Goal: Task Accomplishment & Management: Complete application form

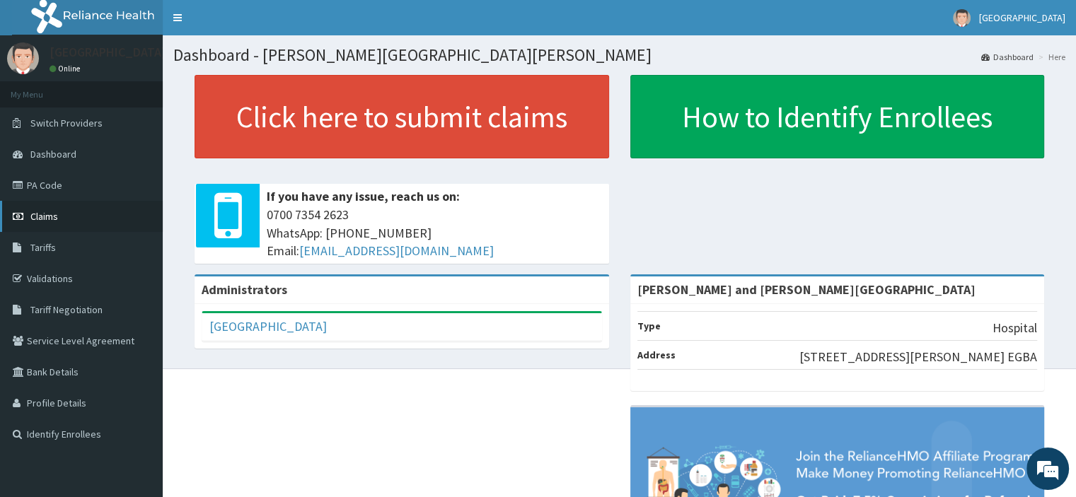
click at [35, 216] on span "Claims" at bounding box center [44, 216] width 28 height 13
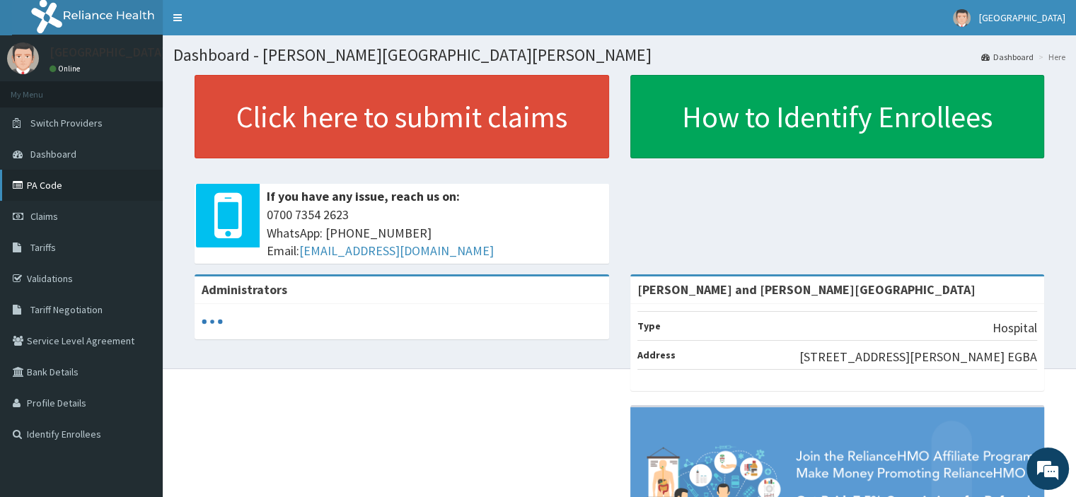
click at [42, 185] on link "PA Code" at bounding box center [81, 185] width 163 height 31
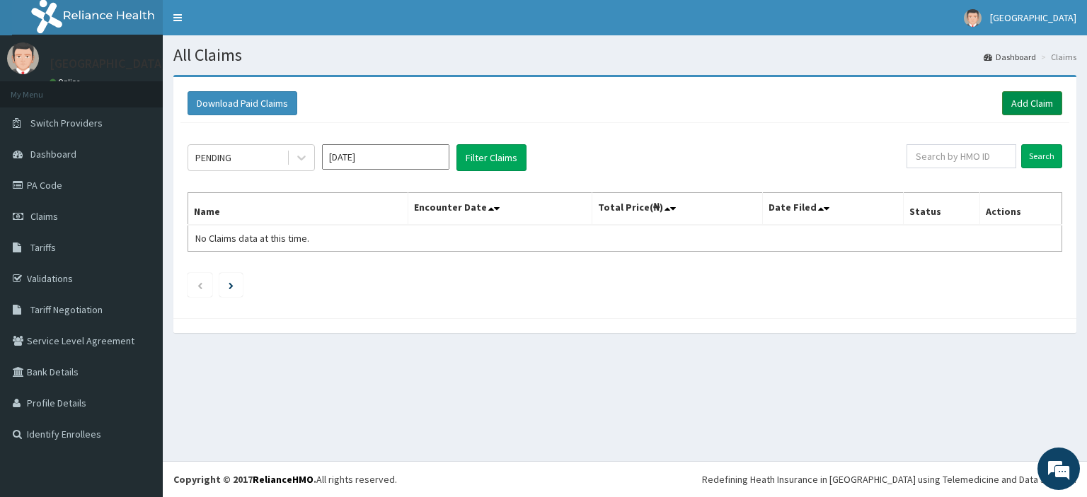
click at [1019, 99] on link "Add Claim" at bounding box center [1032, 103] width 60 height 24
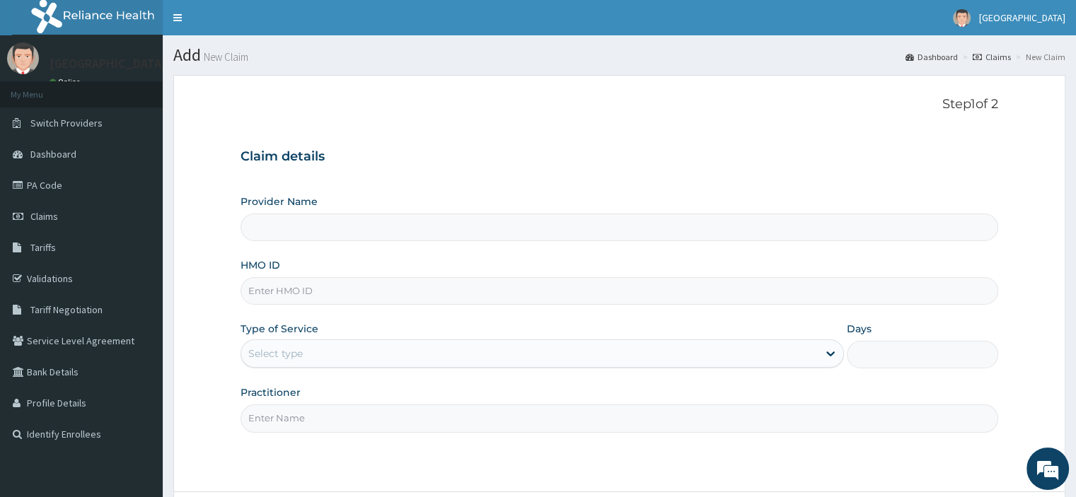
type input "[PERSON_NAME] and [PERSON_NAME][GEOGRAPHIC_DATA]"
paste input "AVL/10158/A"
type input "AVL/10158/A"
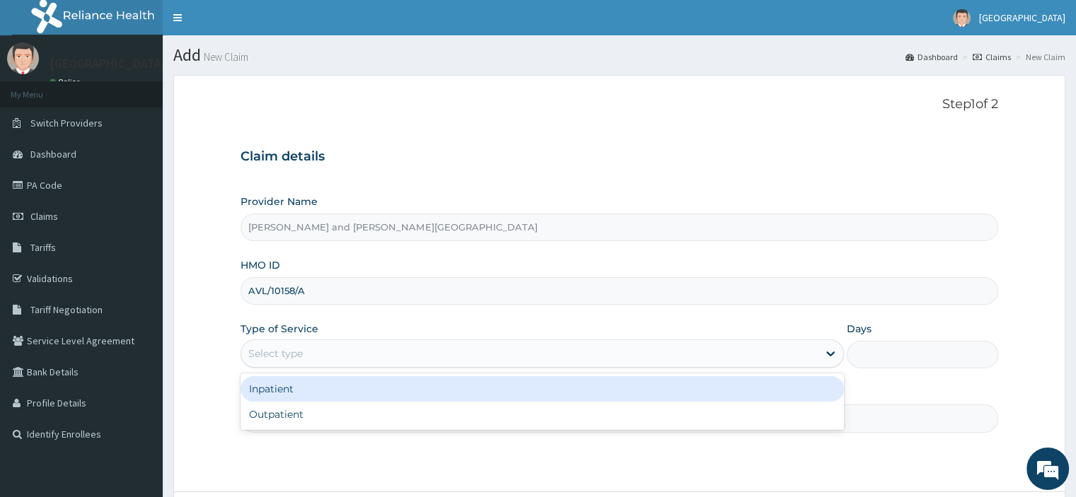
click at [311, 349] on div "Select type" at bounding box center [529, 353] width 577 height 23
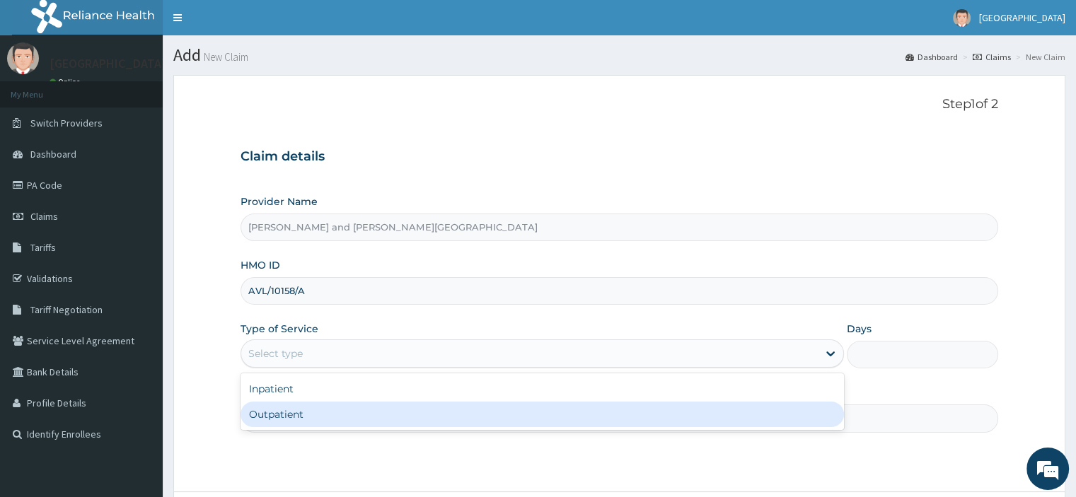
click at [292, 423] on div "Outpatient" at bounding box center [542, 414] width 603 height 25
type input "1"
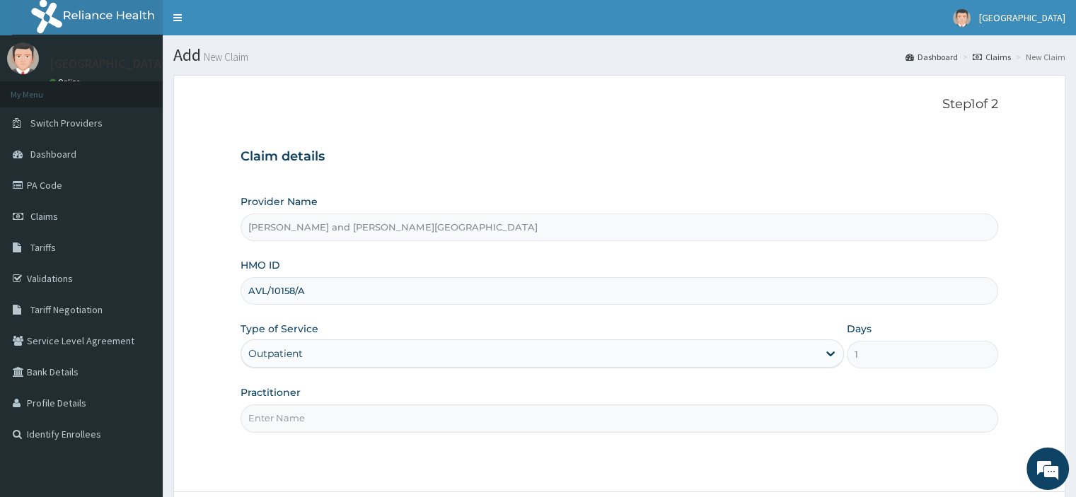
click at [290, 419] on input "Practitioner" at bounding box center [619, 419] width 757 height 28
click at [320, 417] on input "Practitioner" at bounding box center [619, 419] width 757 height 28
type input "DR AKINOLA BELOVED"
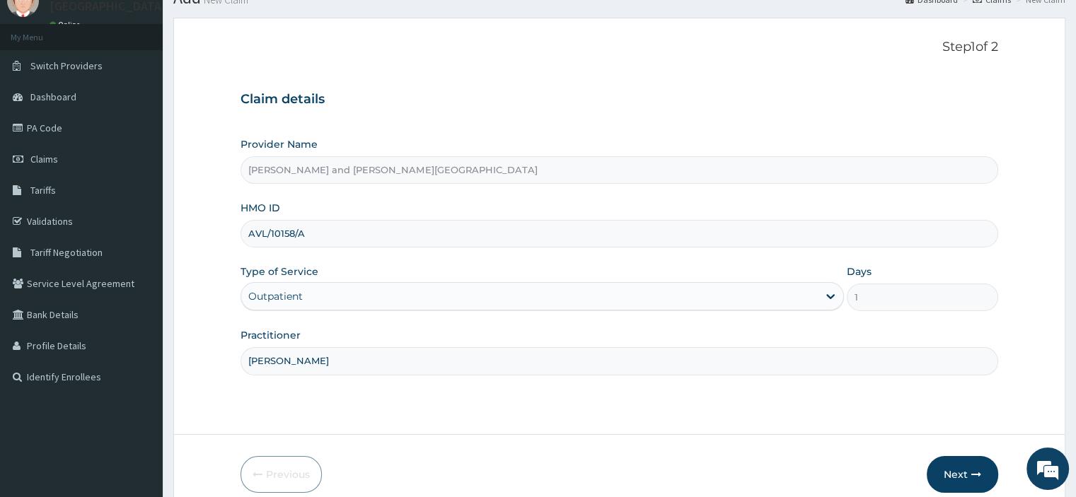
scroll to position [121, 0]
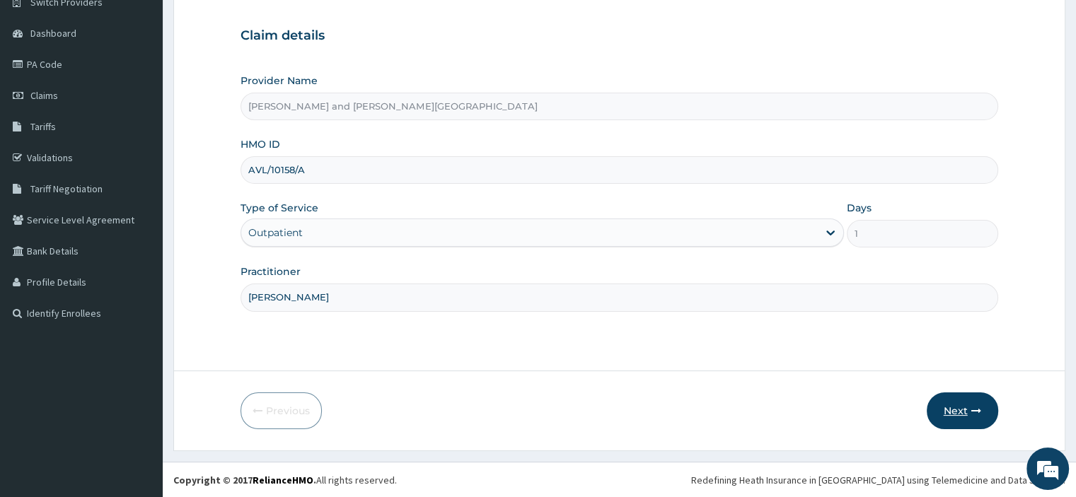
click at [978, 411] on icon "button" at bounding box center [976, 411] width 10 height 10
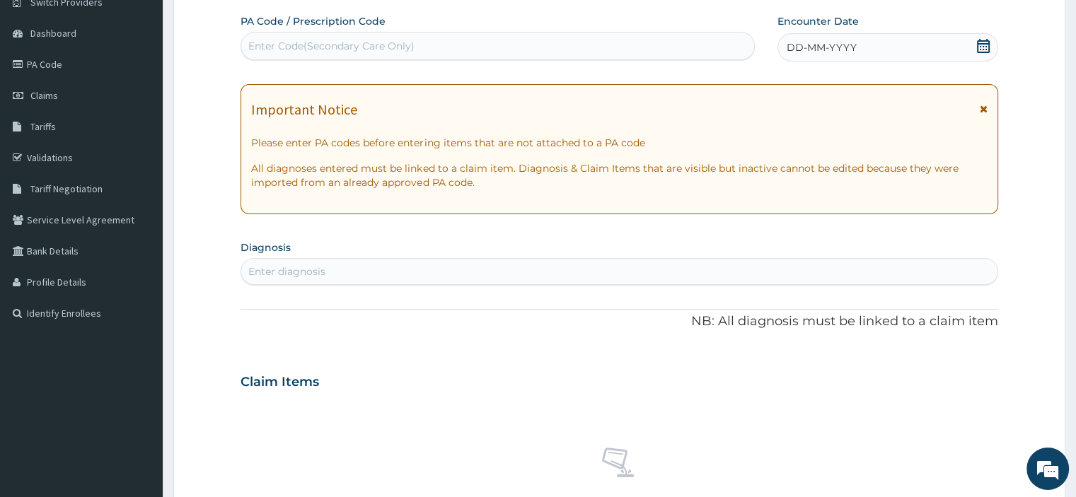
scroll to position [0, 0]
click at [331, 43] on div "Enter Code(Secondary Care Only)" at bounding box center [331, 46] width 166 height 14
paste input "PA/70F481"
type input "PA/70F481"
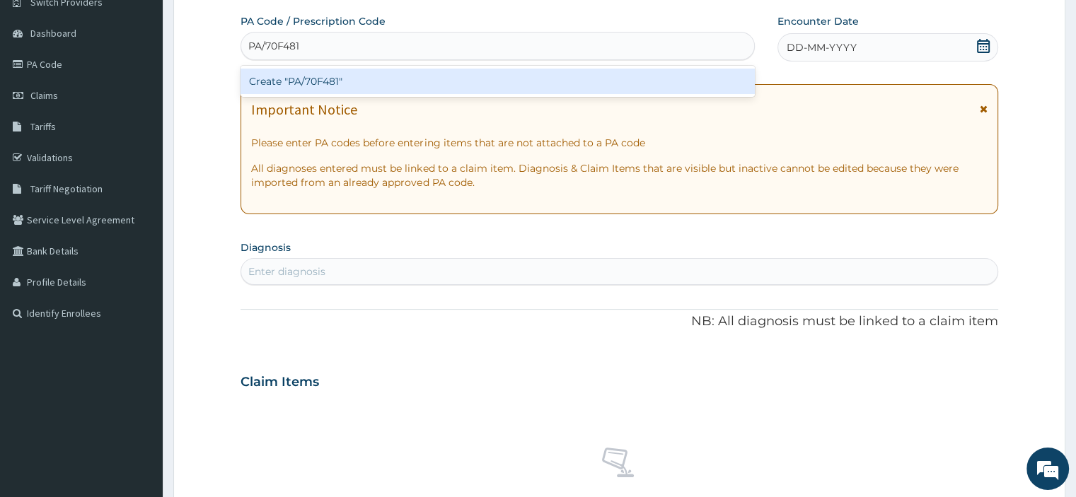
click at [308, 79] on div "Create "PA/70F481"" at bounding box center [498, 81] width 514 height 25
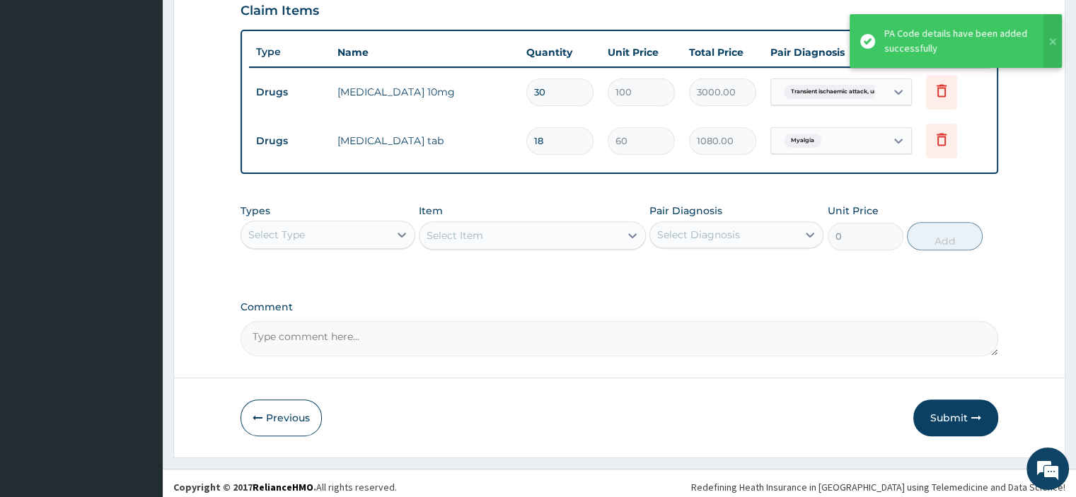
scroll to position [502, 0]
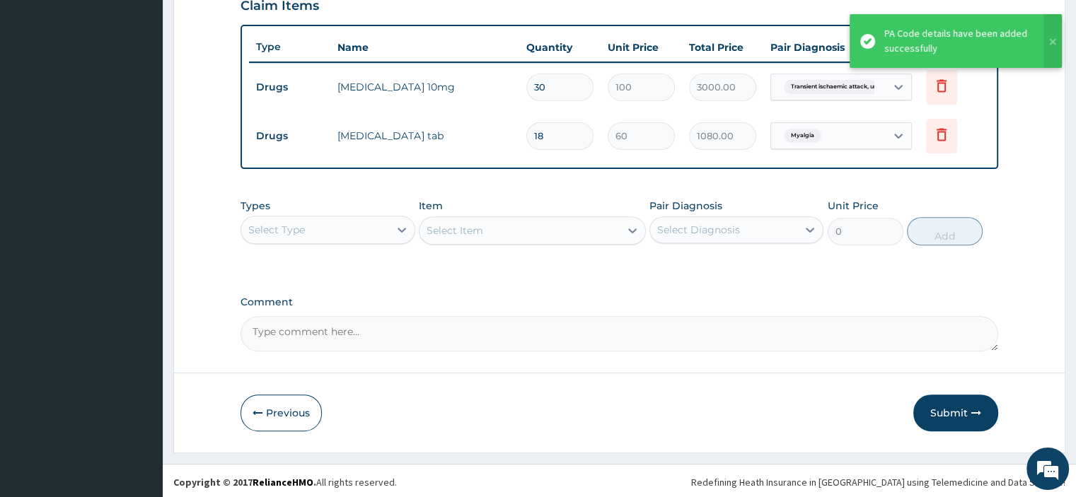
click at [342, 231] on div "Select Type" at bounding box center [314, 230] width 147 height 23
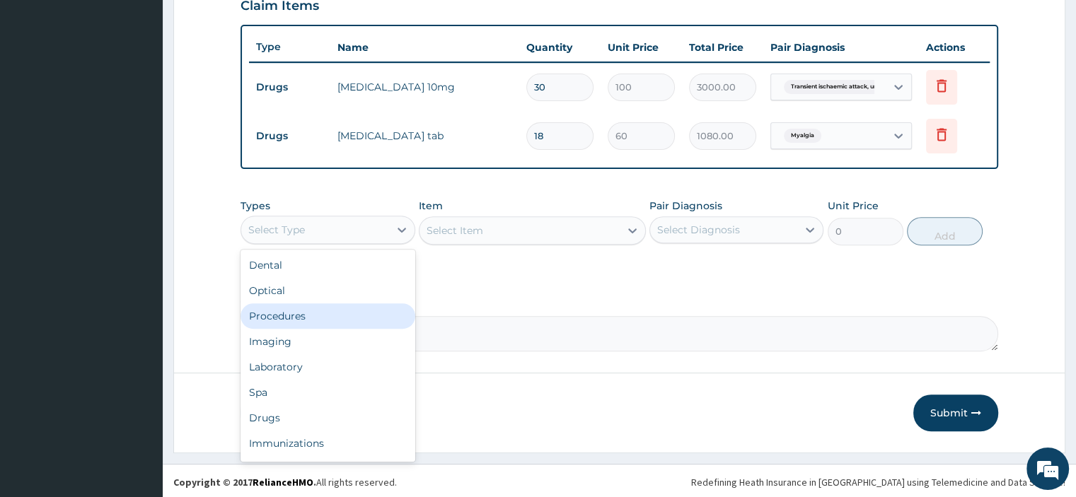
click at [303, 312] on div "Procedures" at bounding box center [328, 315] width 174 height 25
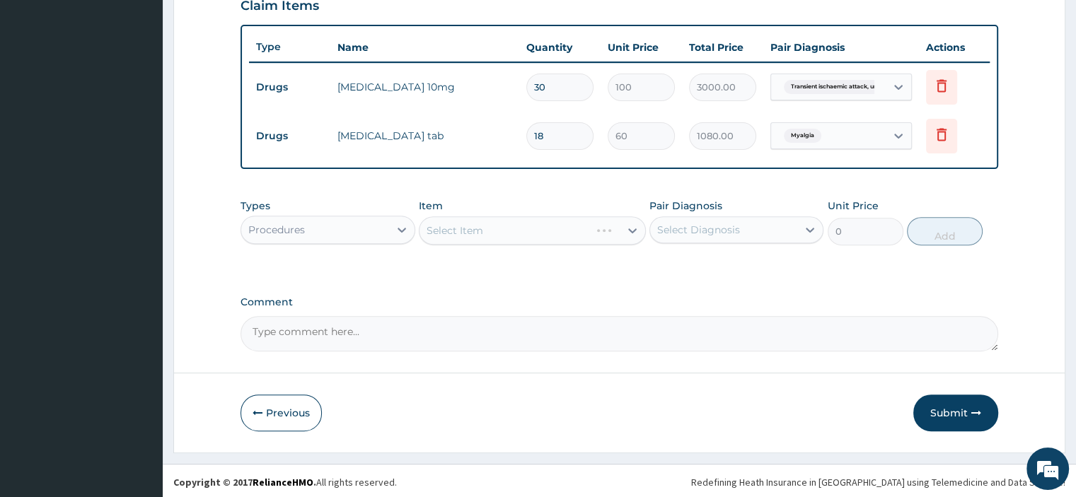
click at [501, 228] on div "Select Item" at bounding box center [532, 230] width 227 height 28
click at [475, 224] on div "Select Item" at bounding box center [532, 230] width 227 height 28
click at [482, 228] on div "Select Item" at bounding box center [532, 230] width 227 height 28
click at [497, 229] on div "Select Item" at bounding box center [532, 230] width 227 height 28
click at [475, 226] on div "Select Item" at bounding box center [532, 230] width 227 height 28
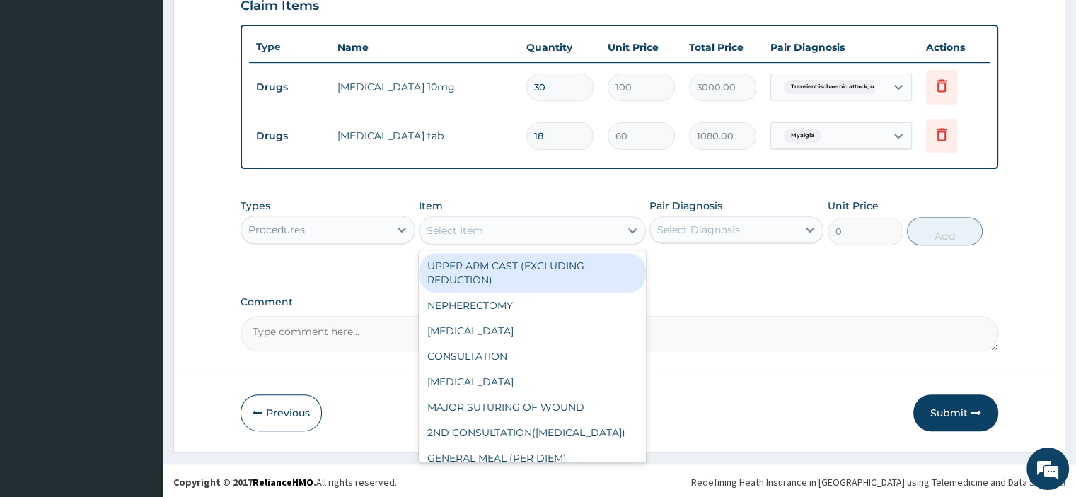
click at [464, 229] on div "Select Item" at bounding box center [455, 231] width 57 height 14
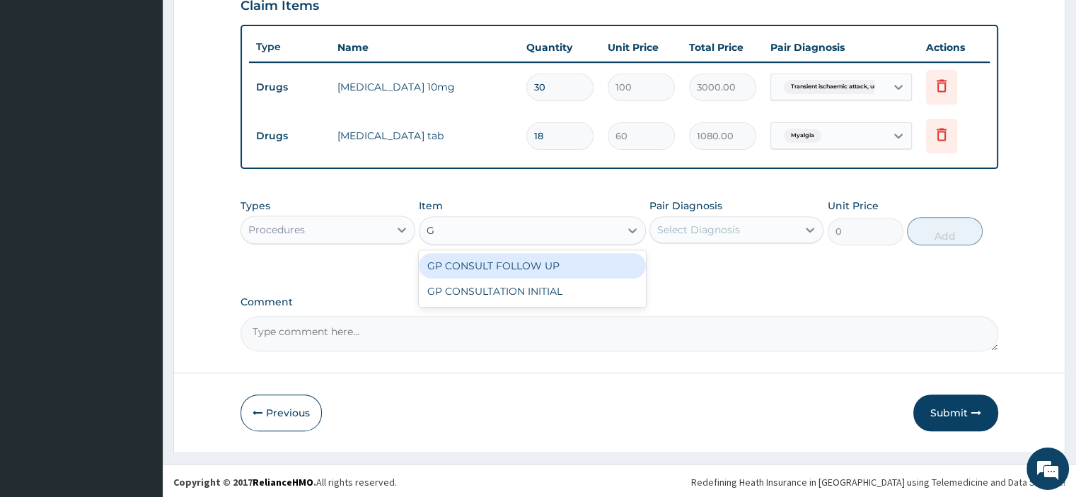
type input "GP"
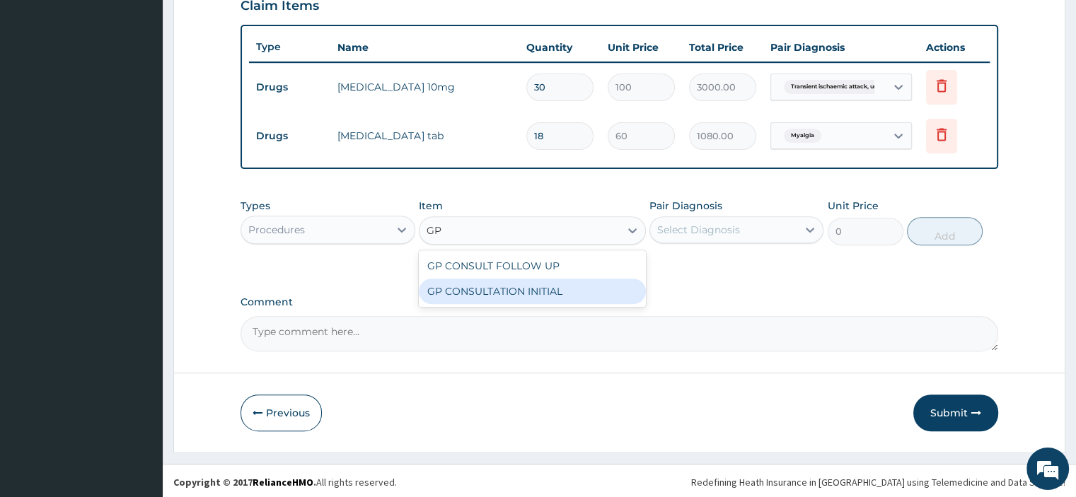
click at [602, 282] on div "GP CONSULTATION INITIAL" at bounding box center [532, 291] width 227 height 25
type input "2000"
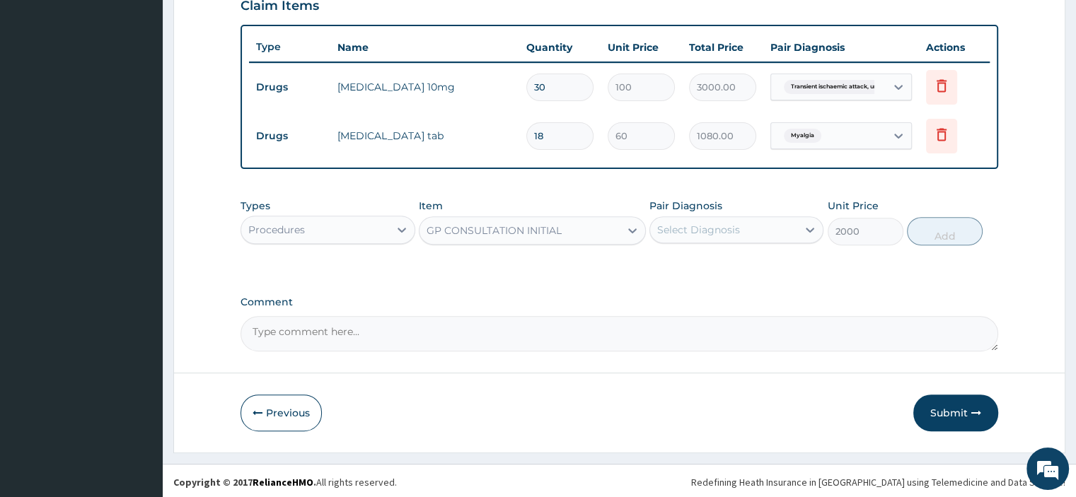
drag, startPoint x: 729, startPoint y: 181, endPoint x: 715, endPoint y: 202, distance: 24.9
click at [682, 231] on div "Select Diagnosis" at bounding box center [698, 230] width 83 height 14
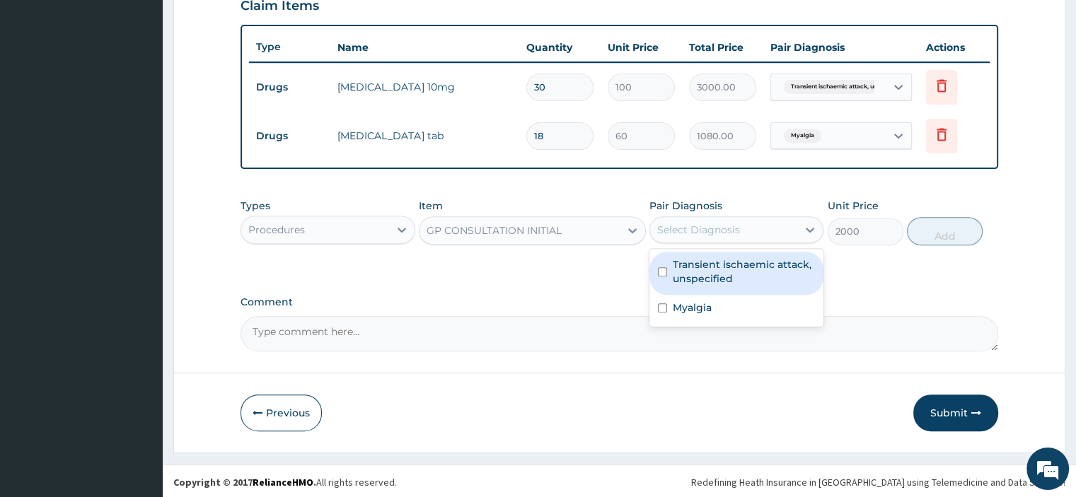
click at [712, 274] on label "Transient ischaemic attack, unspecified" at bounding box center [744, 271] width 142 height 28
checkbox input "true"
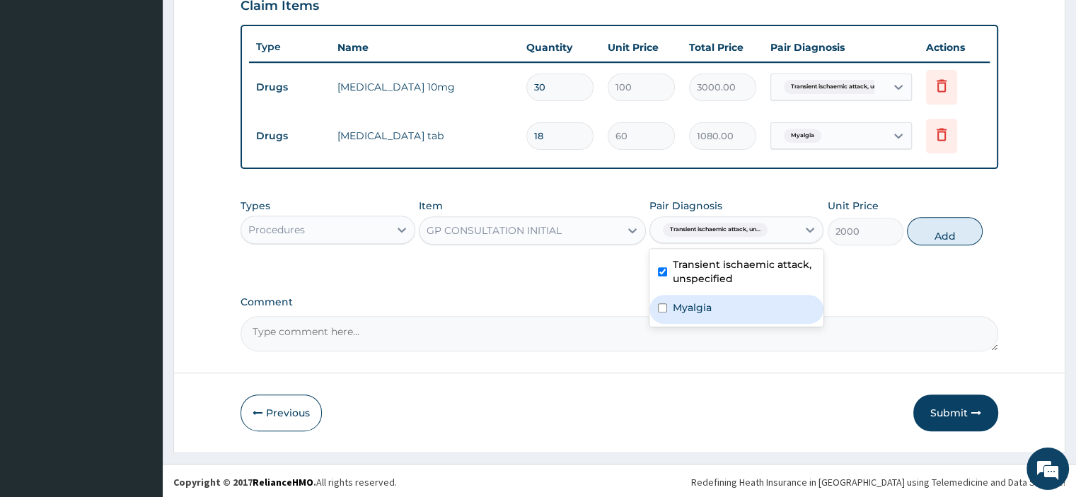
click at [698, 324] on div "Transient ischaemic attack, unspecified Myalgia" at bounding box center [736, 288] width 174 height 78
click at [730, 311] on div "Myalgia" at bounding box center [736, 309] width 174 height 29
checkbox input "true"
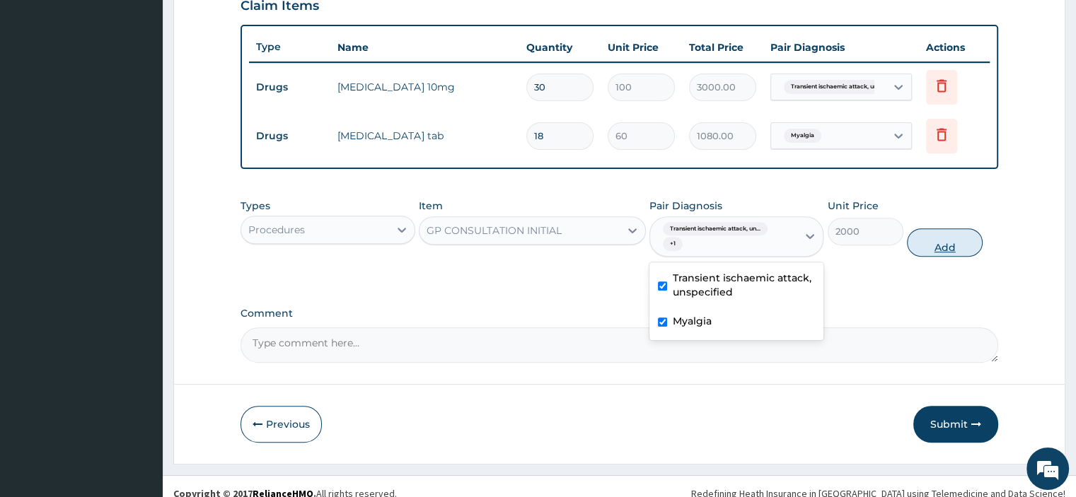
click at [942, 233] on button "Add" at bounding box center [945, 242] width 76 height 28
type input "0"
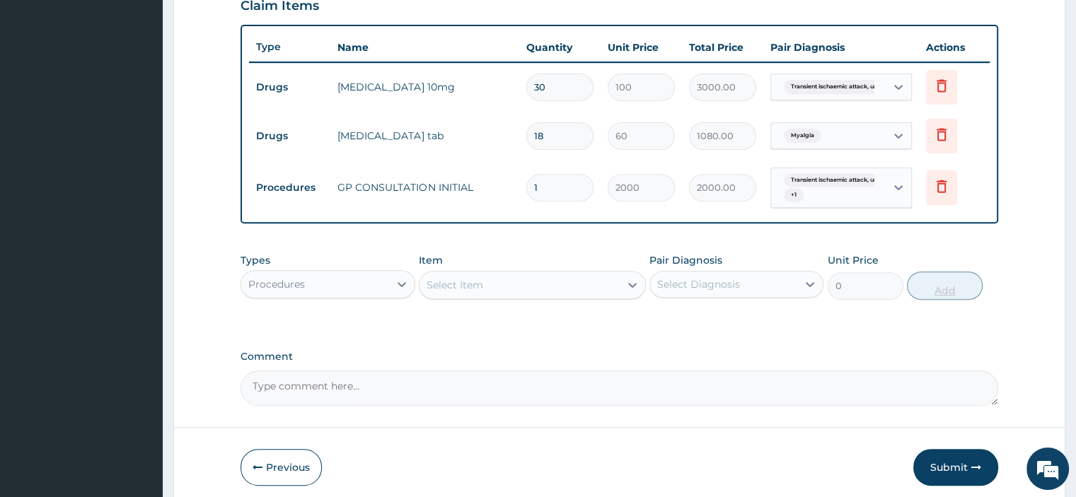
scroll to position [556, 0]
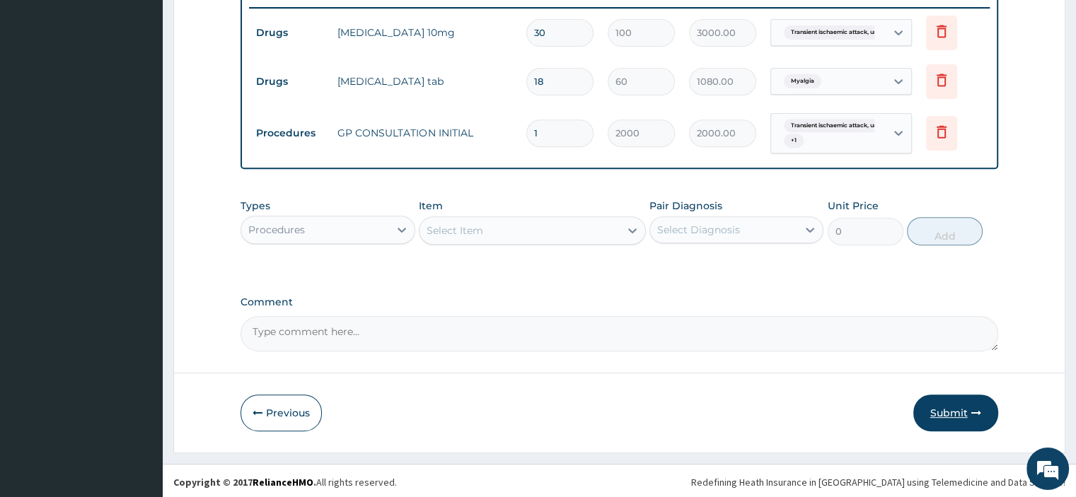
click at [951, 410] on button "Submit" at bounding box center [955, 413] width 85 height 37
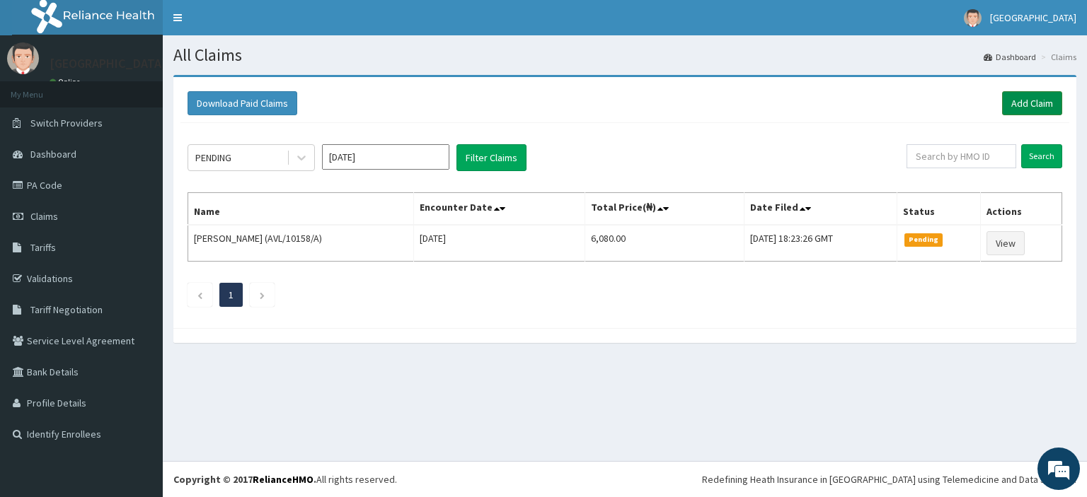
click at [1022, 98] on link "Add Claim" at bounding box center [1032, 103] width 60 height 24
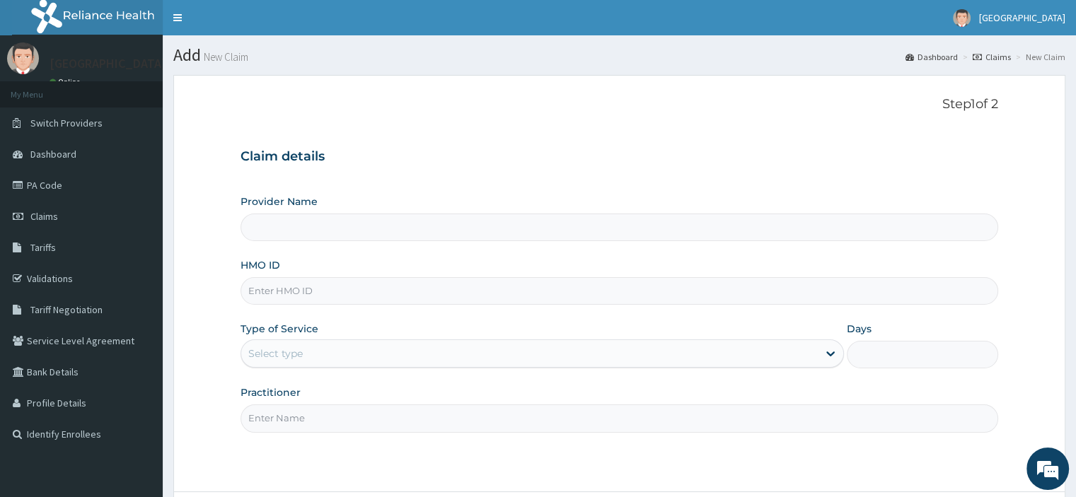
type input "[PERSON_NAME] and [PERSON_NAME][GEOGRAPHIC_DATA]"
paste input "ALP/10275/D"
type input "ALP/10275/D"
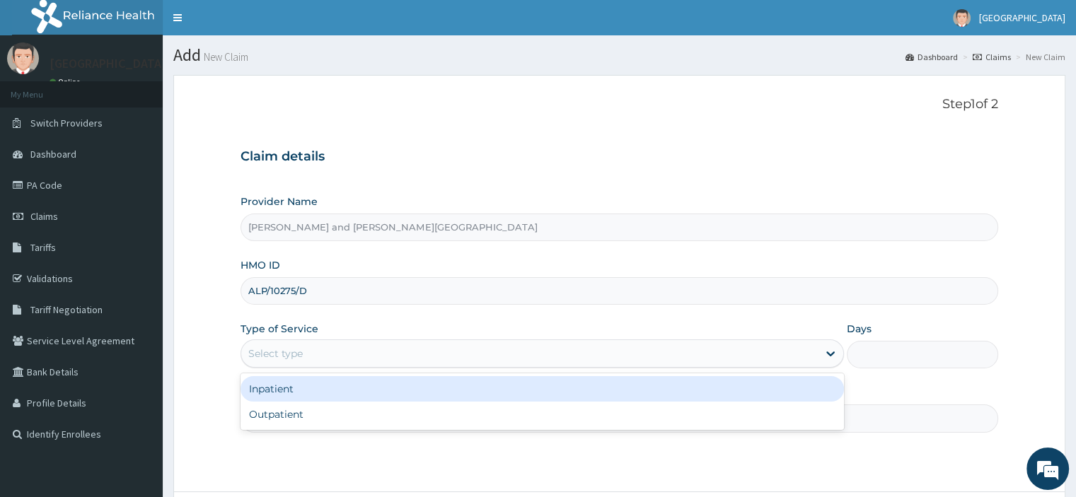
click at [310, 350] on div "Select type" at bounding box center [529, 353] width 577 height 23
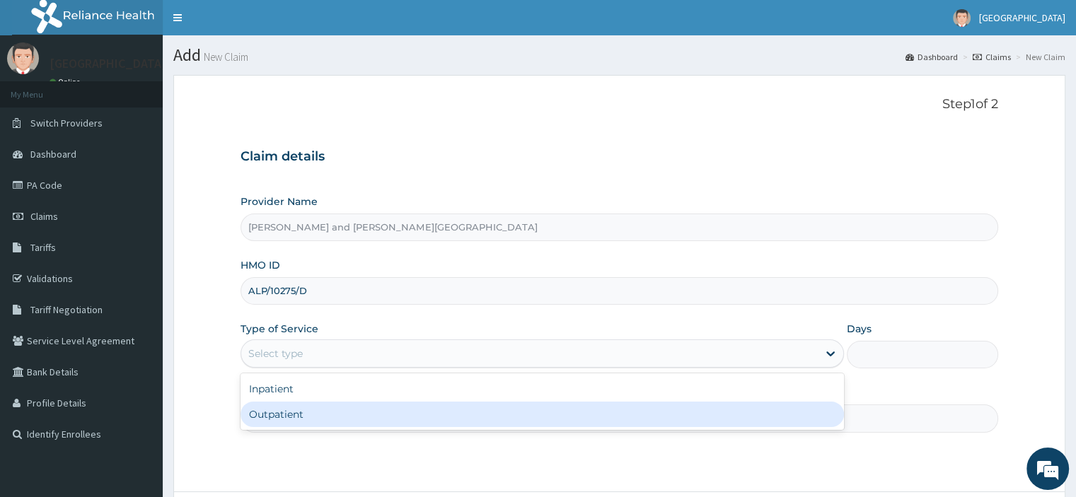
click at [311, 415] on div "Outpatient" at bounding box center [542, 414] width 603 height 25
type input "1"
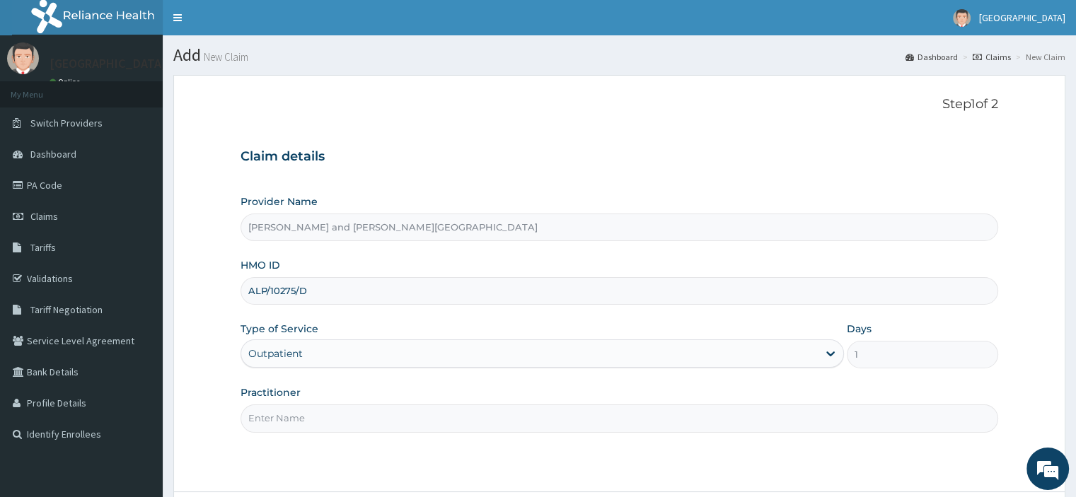
click at [296, 415] on input "Practitioner" at bounding box center [619, 419] width 757 height 28
type input "[PERSON_NAME] MMERICHUKWU"
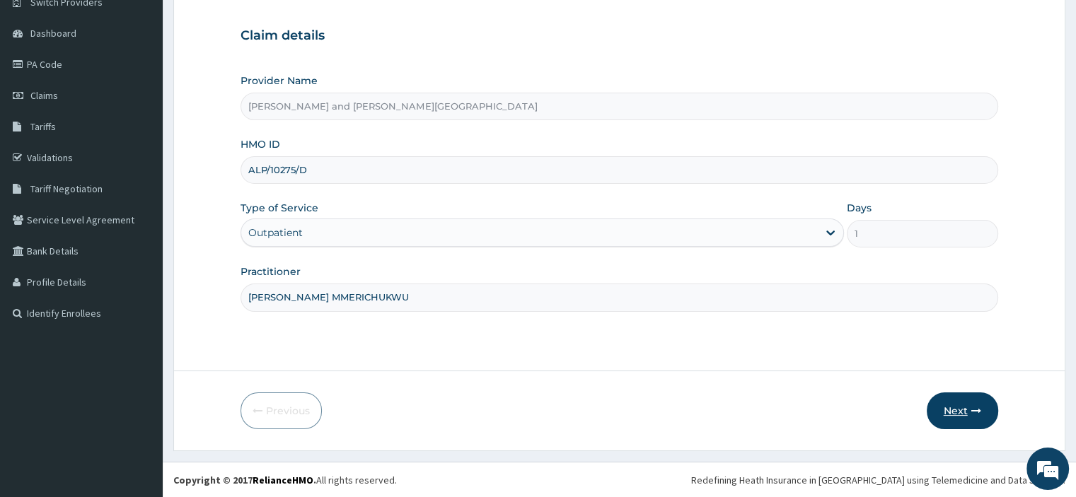
click at [970, 412] on button "Next" at bounding box center [962, 411] width 71 height 37
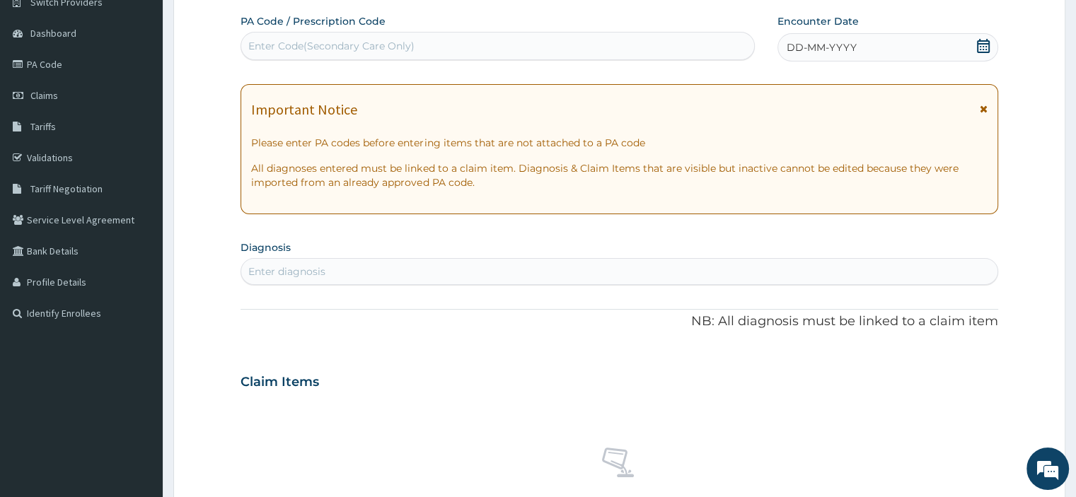
click at [325, 51] on div "Enter Code(Secondary Care Only)" at bounding box center [331, 46] width 166 height 14
paste input "PA/F3DA39"
type input "PA/F3DA39"
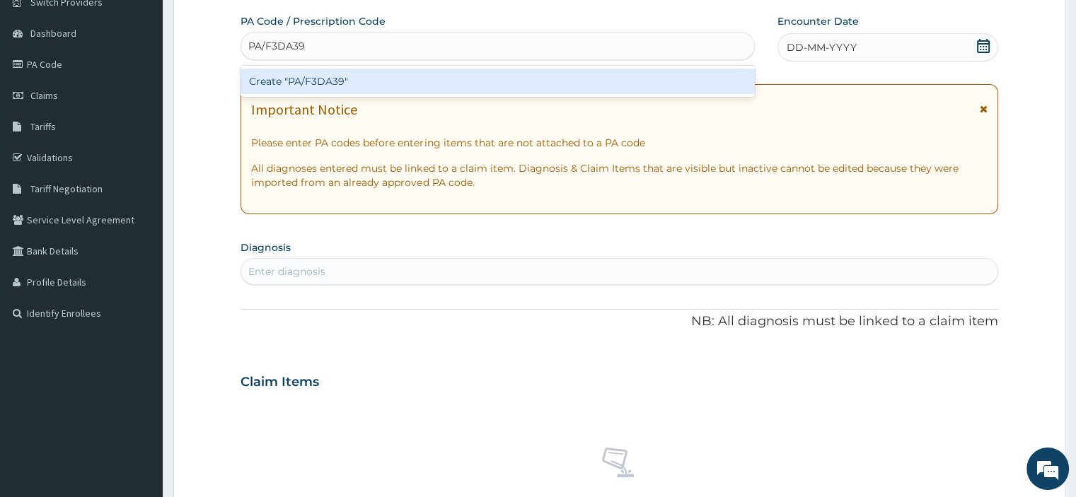
click at [341, 78] on div "Create "PA/F3DA39"" at bounding box center [498, 81] width 514 height 25
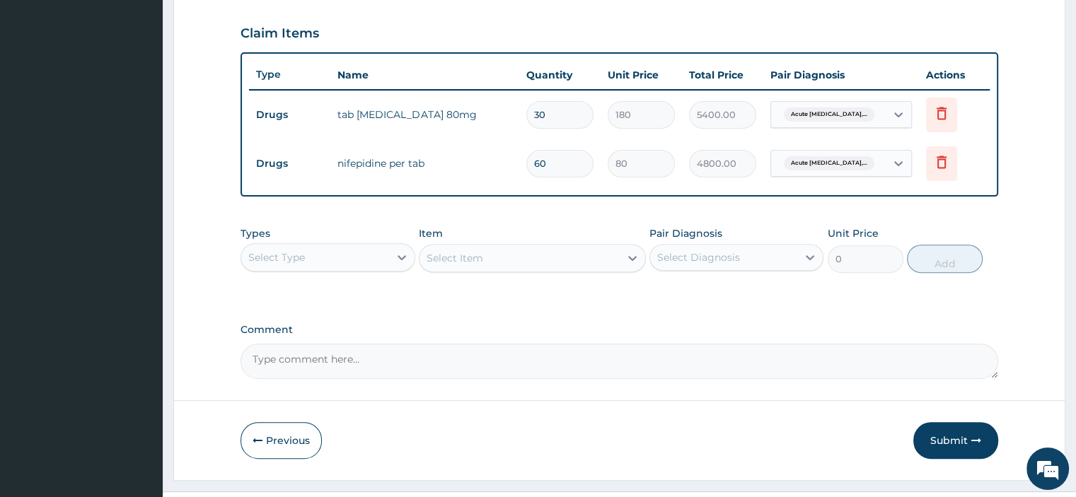
scroll to position [502, 0]
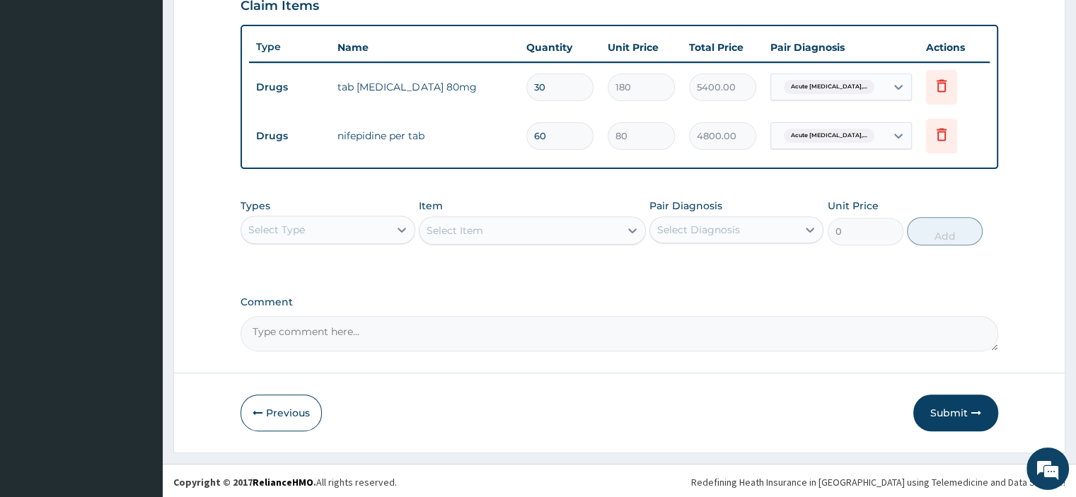
paste textarea "s: [MEDICAL_DATA] + RTI|HTN ON TREATMENT"
click at [265, 331] on textarea "s: [MEDICAL_DATA] + RTI|HTN ON TREATMENT" at bounding box center [619, 333] width 757 height 35
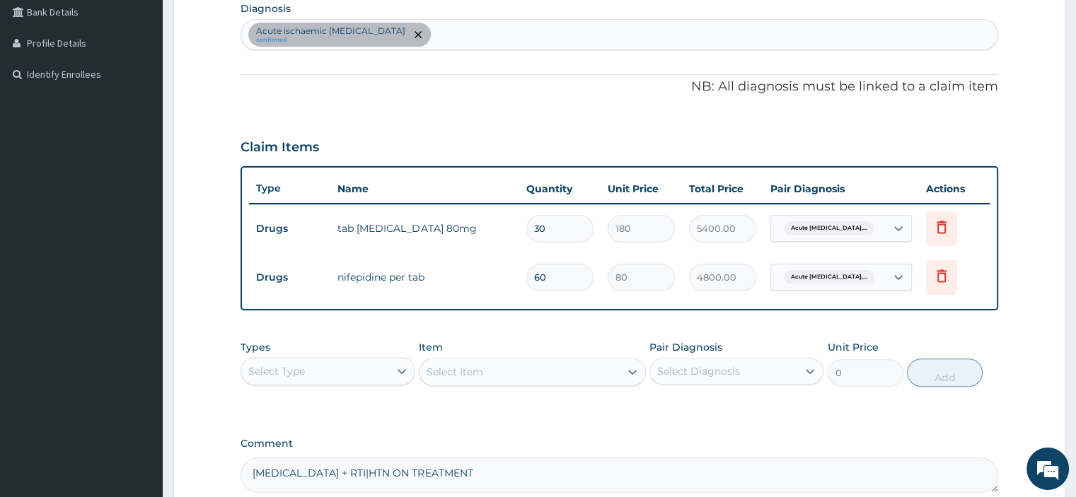
scroll to position [148, 0]
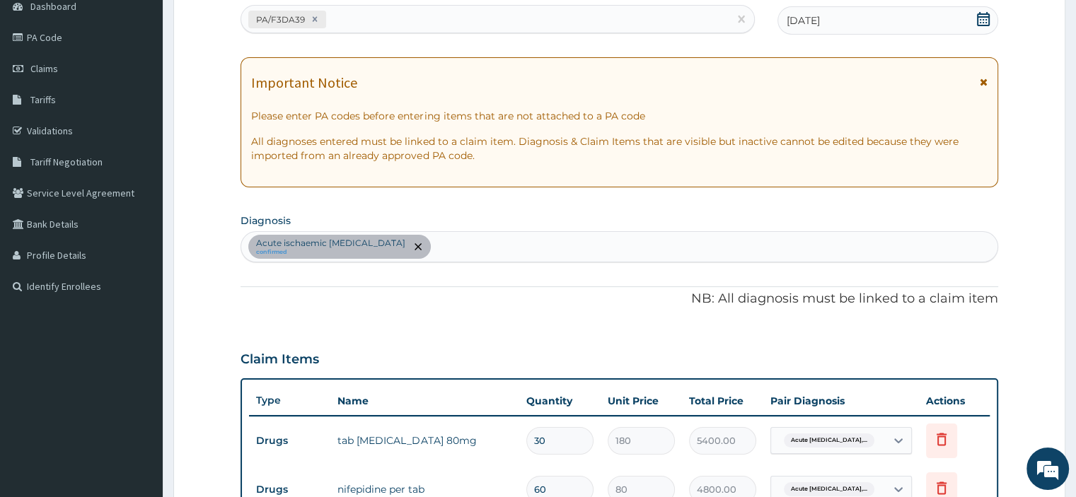
type textarea "[MEDICAL_DATA] + RTI|HTN ON TREATMENT"
click at [528, 250] on div "Acute ischaemic [MEDICAL_DATA] confirmed" at bounding box center [618, 247] width 755 height 30
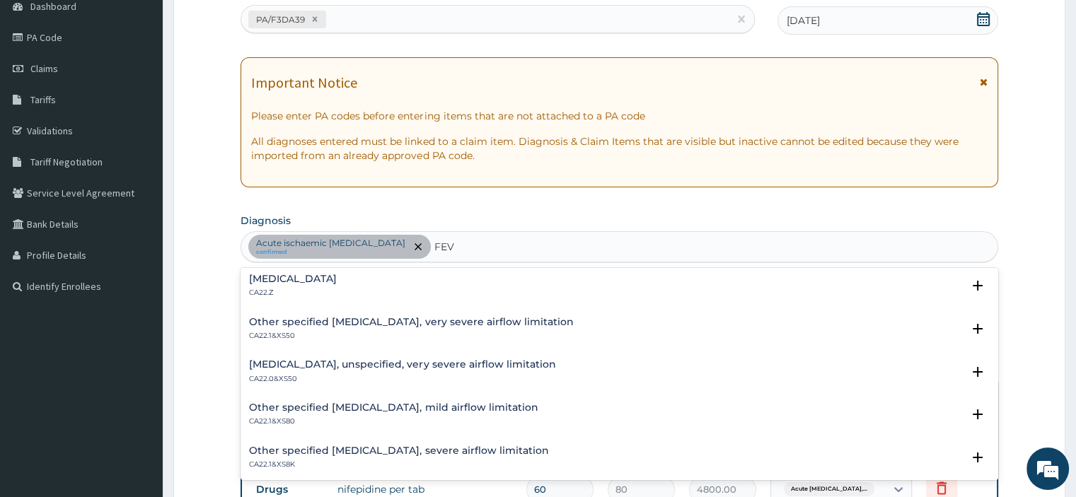
scroll to position [0, 0]
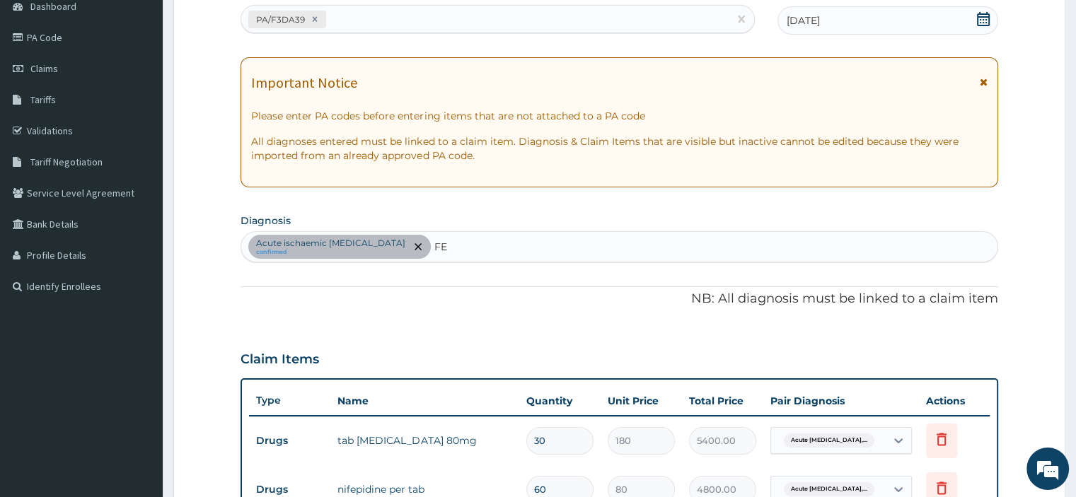
type input "F"
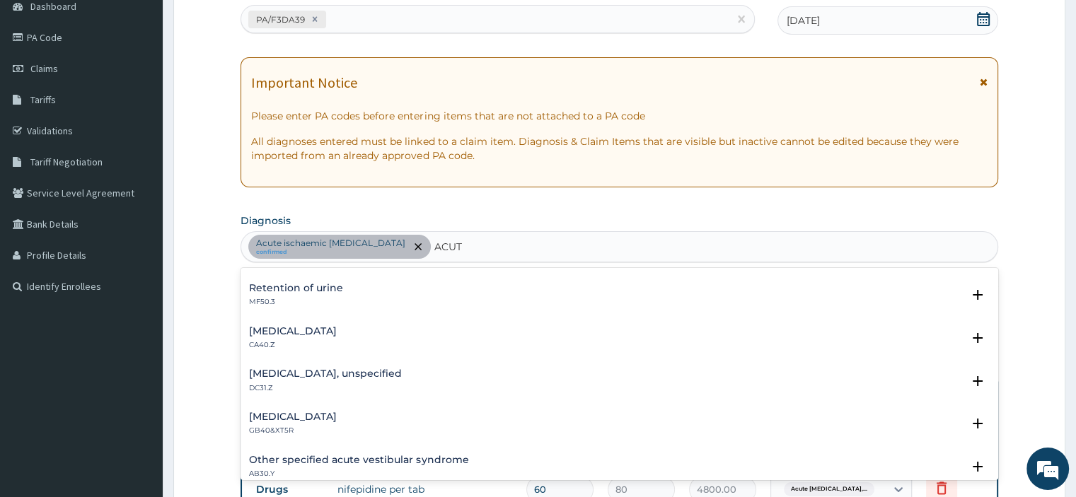
scroll to position [1896, 0]
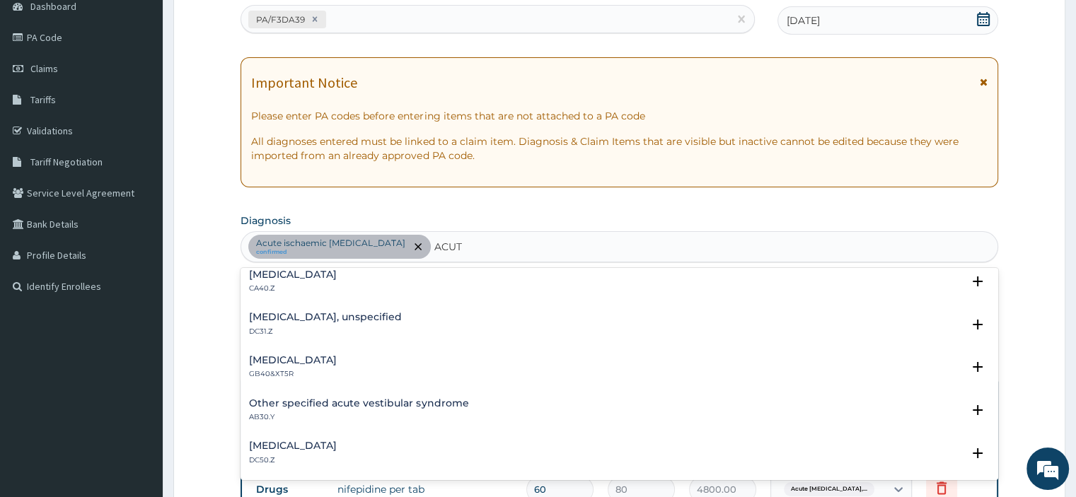
type input "ACUT"
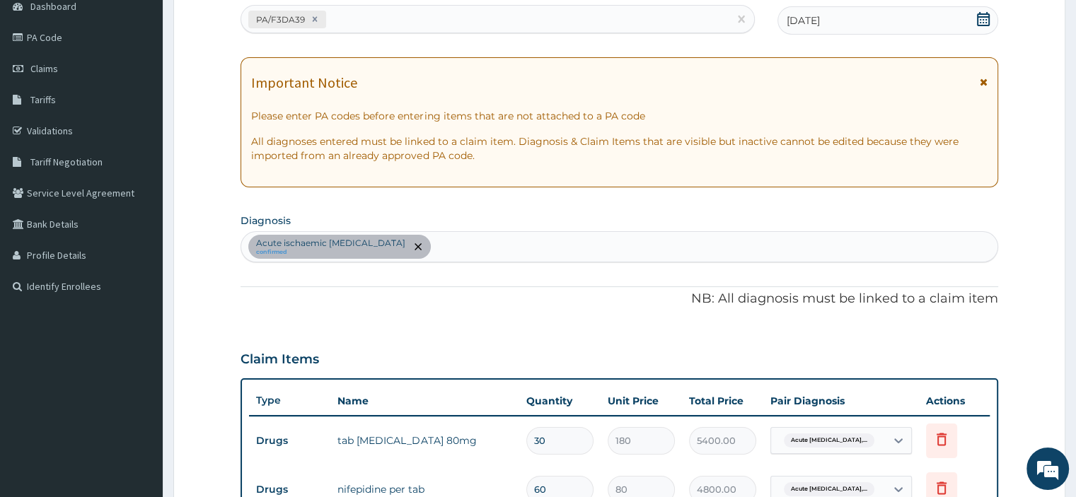
click at [492, 254] on div "Acute ischaemic [MEDICAL_DATA] confirmed" at bounding box center [618, 247] width 755 height 30
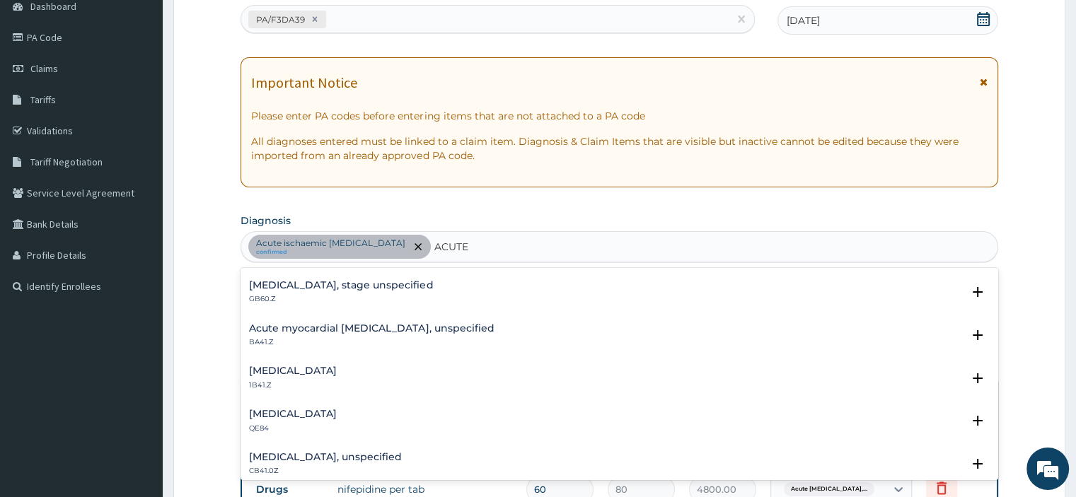
scroll to position [141, 0]
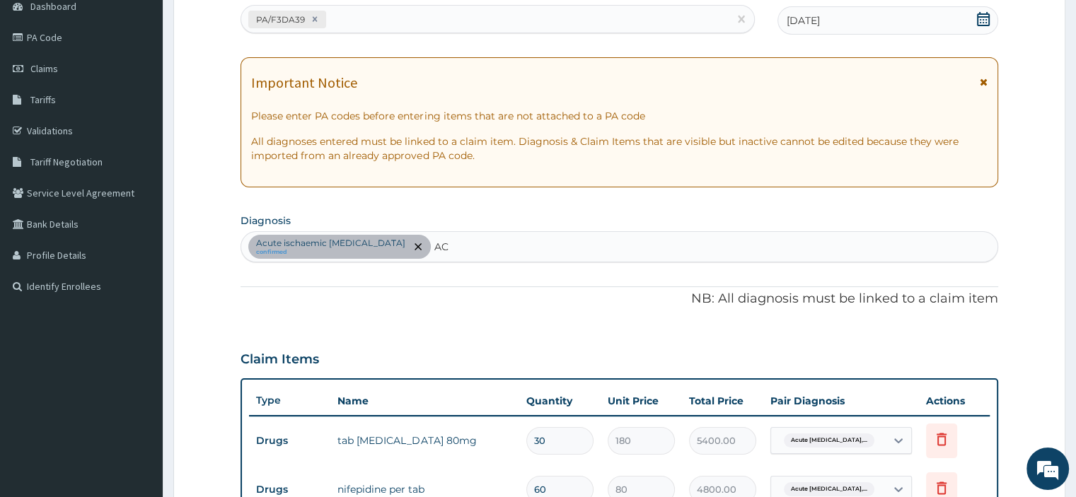
type input "A"
type input "S"
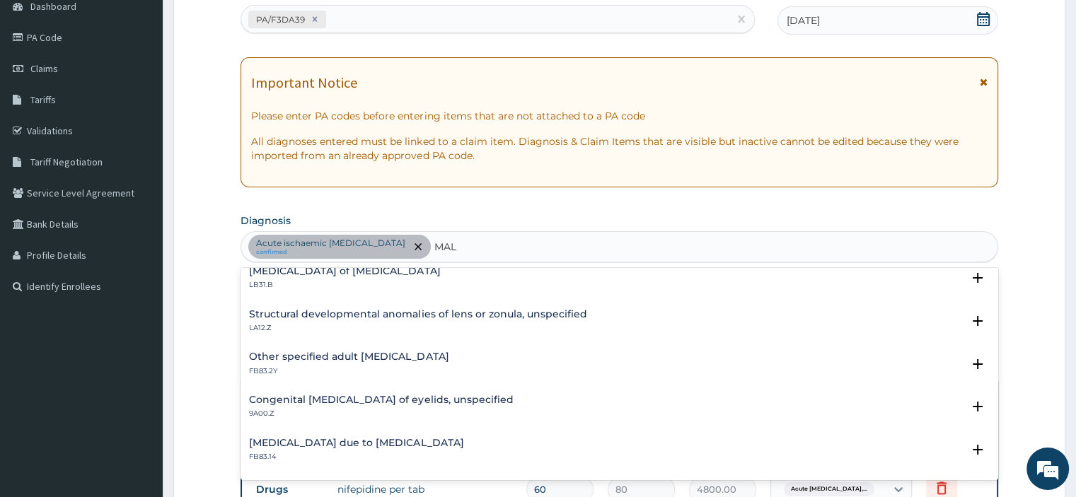
scroll to position [1910, 0]
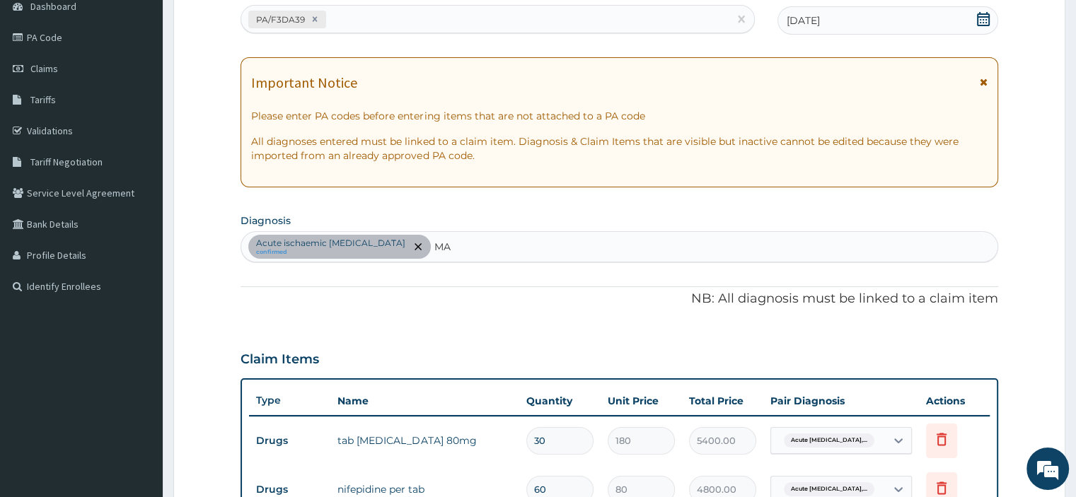
type input "M"
type input "P"
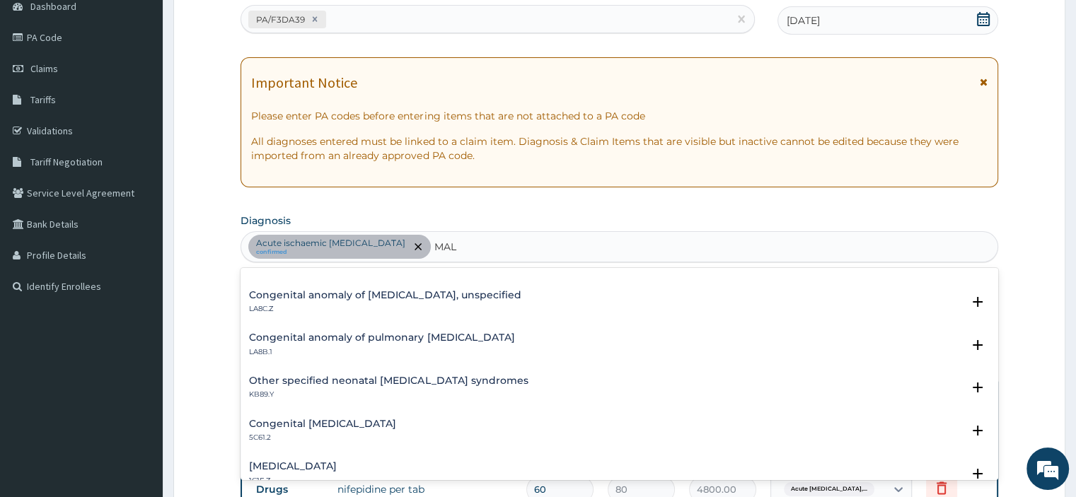
scroll to position [807, 0]
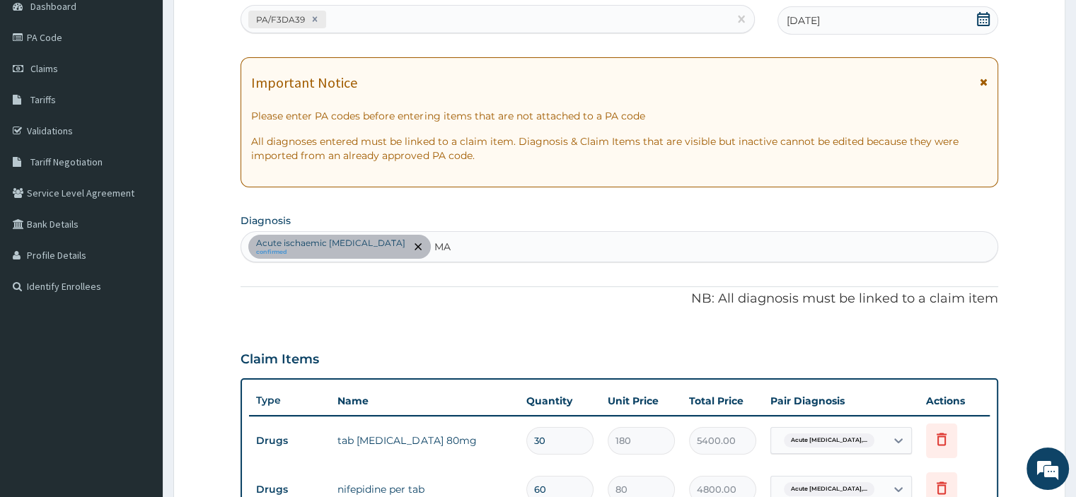
type input "M"
type input "ACUT"
drag, startPoint x: 508, startPoint y: 245, endPoint x: 491, endPoint y: 237, distance: 19.0
click at [502, 241] on div "Acute ischaemic [MEDICAL_DATA] confirmed" at bounding box center [618, 247] width 755 height 30
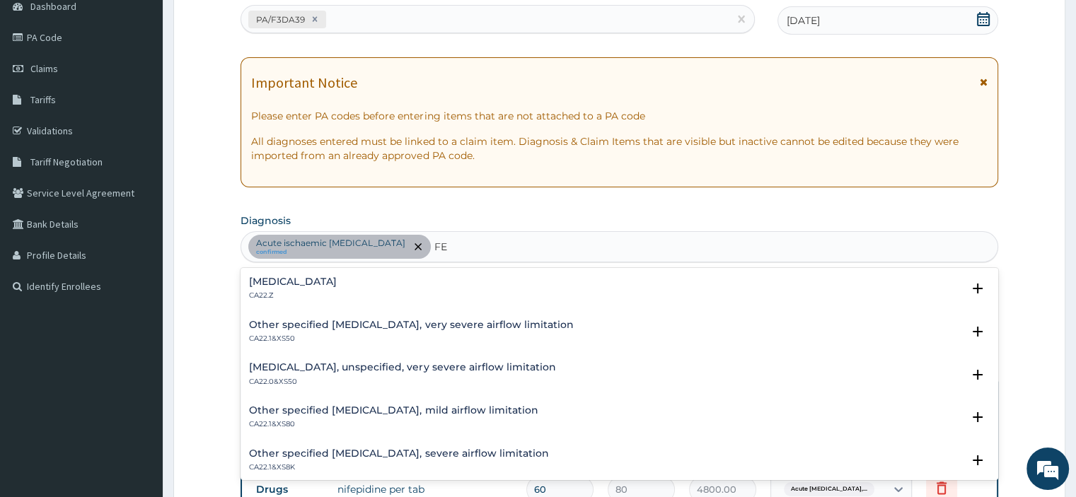
type input "F"
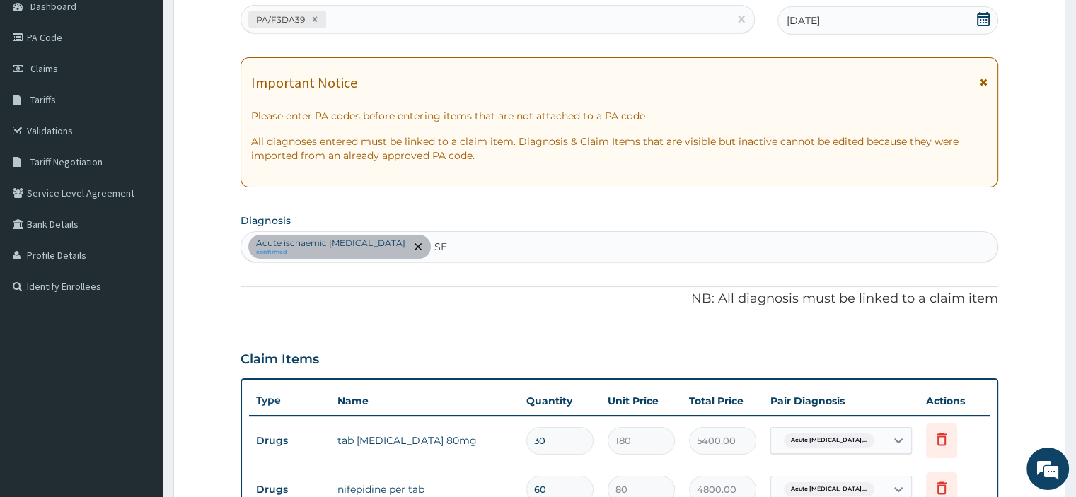
type input "S"
type input "B"
type input "I"
type input "F"
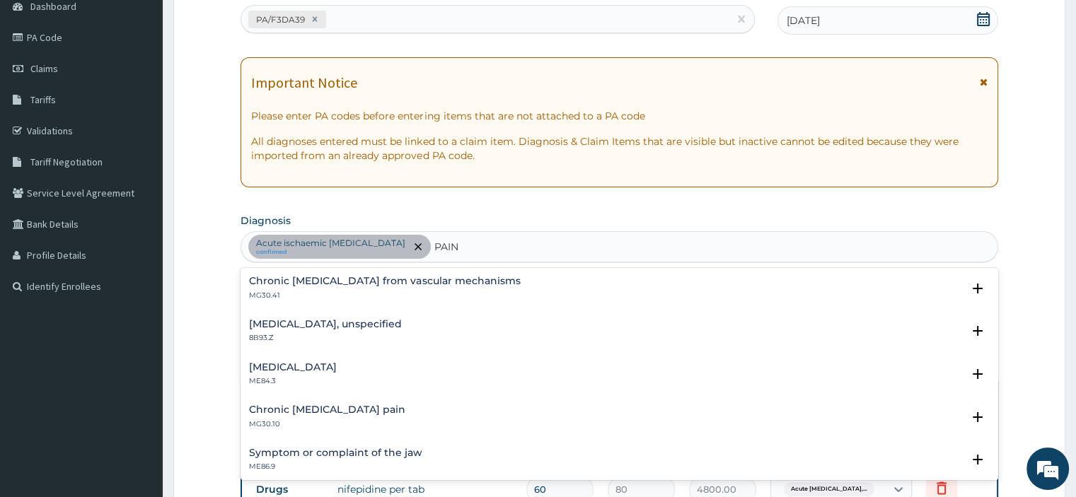
scroll to position [1939, 0]
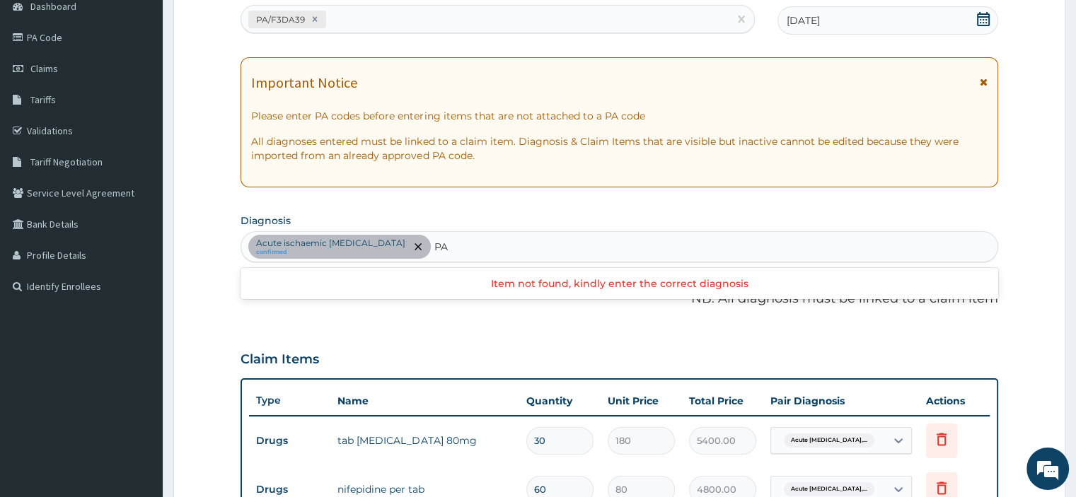
type input "P"
type input "H"
type input "FEVER"
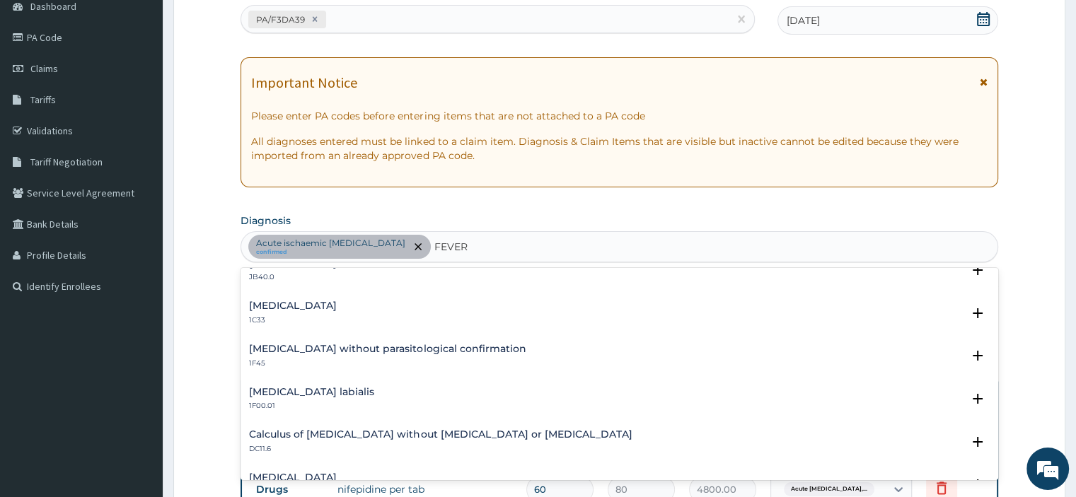
scroll to position [212, 0]
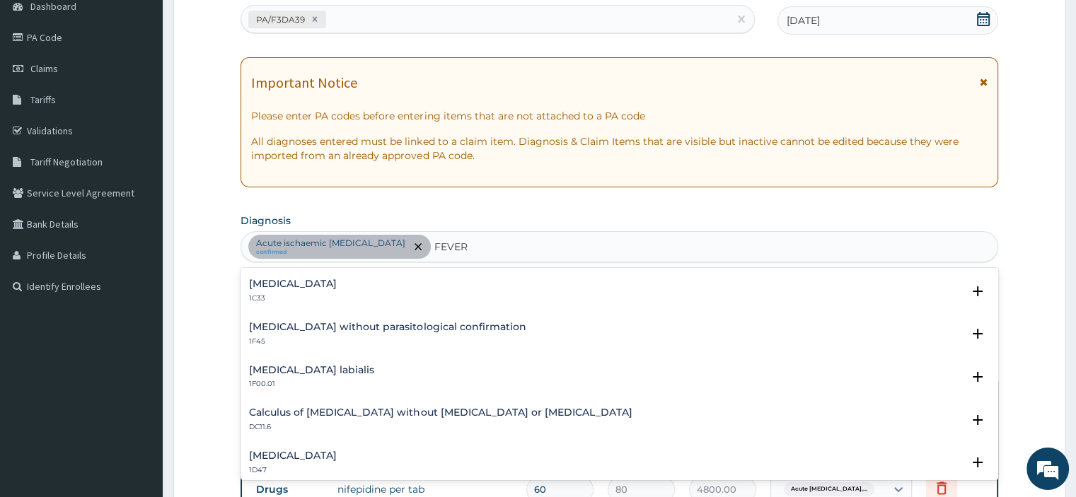
click at [389, 328] on h4 "[MEDICAL_DATA] without parasitological confirmation" at bounding box center [387, 327] width 277 height 11
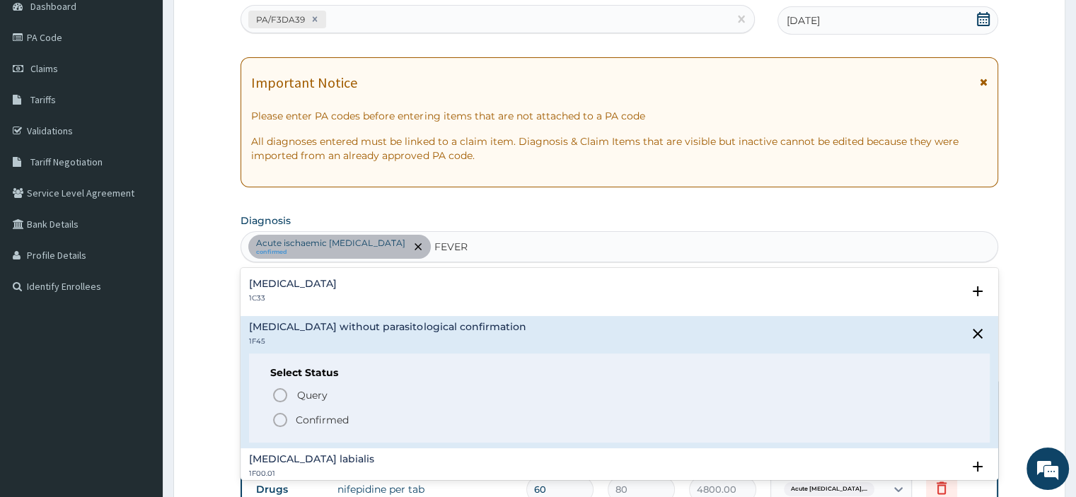
click at [275, 414] on circle "status option filled" at bounding box center [280, 420] width 13 height 13
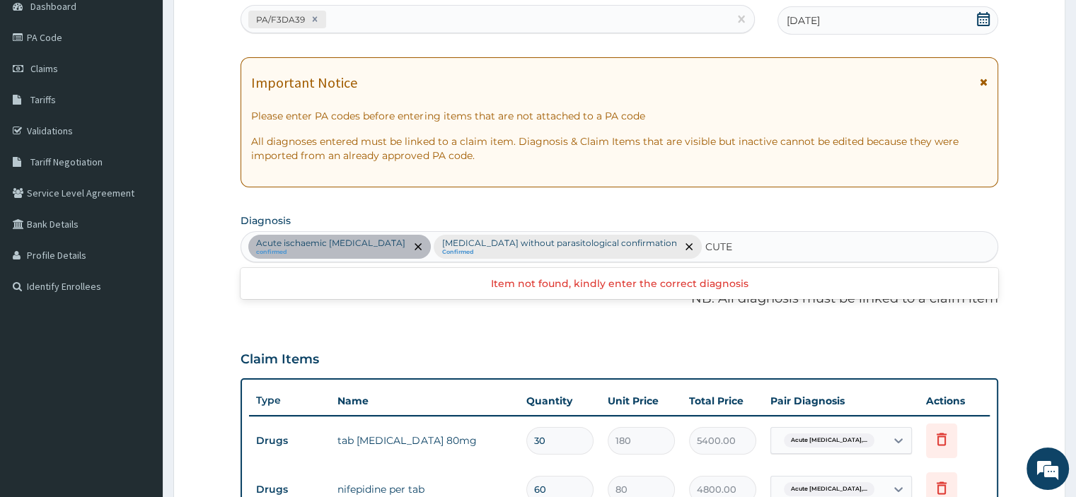
click at [705, 244] on input "CUTE" at bounding box center [719, 247] width 28 height 14
click at [705, 243] on input "CUTE" at bounding box center [719, 247] width 28 height 14
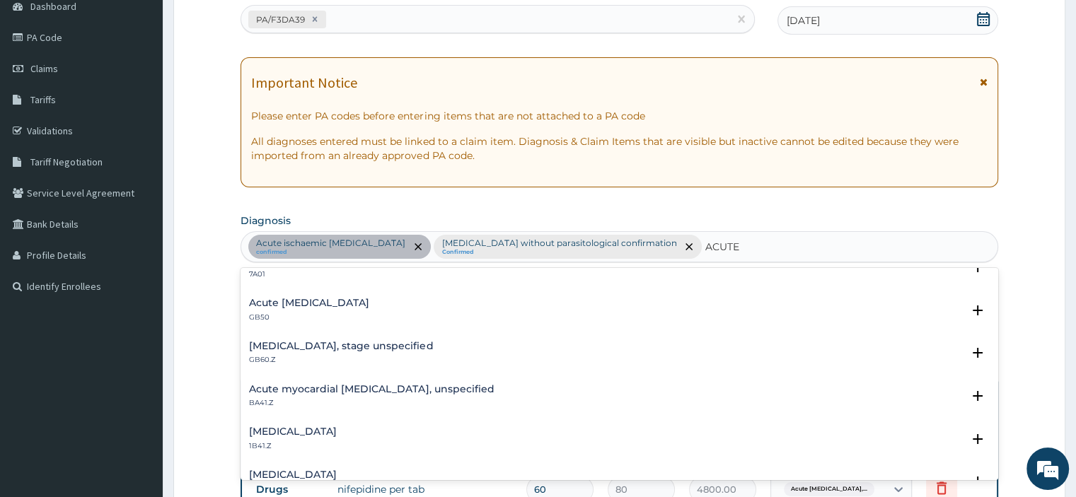
scroll to position [0, 0]
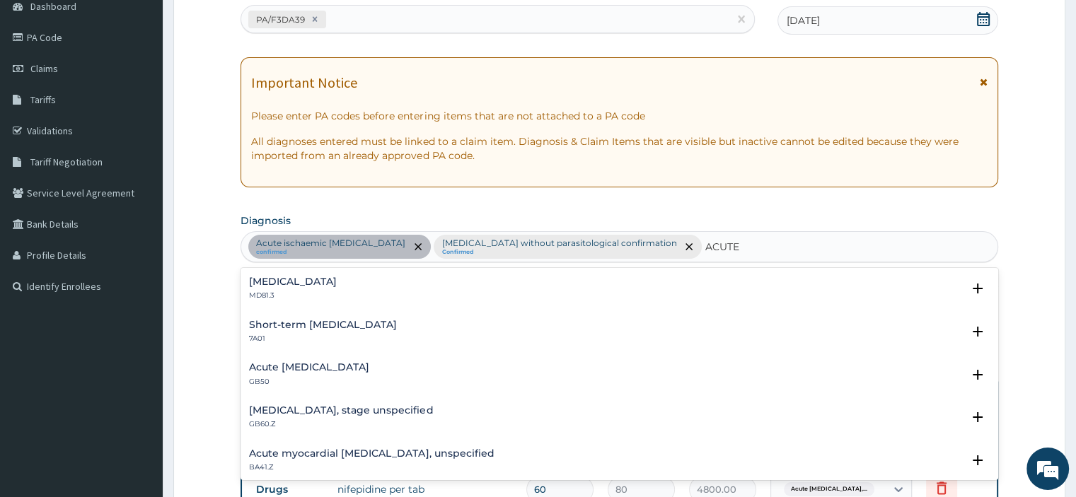
type input "CUTE"
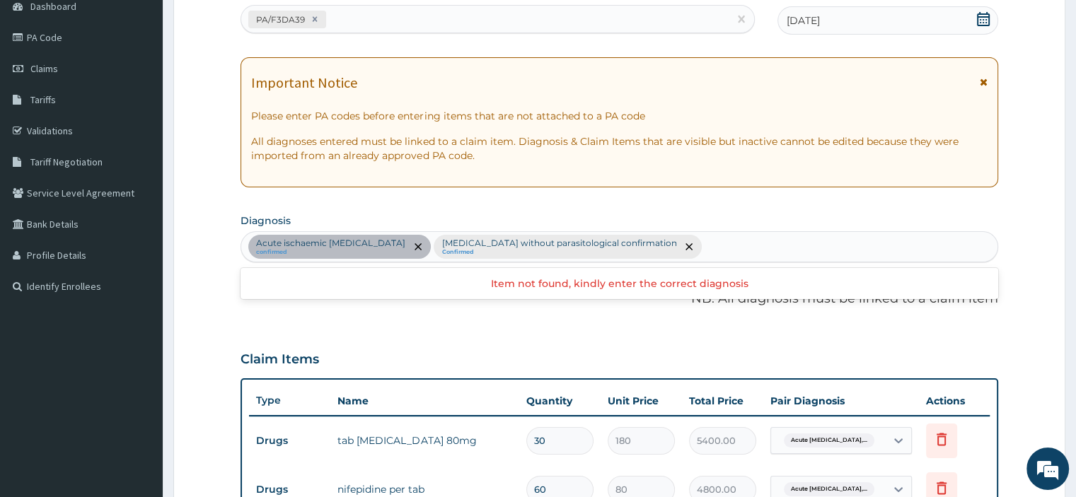
click at [727, 240] on div "Acute ischaemic [MEDICAL_DATA] confirmed [MEDICAL_DATA] without parasitological…" at bounding box center [618, 247] width 755 height 30
type input "S"
type input "B"
type input "SE"
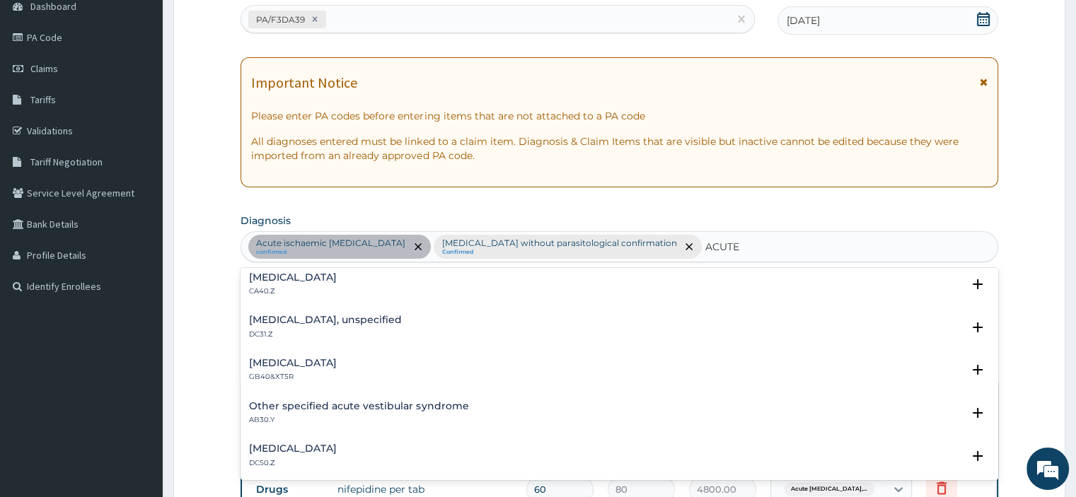
scroll to position [1896, 0]
type input "A"
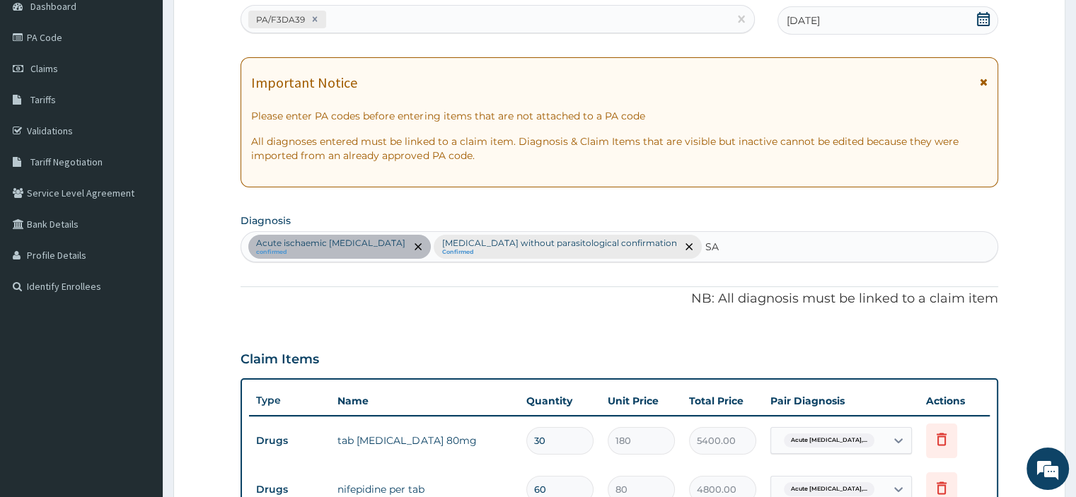
type input "S"
type input "B"
type input "V"
type input "SY"
type input "S"
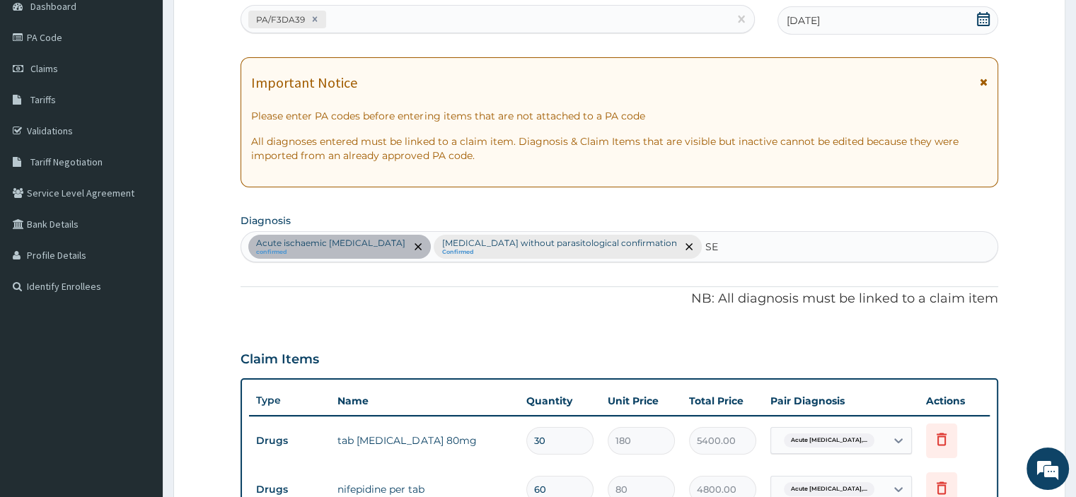
type input "S"
type input "I"
type input "V"
type input "C"
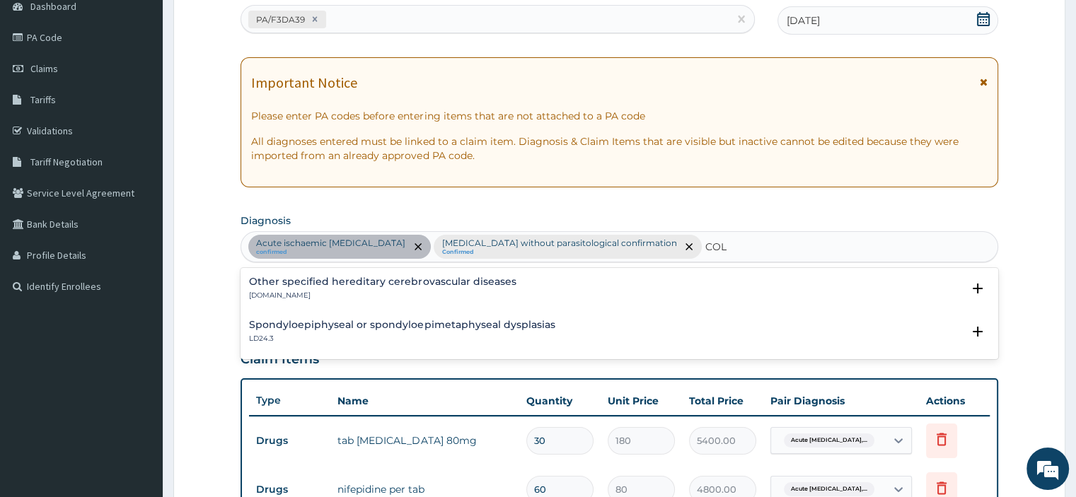
type input "COLI"
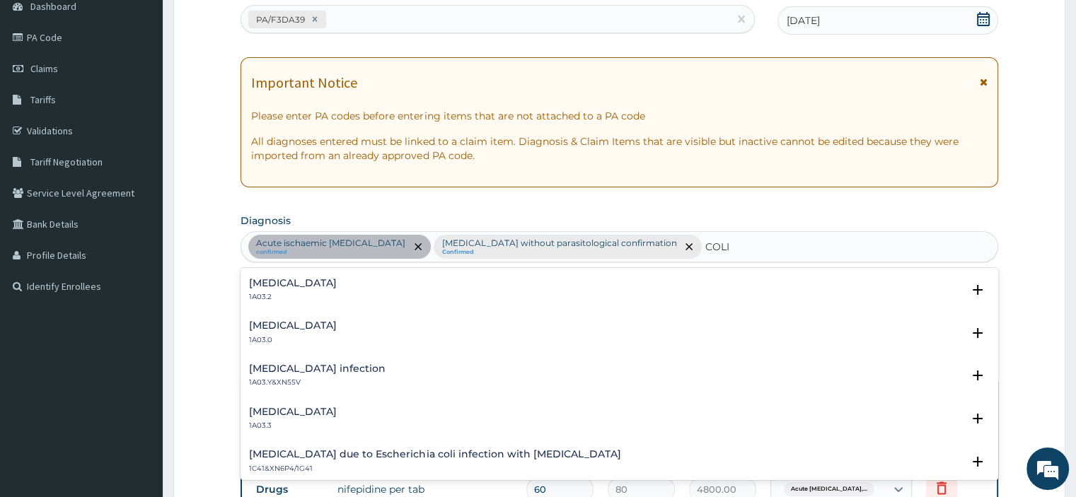
scroll to position [1123, 0]
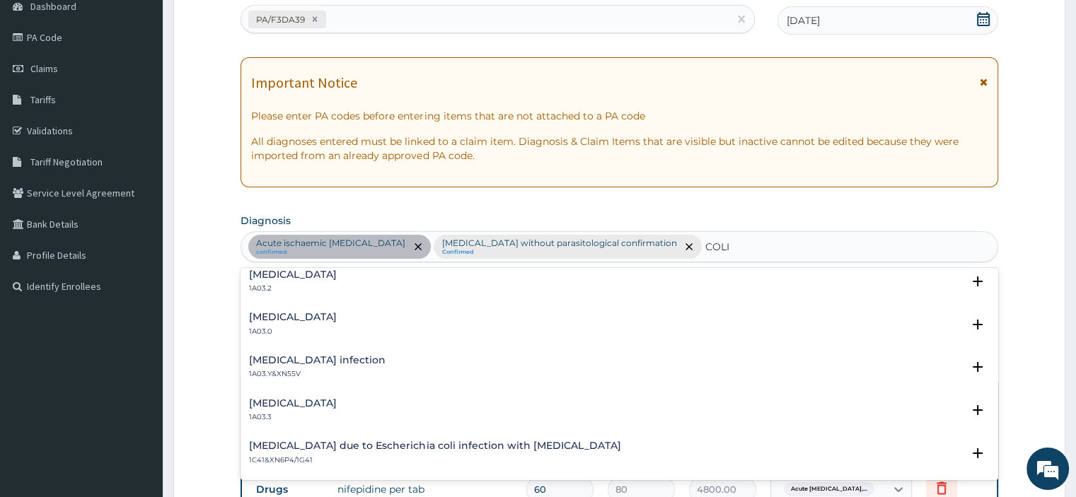
click at [371, 444] on h4 "[MEDICAL_DATA] due to Escherichia coli infection with [MEDICAL_DATA]" at bounding box center [434, 446] width 371 height 11
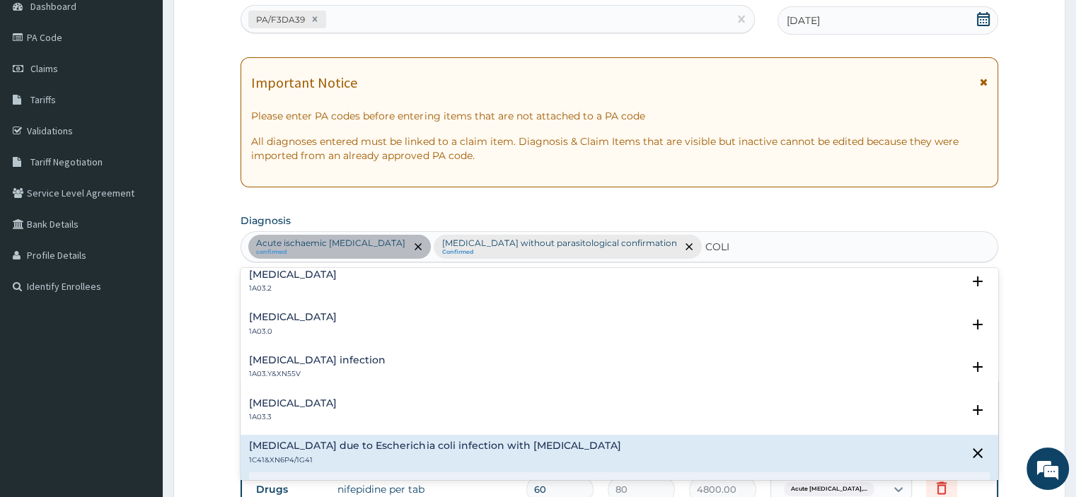
click at [335, 442] on h4 "[MEDICAL_DATA] due to Escherichia coli infection with [MEDICAL_DATA]" at bounding box center [434, 446] width 371 height 11
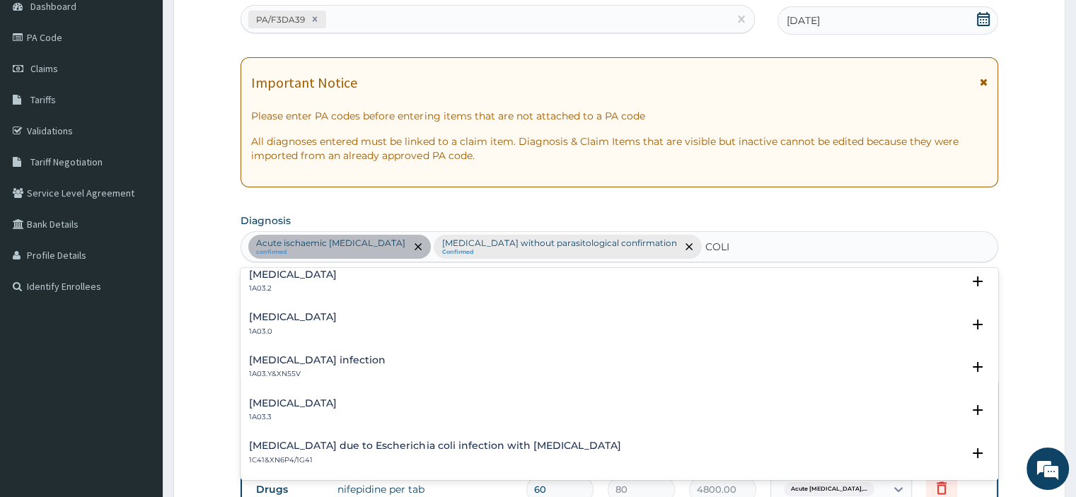
click at [362, 446] on h4 "[MEDICAL_DATA] due to Escherichia coli infection with [MEDICAL_DATA]" at bounding box center [434, 446] width 371 height 11
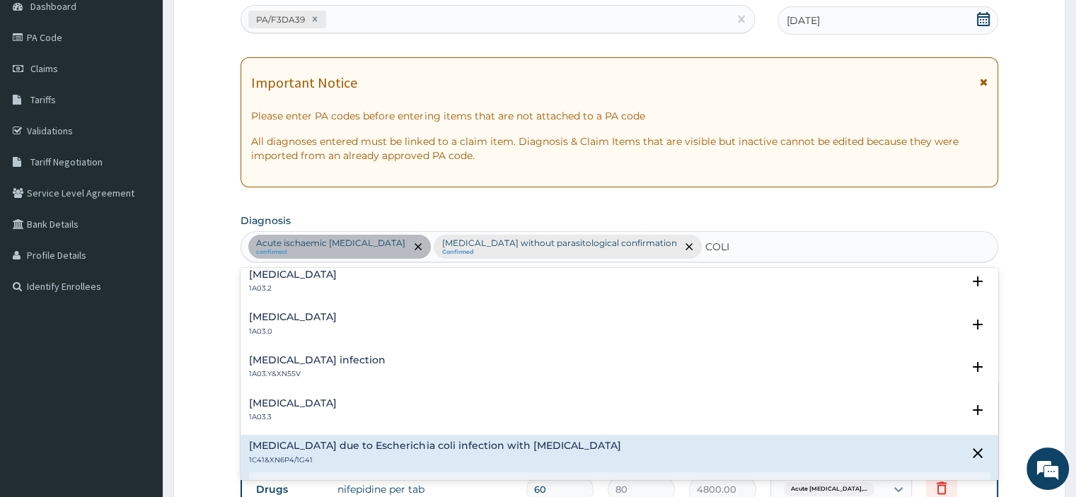
click at [417, 441] on h4 "[MEDICAL_DATA] due to Escherichia coli infection with [MEDICAL_DATA]" at bounding box center [434, 446] width 371 height 11
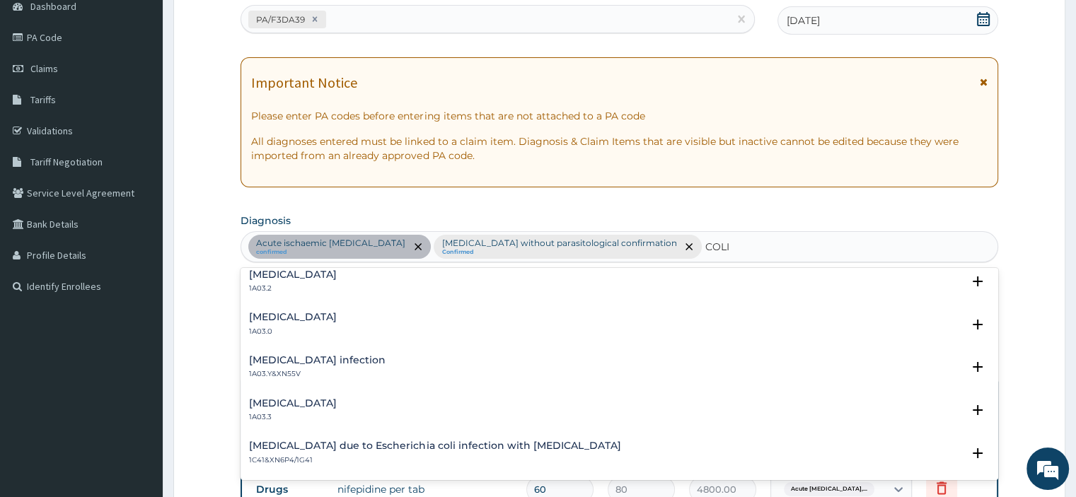
click at [499, 441] on h4 "[MEDICAL_DATA] due to Escherichia coli infection with [MEDICAL_DATA]" at bounding box center [434, 446] width 371 height 11
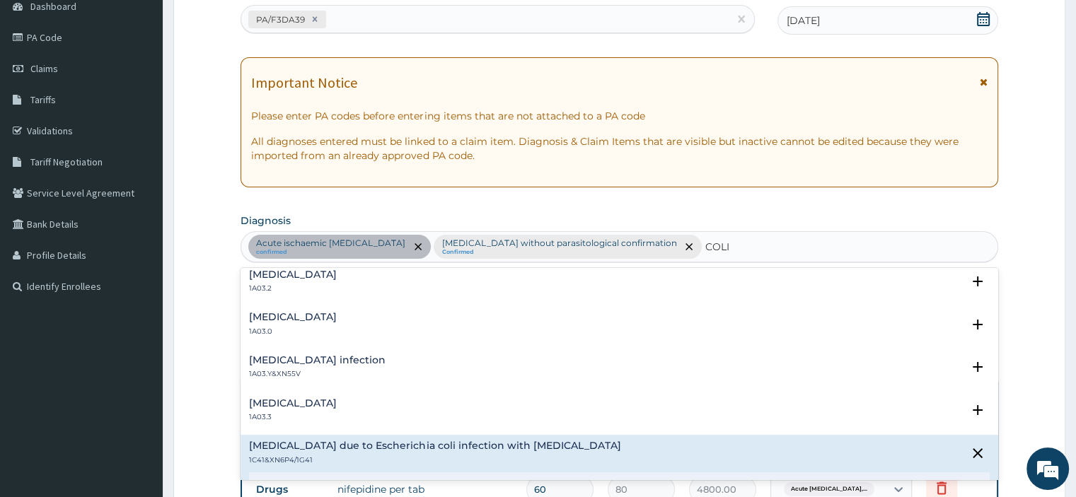
click at [532, 444] on h4 "[MEDICAL_DATA] due to Escherichia coli infection with [MEDICAL_DATA]" at bounding box center [434, 446] width 371 height 11
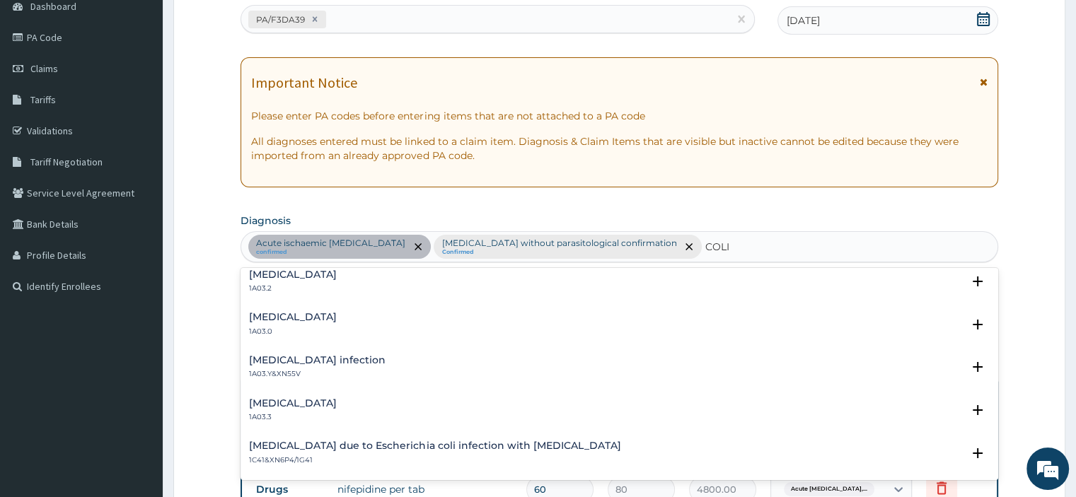
click at [447, 444] on h4 "[MEDICAL_DATA] due to Escherichia coli infection with [MEDICAL_DATA]" at bounding box center [434, 446] width 371 height 11
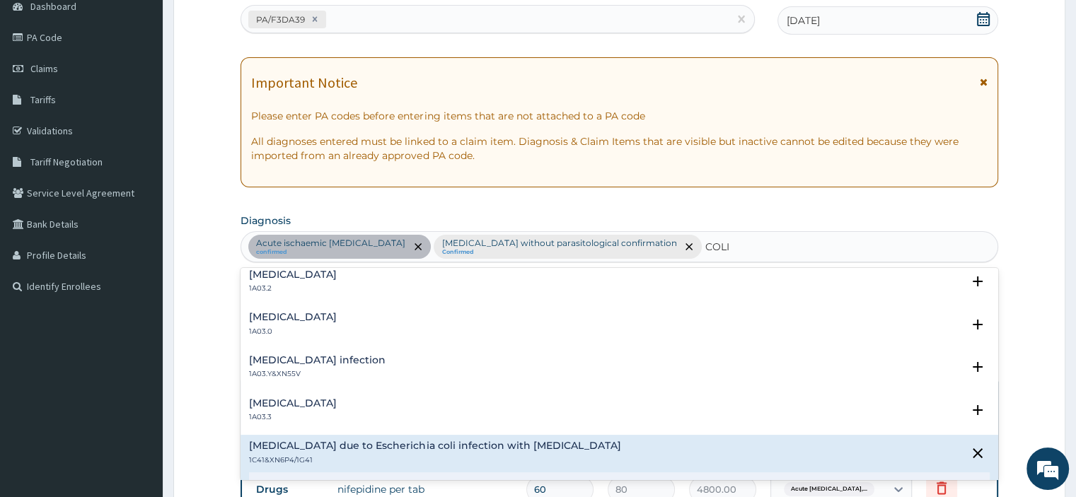
click at [447, 444] on h4 "[MEDICAL_DATA] due to Escherichia coli infection with [MEDICAL_DATA]" at bounding box center [434, 446] width 371 height 11
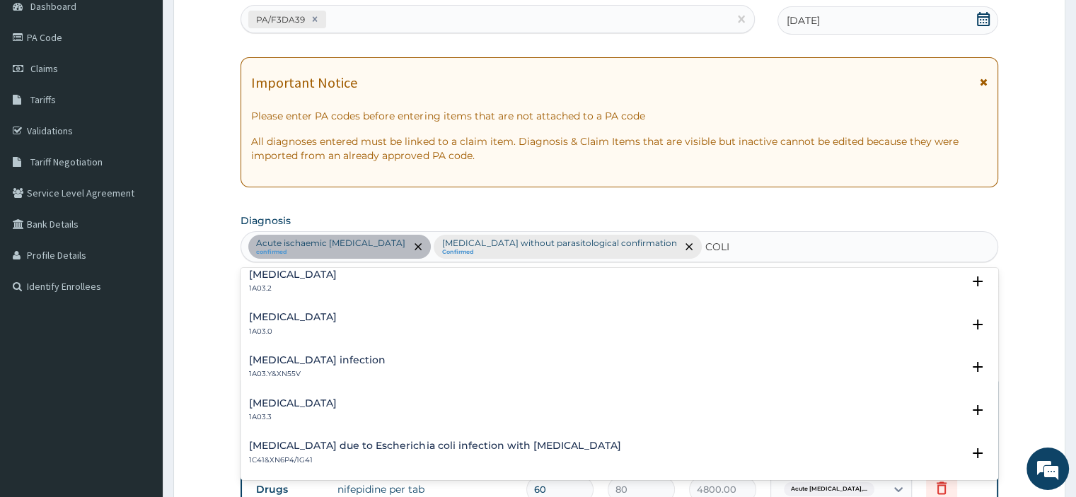
click at [447, 444] on h4 "[MEDICAL_DATA] due to Escherichia coli infection with [MEDICAL_DATA]" at bounding box center [434, 446] width 371 height 11
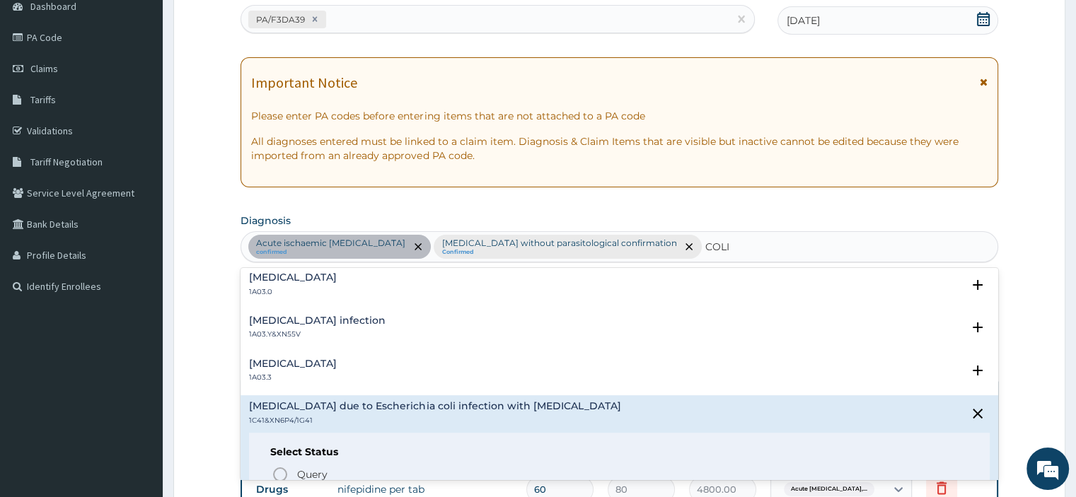
scroll to position [1213, 0]
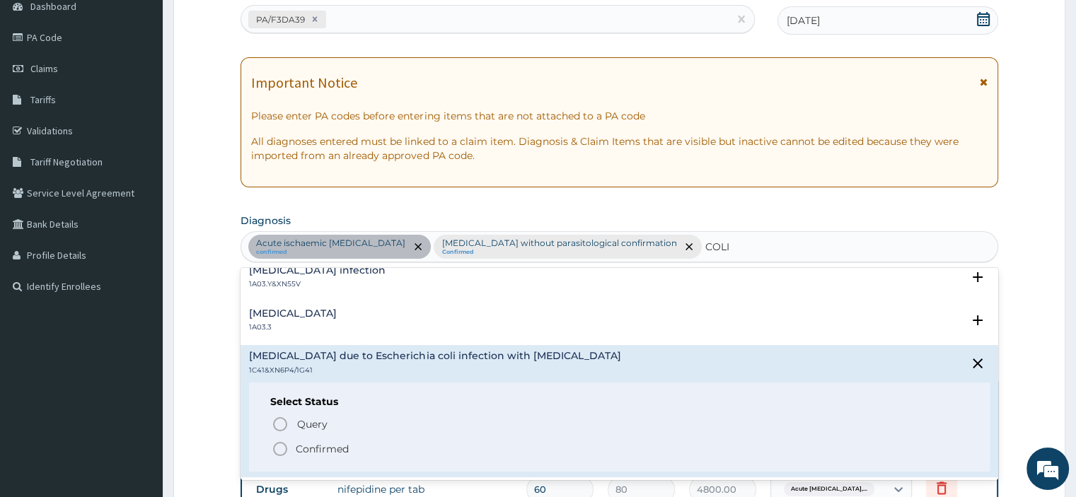
click at [280, 449] on icon "status option filled" at bounding box center [280, 449] width 17 height 17
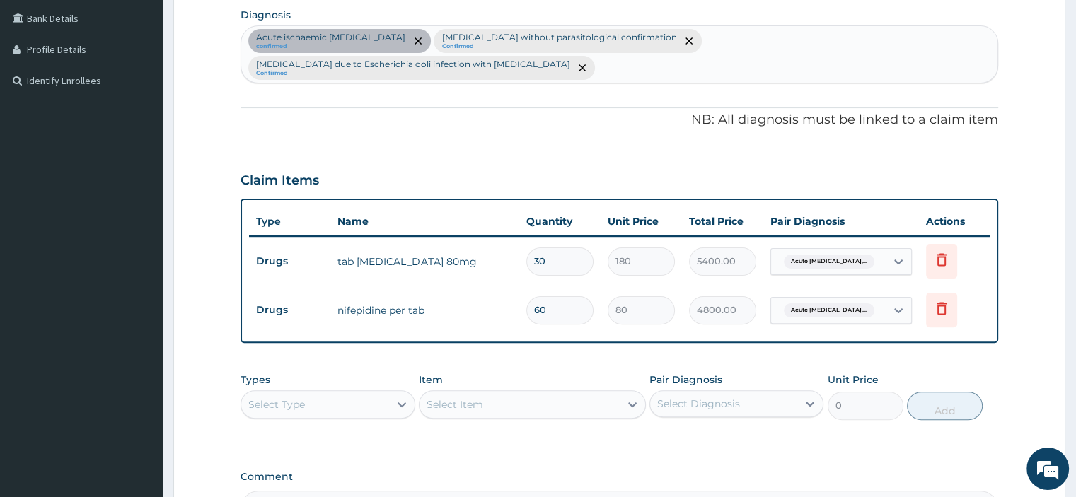
scroll to position [360, 0]
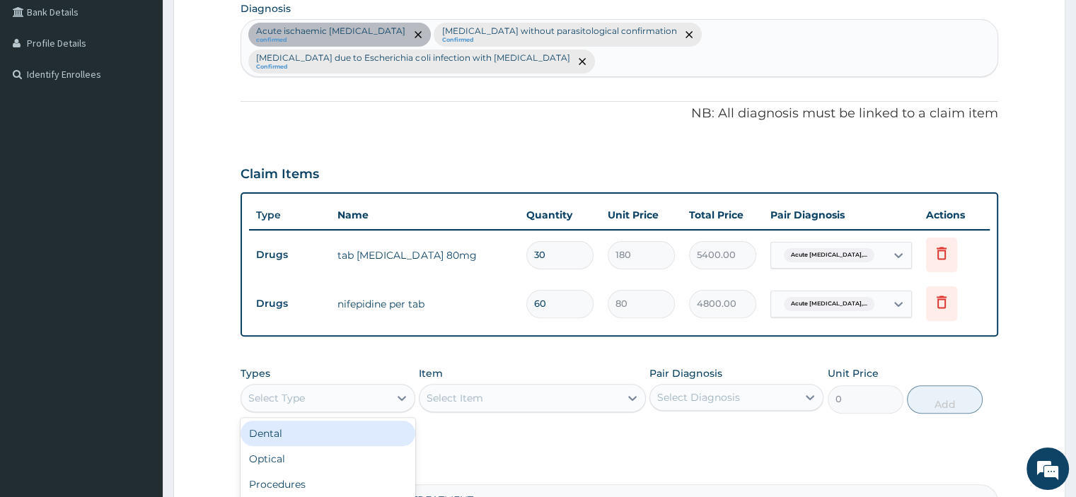
click at [385, 387] on div "Select Type" at bounding box center [314, 398] width 147 height 23
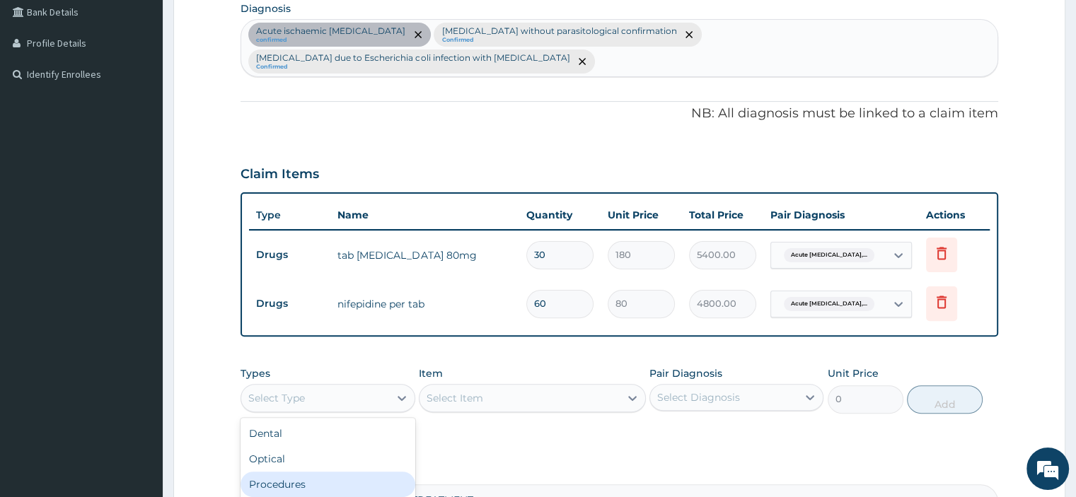
click at [331, 472] on div "Procedures" at bounding box center [328, 484] width 174 height 25
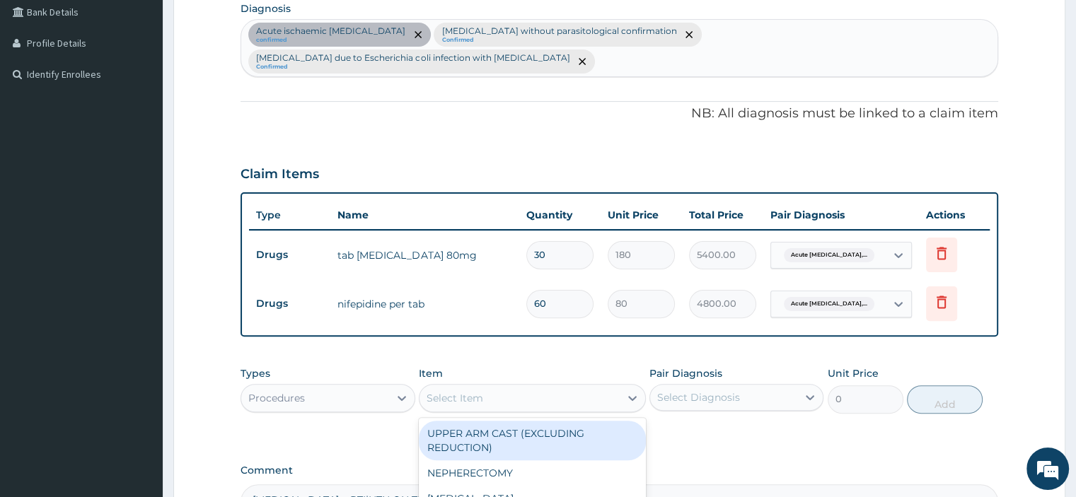
click at [461, 387] on div "Select Item" at bounding box center [519, 398] width 200 height 23
type input "GP"
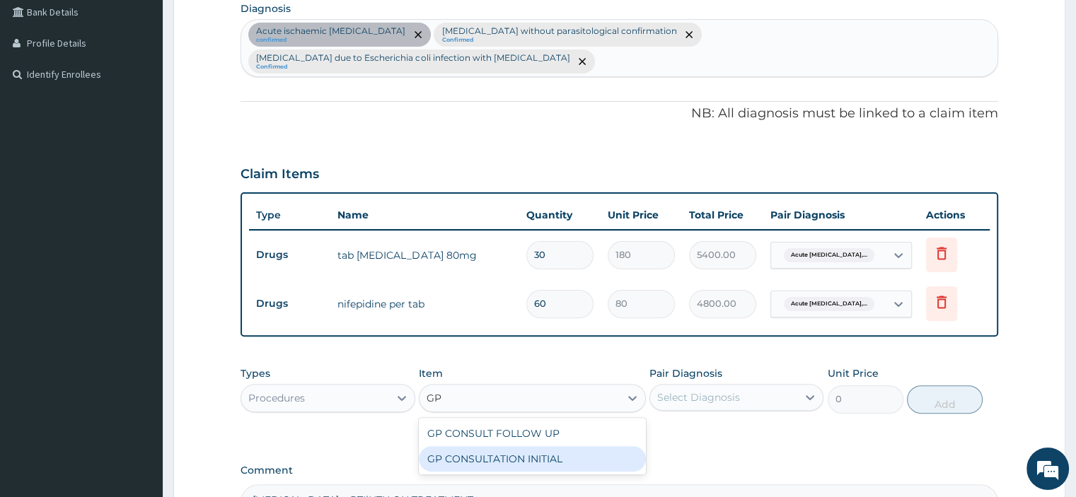
click at [523, 446] on div "GP CONSULTATION INITIAL" at bounding box center [532, 458] width 227 height 25
type input "2000"
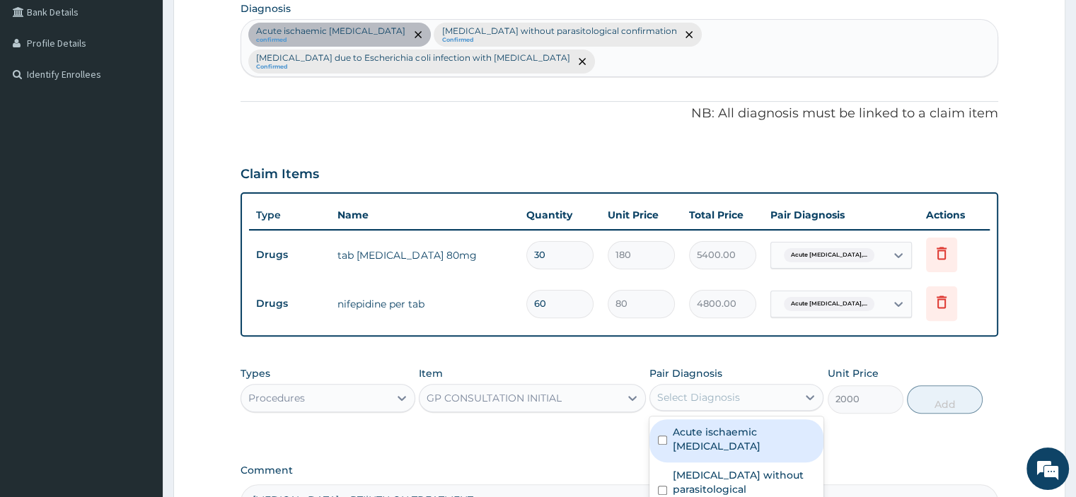
click at [762, 386] on div "Select Diagnosis" at bounding box center [723, 397] width 147 height 23
click at [705, 425] on label "Acute ischaemic [MEDICAL_DATA]" at bounding box center [744, 439] width 142 height 28
checkbox input "true"
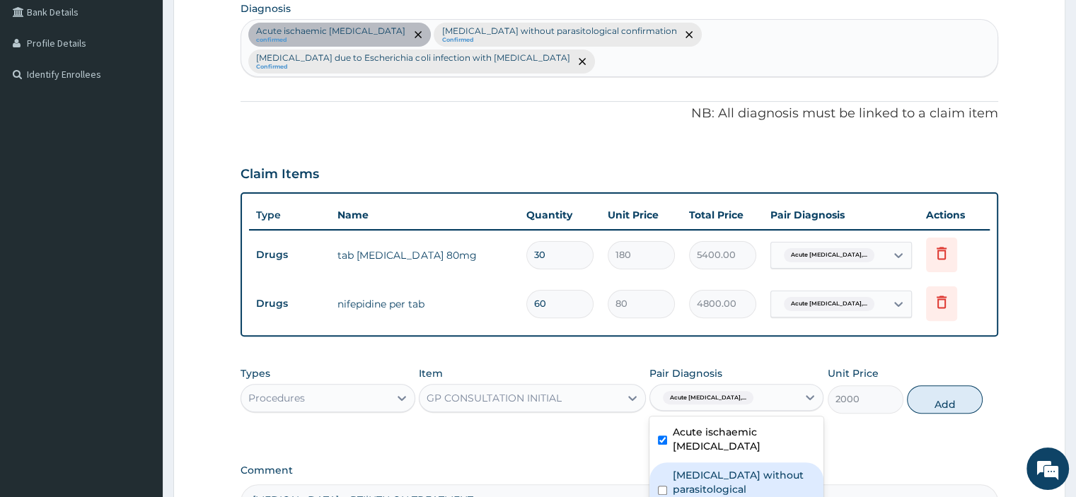
click at [712, 468] on label "[MEDICAL_DATA] without parasitological confirmation" at bounding box center [744, 489] width 142 height 42
checkbox input "true"
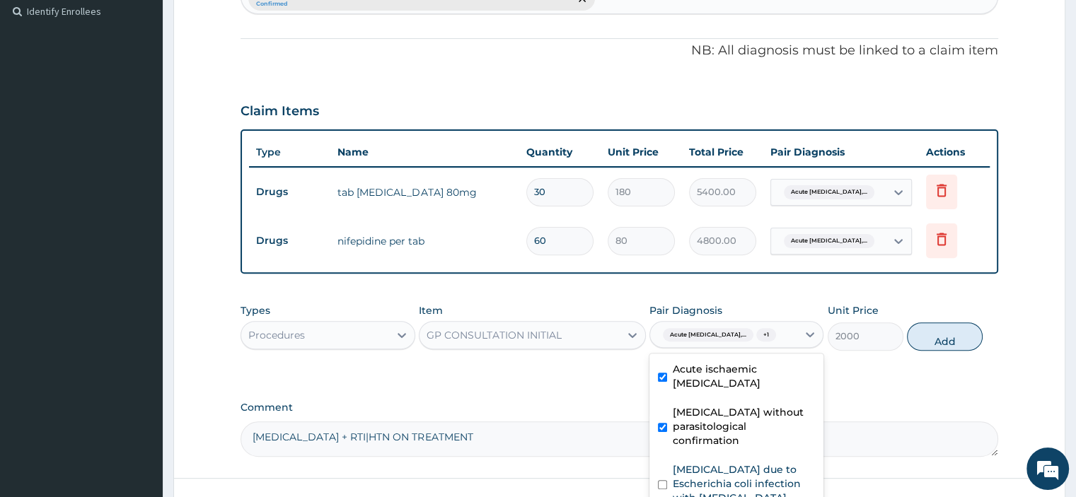
scroll to position [502, 0]
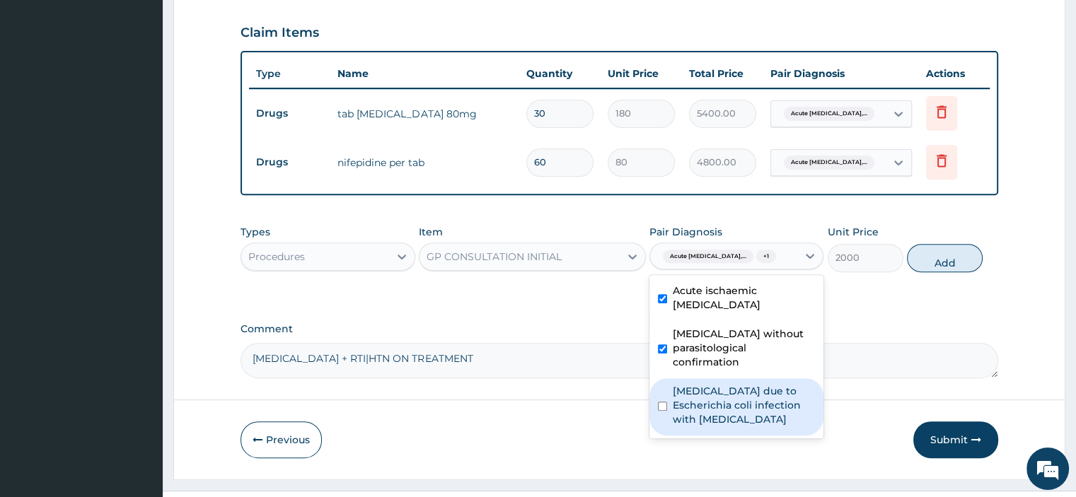
click at [722, 384] on label "[MEDICAL_DATA] due to Escherichia coli infection with [MEDICAL_DATA]" at bounding box center [744, 405] width 142 height 42
checkbox input "true"
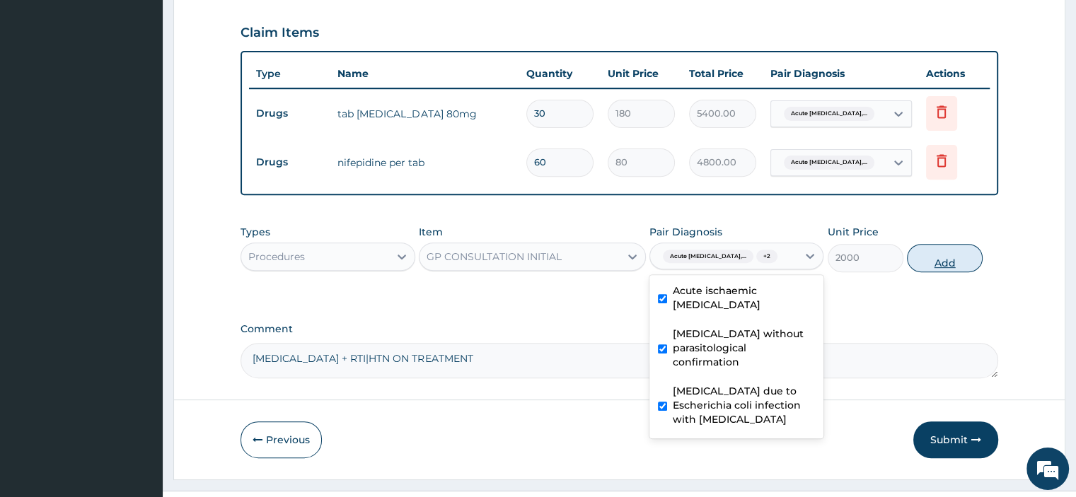
click at [935, 245] on button "Add" at bounding box center [945, 258] width 76 height 28
type input "0"
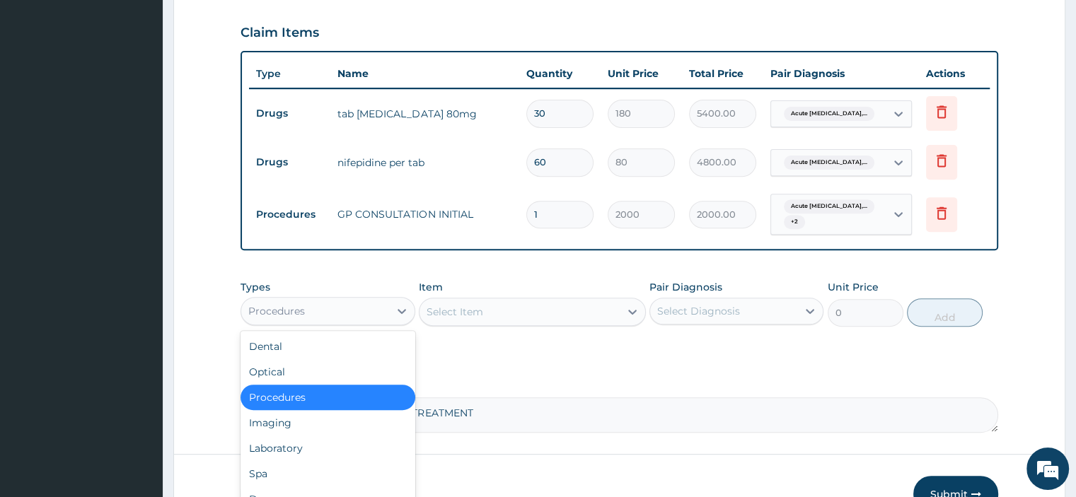
click at [381, 297] on div "Procedures" at bounding box center [328, 311] width 174 height 28
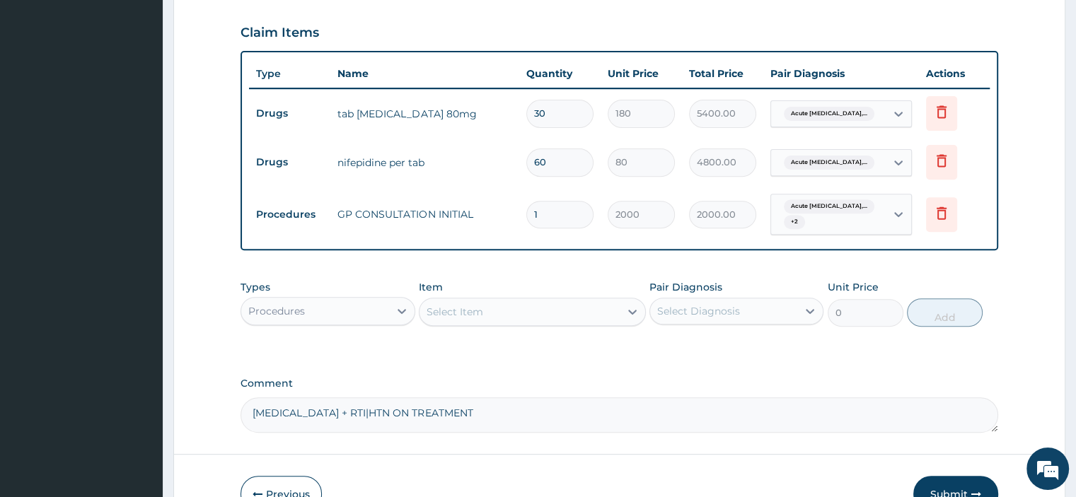
click at [519, 301] on div "Select Item" at bounding box center [519, 312] width 200 height 23
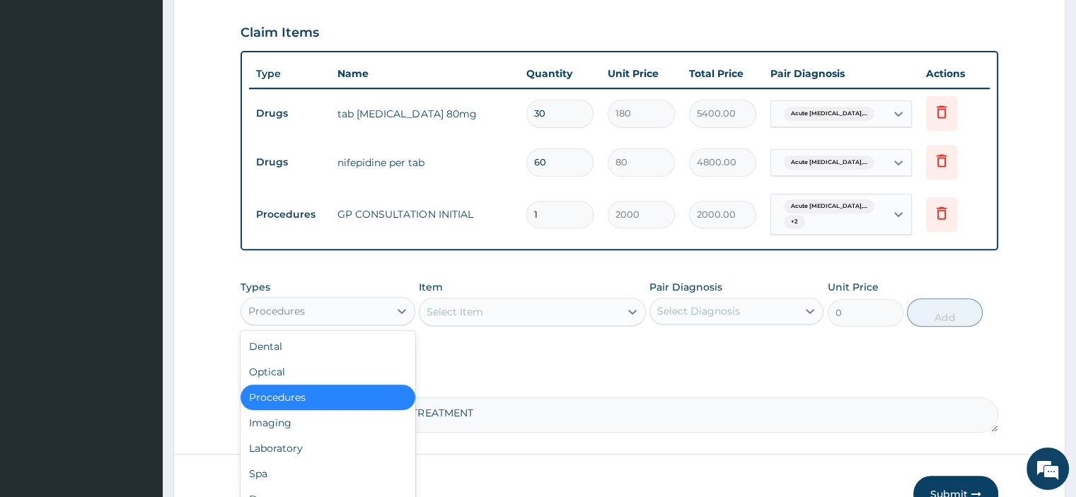
click at [370, 300] on div "Procedures" at bounding box center [314, 311] width 147 height 23
click at [296, 436] on div "Laboratory" at bounding box center [328, 448] width 174 height 25
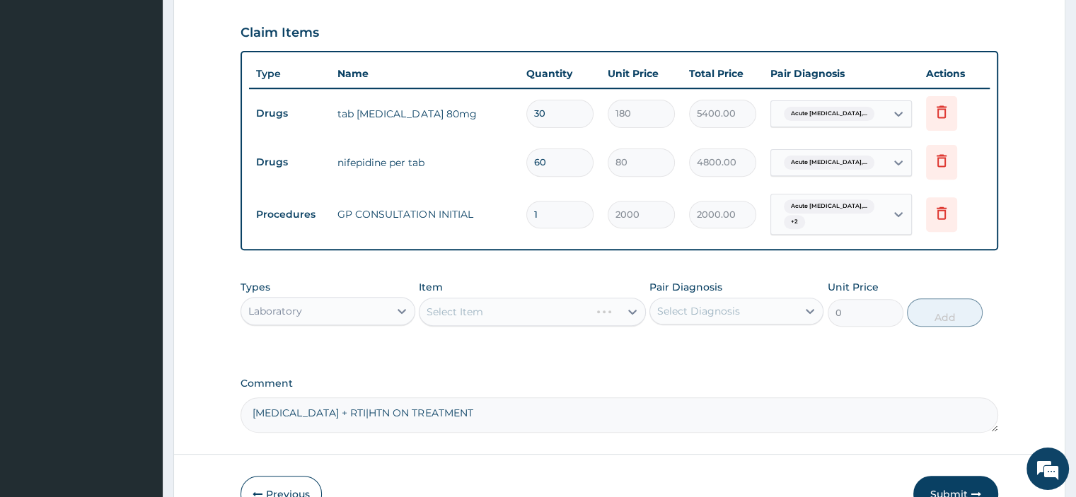
click at [485, 298] on div "Select Item" at bounding box center [532, 312] width 227 height 28
click at [475, 298] on div "Select Item" at bounding box center [532, 312] width 227 height 28
click at [460, 298] on div "Select Item" at bounding box center [532, 312] width 227 height 28
click at [560, 298] on div "Select Item" at bounding box center [532, 312] width 227 height 28
click at [492, 298] on div "Select Item" at bounding box center [532, 312] width 227 height 28
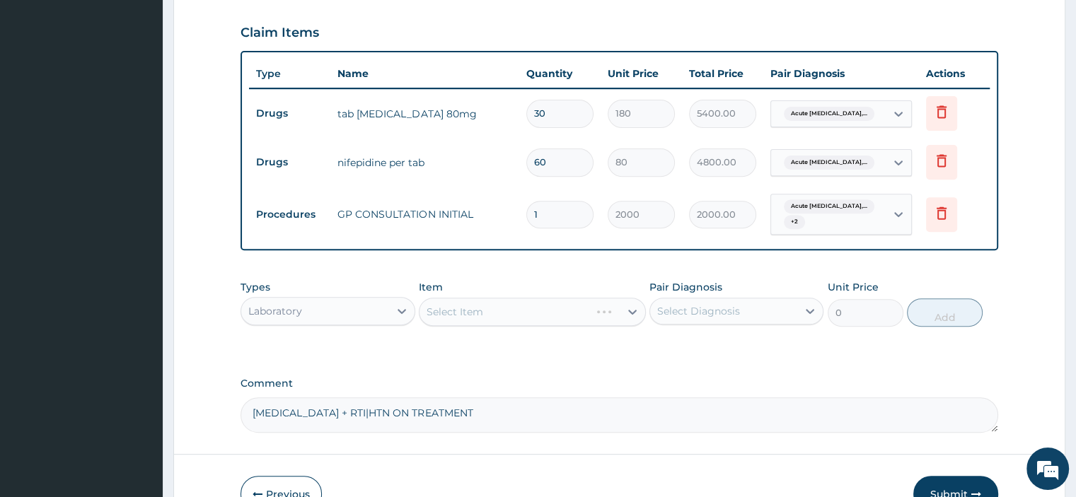
click at [519, 298] on div "Select Item" at bounding box center [532, 312] width 227 height 28
click at [422, 298] on div "Select Item" at bounding box center [532, 312] width 227 height 28
click at [492, 298] on div "Select Item" at bounding box center [532, 312] width 227 height 28
click at [483, 298] on div "Select Item" at bounding box center [532, 312] width 227 height 28
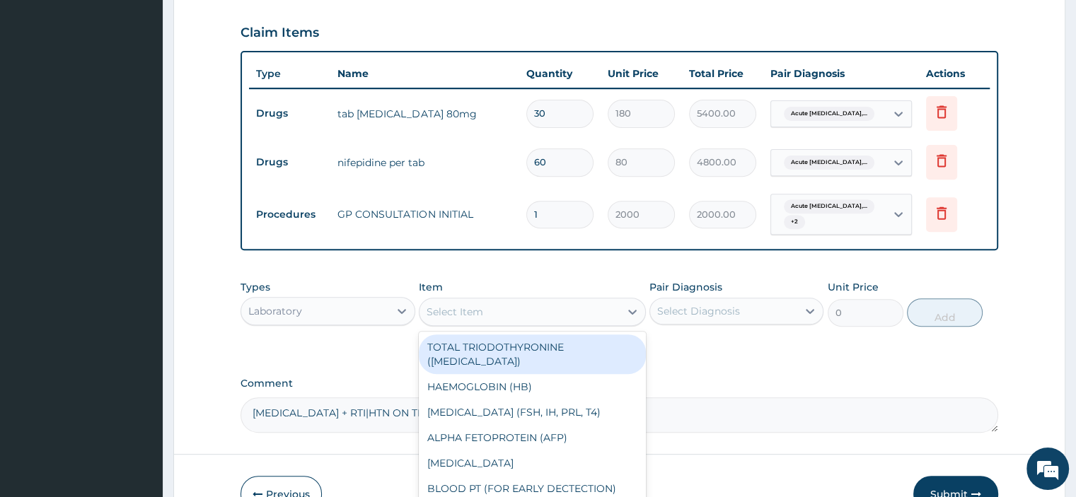
click at [454, 305] on div "Select Item" at bounding box center [455, 312] width 57 height 14
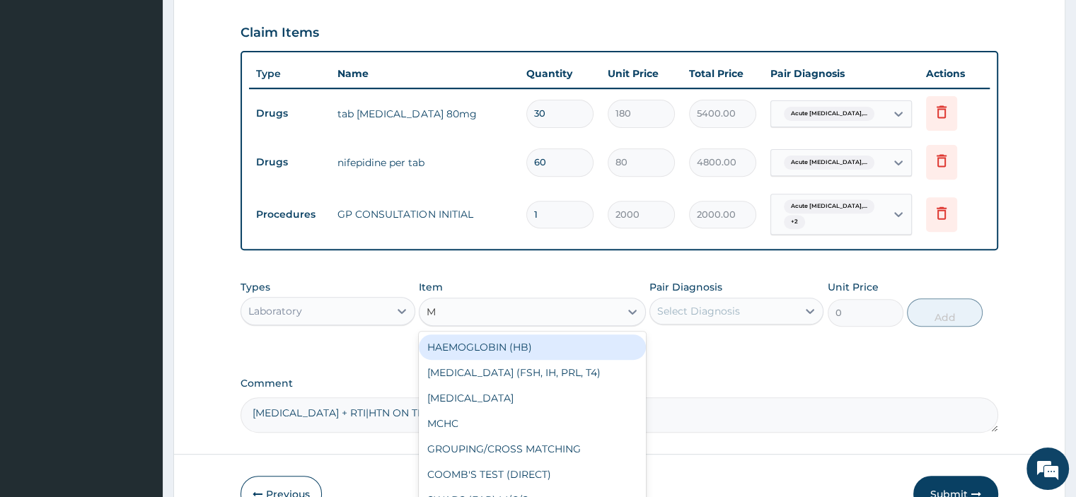
type input "MP"
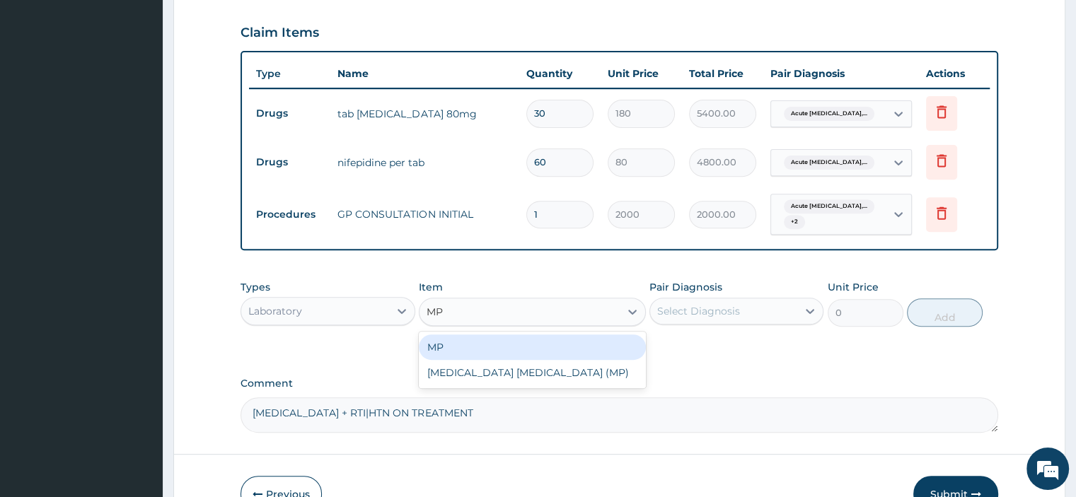
drag, startPoint x: 484, startPoint y: 321, endPoint x: 609, endPoint y: 308, distance: 125.9
click at [492, 335] on div "MP" at bounding box center [532, 347] width 227 height 25
type input "1000"
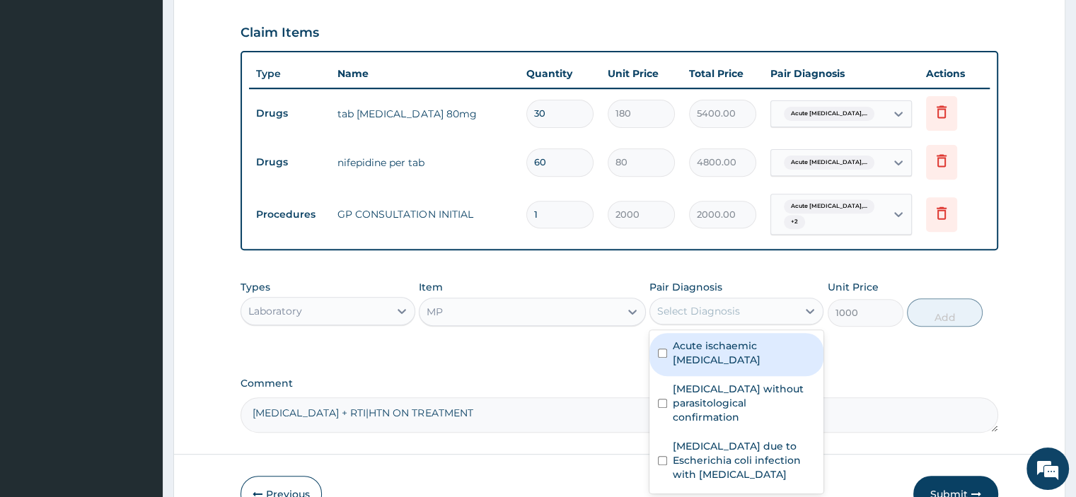
click at [763, 300] on div "Select Diagnosis" at bounding box center [723, 311] width 147 height 23
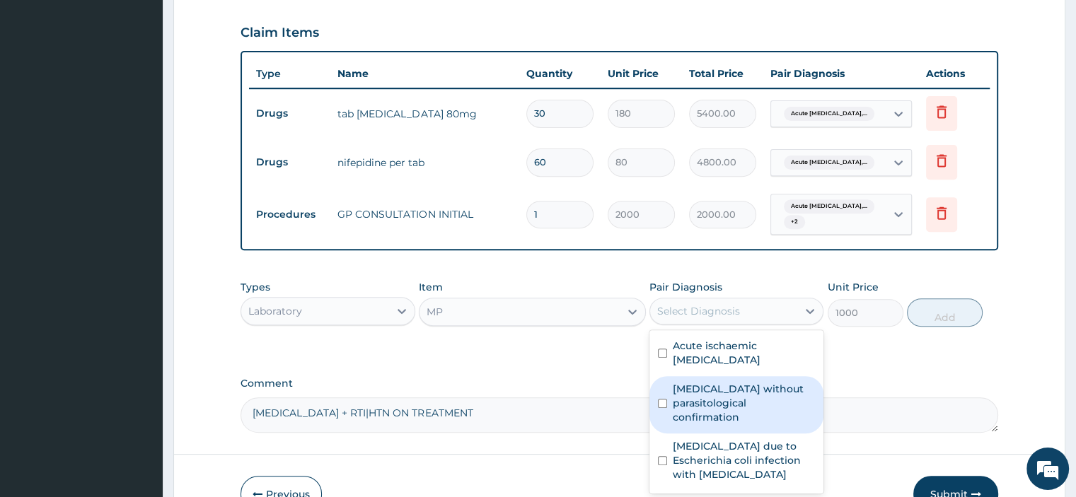
drag, startPoint x: 761, startPoint y: 364, endPoint x: 770, endPoint y: 345, distance: 20.9
click at [761, 382] on label "[MEDICAL_DATA] without parasitological confirmation" at bounding box center [744, 403] width 142 height 42
checkbox input "true"
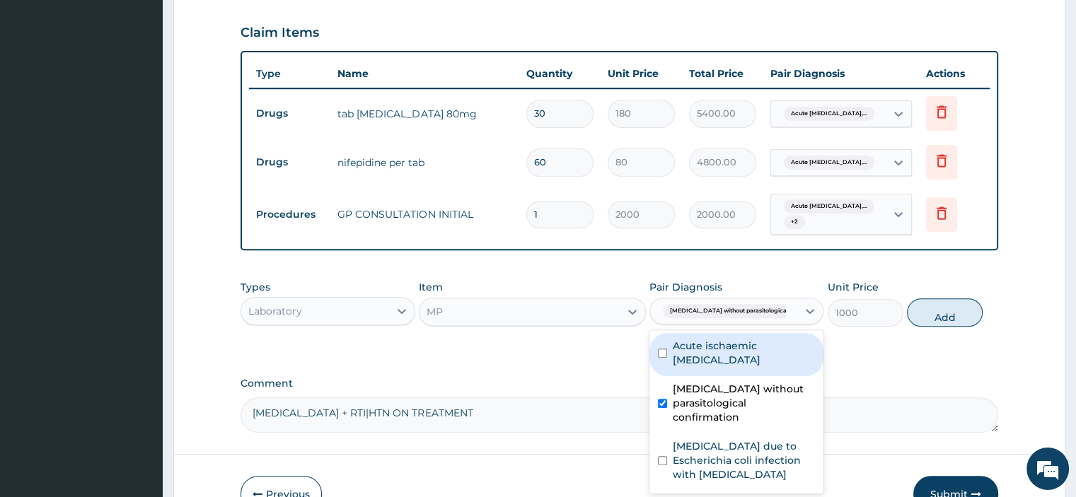
drag, startPoint x: 924, startPoint y: 285, endPoint x: 635, endPoint y: 367, distance: 300.7
click at [917, 299] on button "Add" at bounding box center [945, 313] width 76 height 28
type input "0"
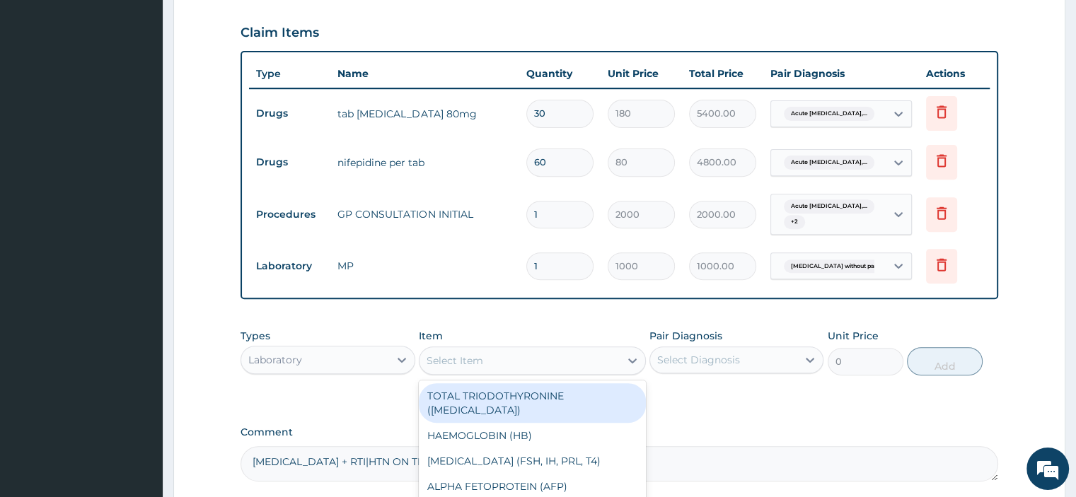
click at [441, 354] on div "Select Item" at bounding box center [455, 361] width 57 height 14
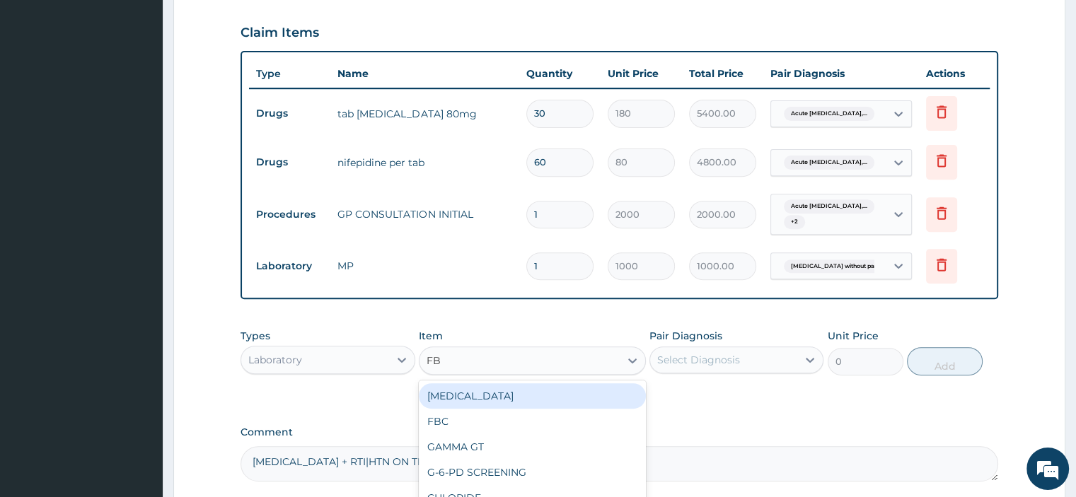
type input "FBC"
drag, startPoint x: 484, startPoint y: 365, endPoint x: 586, endPoint y: 358, distance: 102.1
click at [487, 383] on div "FBC" at bounding box center [532, 395] width 227 height 25
type input "2000"
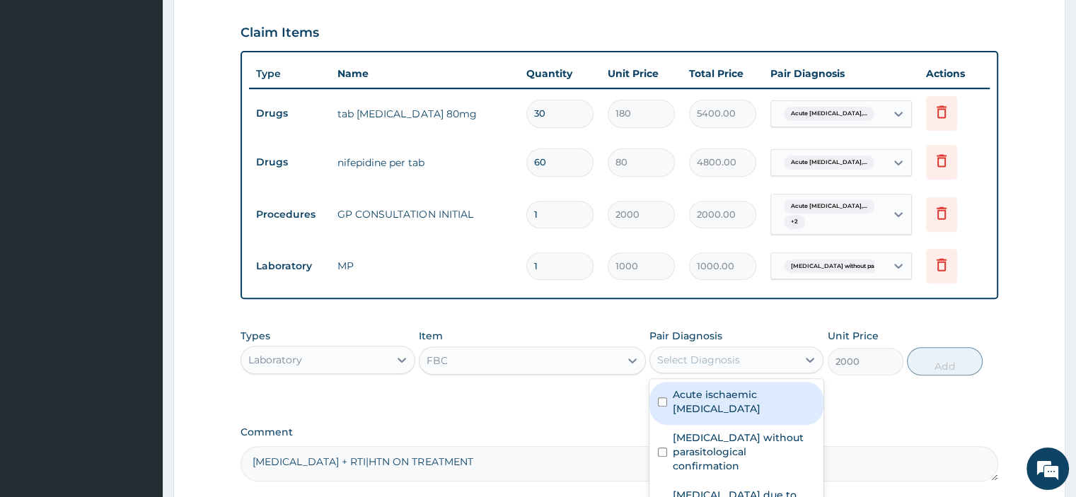
click at [739, 353] on div "Select Diagnosis" at bounding box center [698, 360] width 83 height 14
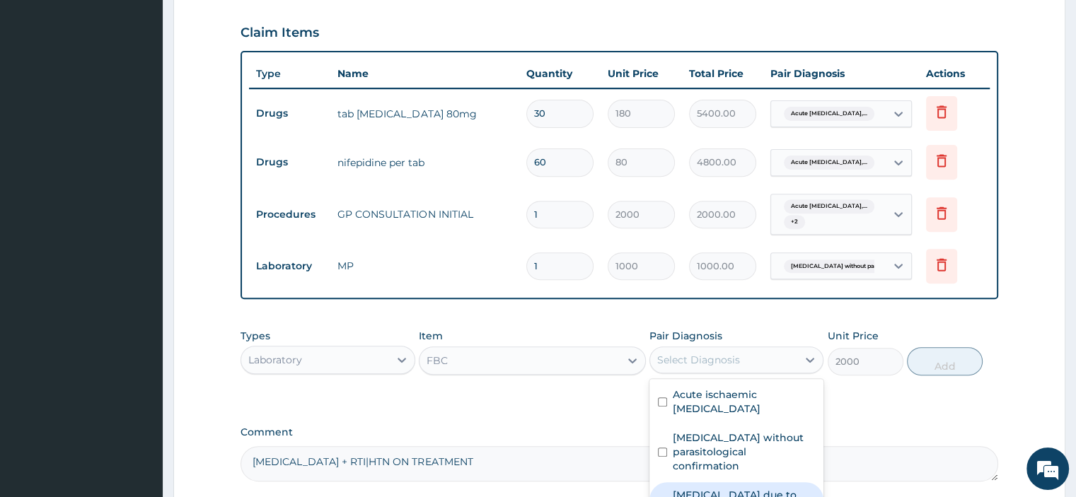
drag, startPoint x: 763, startPoint y: 455, endPoint x: 859, endPoint y: 404, distance: 108.9
checkbox input "true"
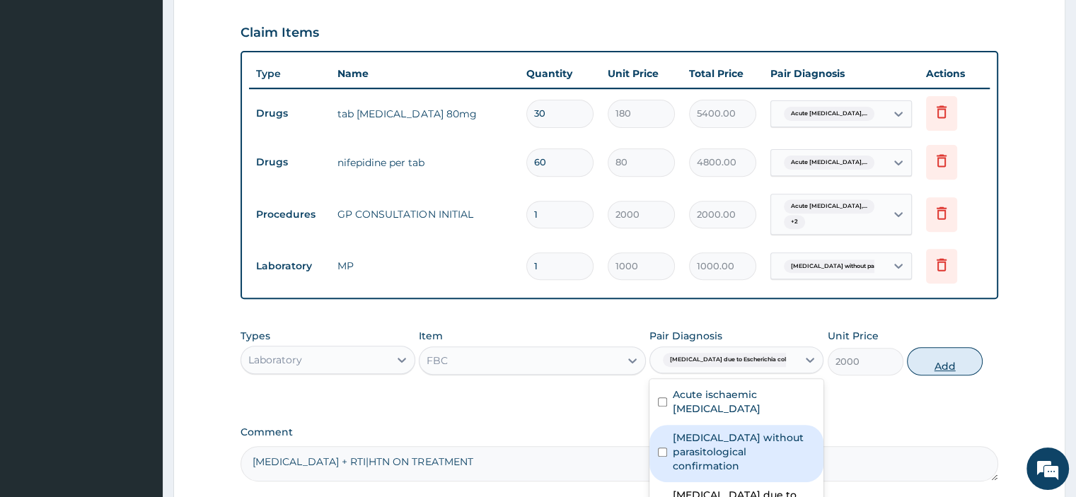
click at [944, 347] on button "Add" at bounding box center [945, 361] width 76 height 28
type input "0"
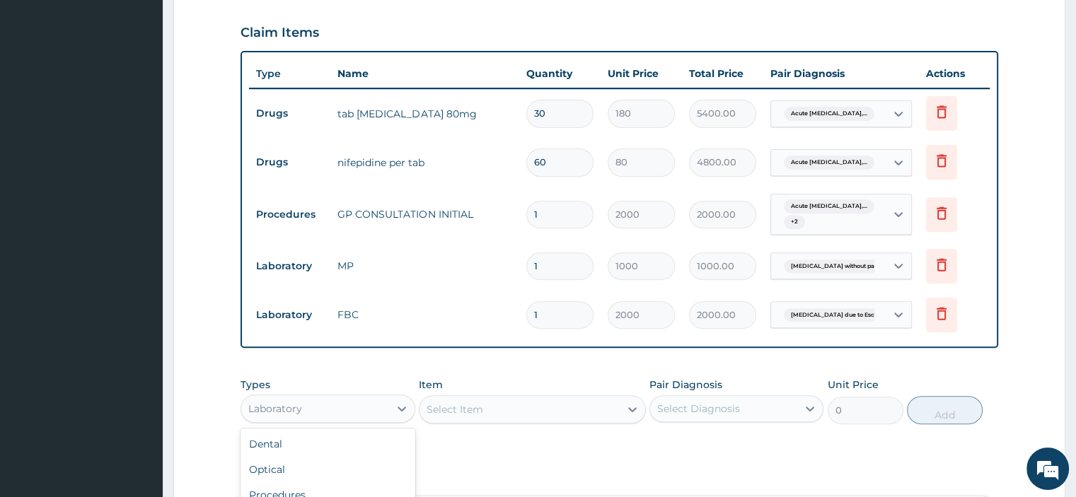
click at [283, 398] on div "Laboratory" at bounding box center [314, 409] width 147 height 23
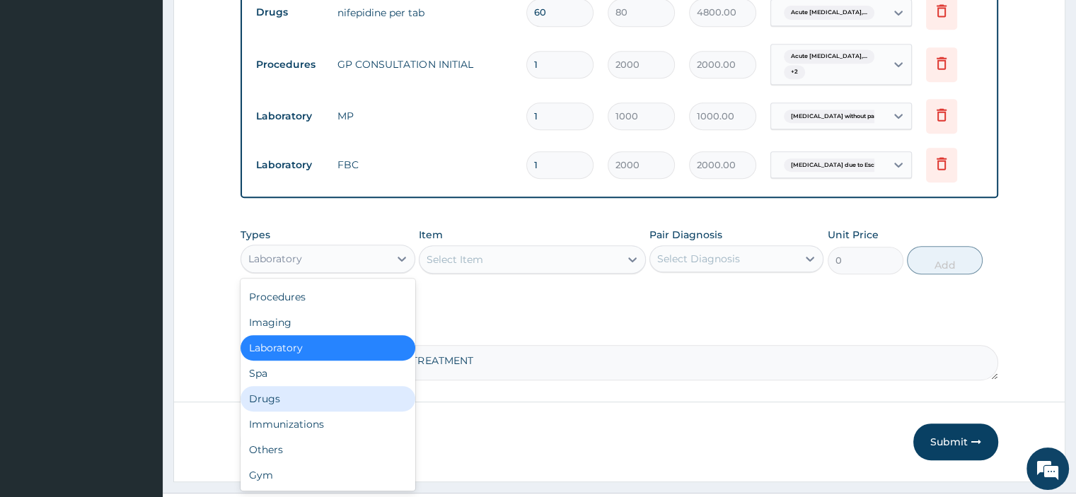
scroll to position [654, 0]
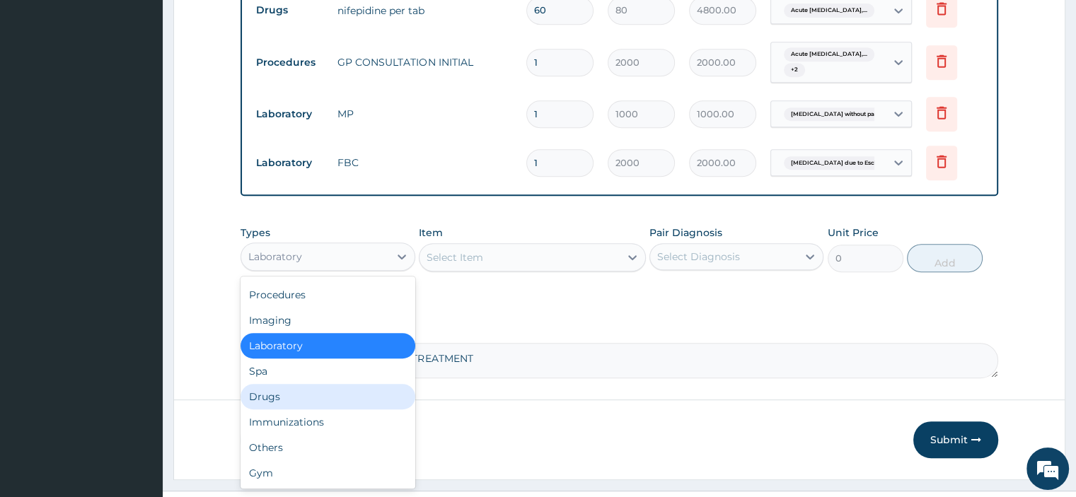
click at [300, 384] on div "Drugs" at bounding box center [328, 396] width 174 height 25
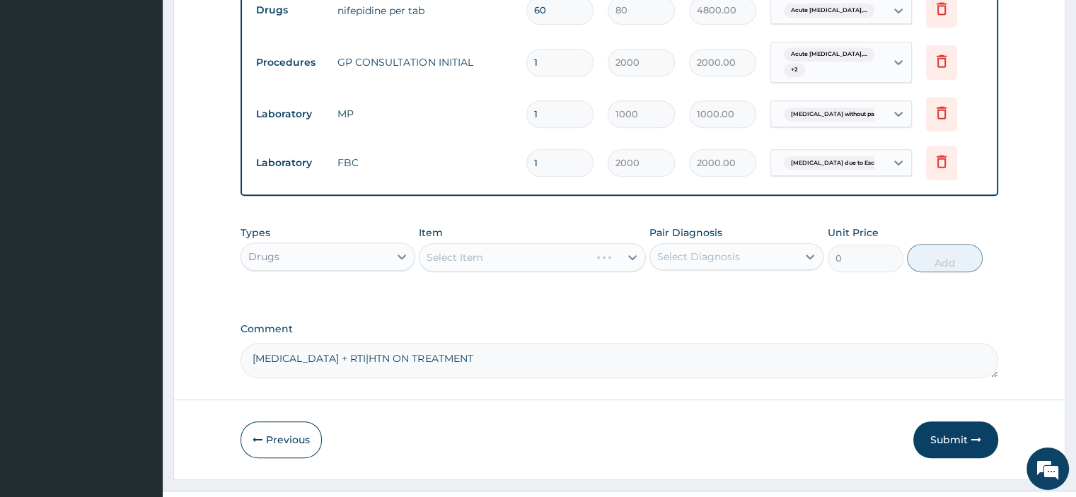
click at [471, 243] on div "Select Item" at bounding box center [532, 257] width 227 height 28
click at [506, 243] on div "Select Item" at bounding box center [532, 257] width 227 height 28
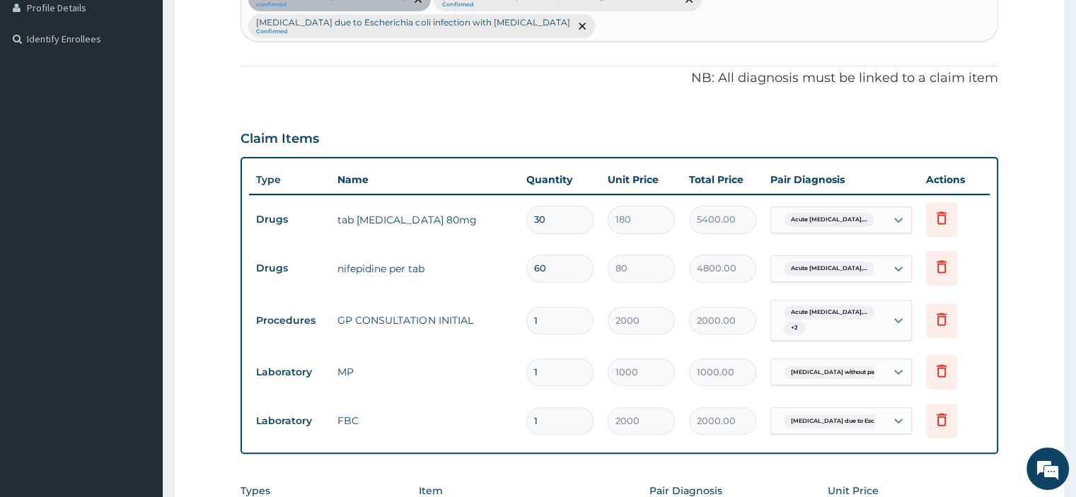
scroll to position [583, 0]
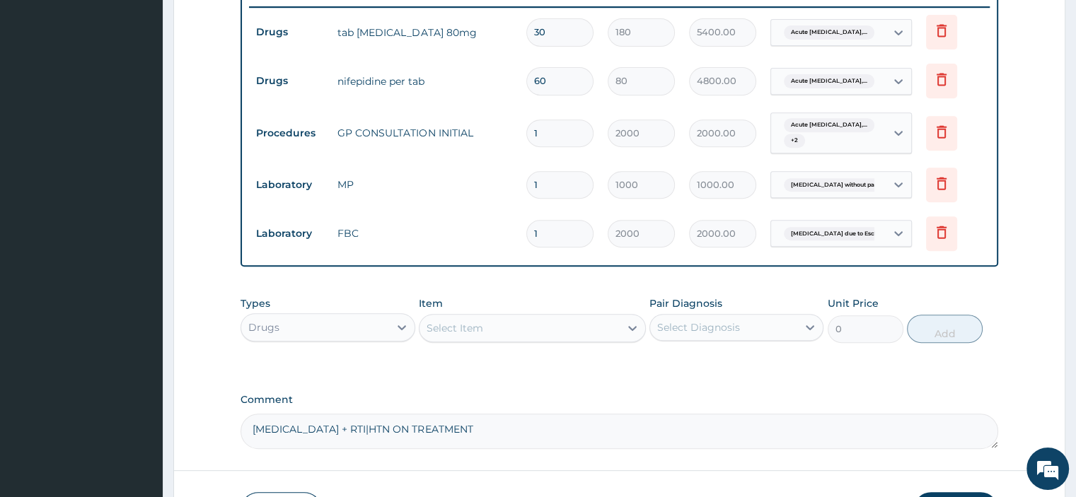
click at [436, 321] on div "Select Item" at bounding box center [455, 328] width 57 height 14
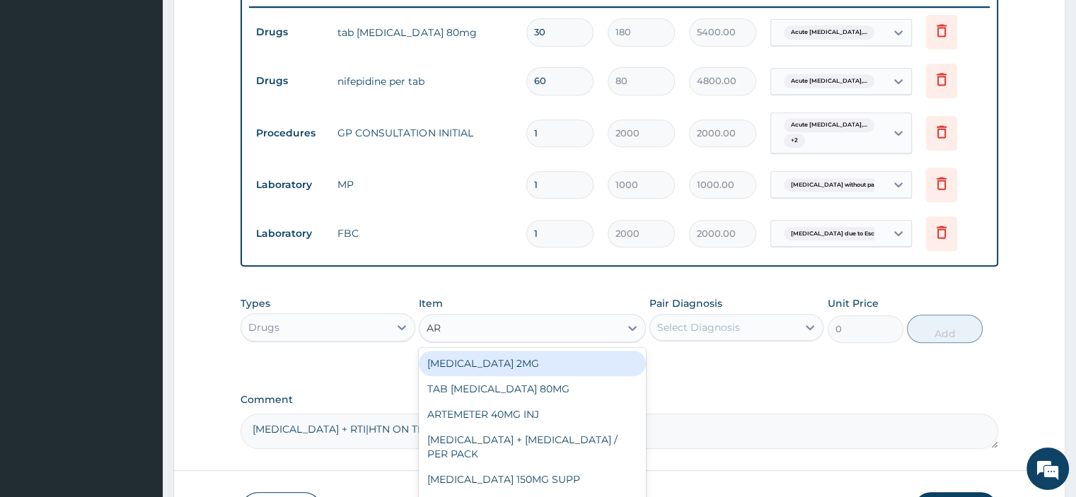
type input "ART"
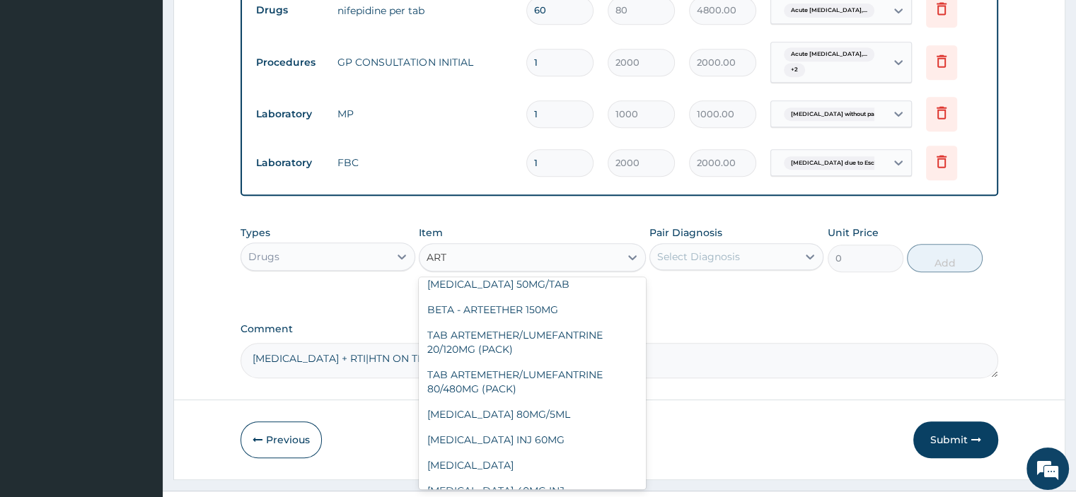
scroll to position [232, 0]
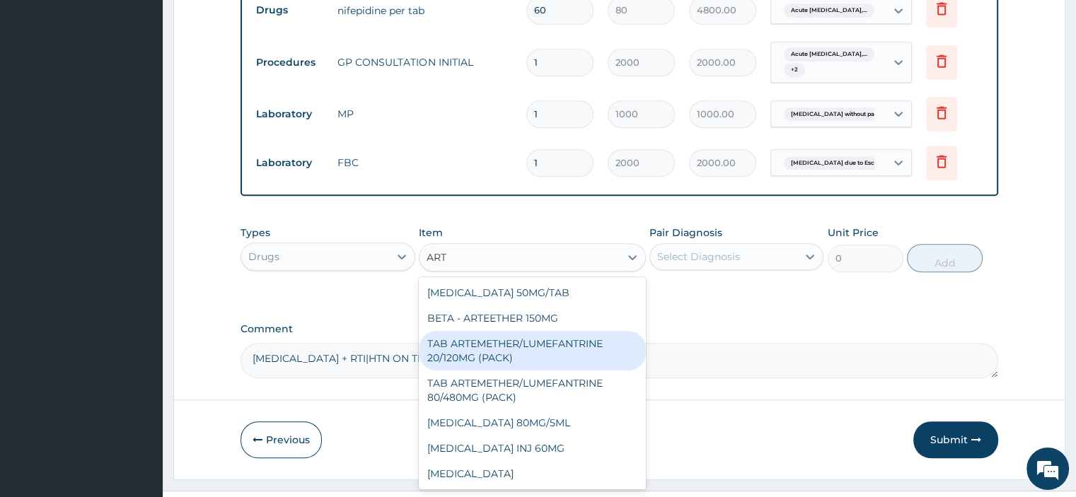
click at [566, 331] on div "TAB ARTEMETHER/LUMEFANTRINE 20/120MG (PACK)" at bounding box center [532, 351] width 227 height 40
type input "1500"
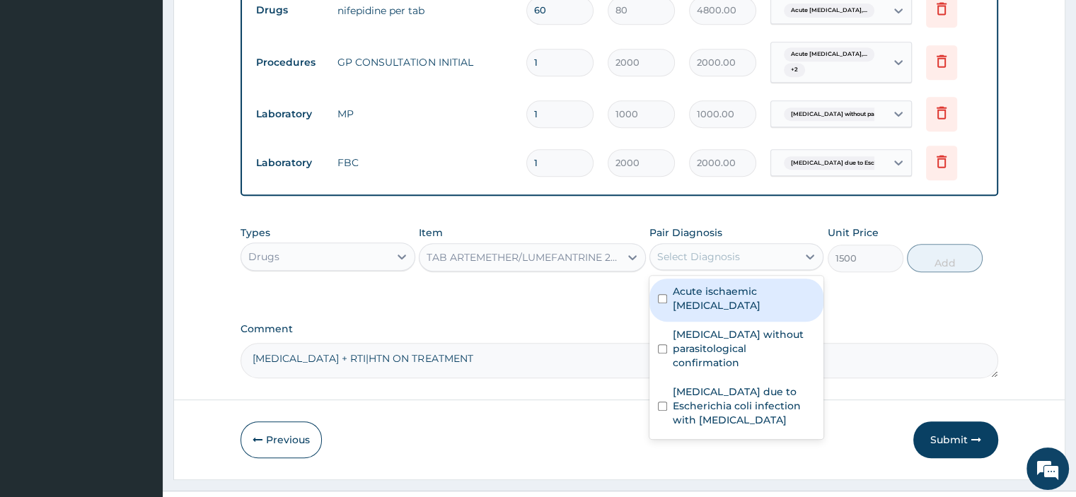
click at [713, 250] on div "Select Diagnosis" at bounding box center [698, 257] width 83 height 14
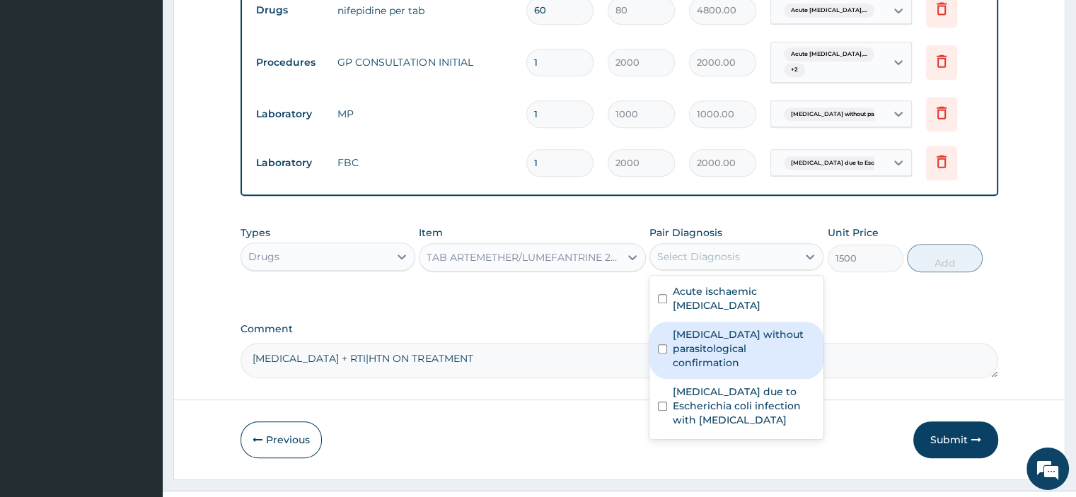
click at [734, 328] on label "[MEDICAL_DATA] without parasitological confirmation" at bounding box center [744, 349] width 142 height 42
checkbox input "true"
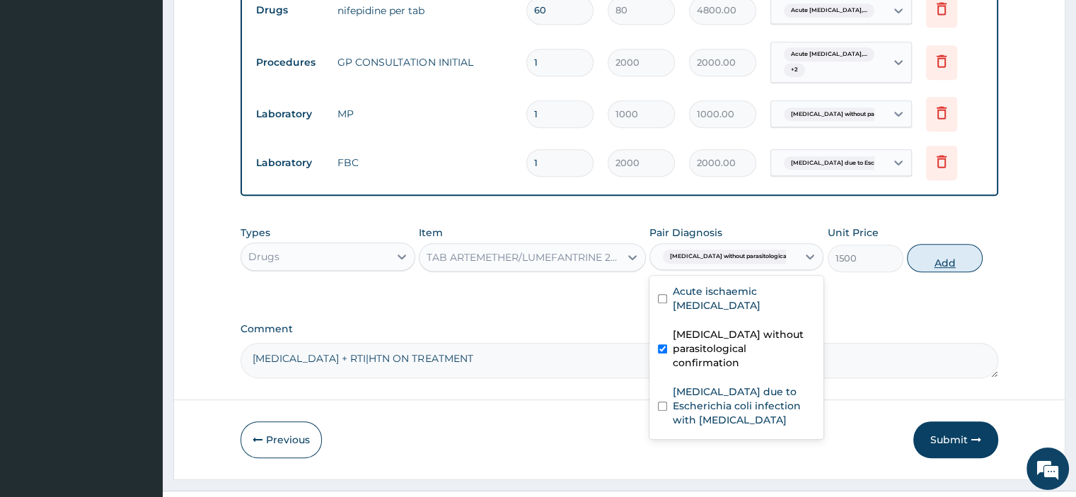
click at [939, 244] on button "Add" at bounding box center [945, 258] width 76 height 28
type input "0"
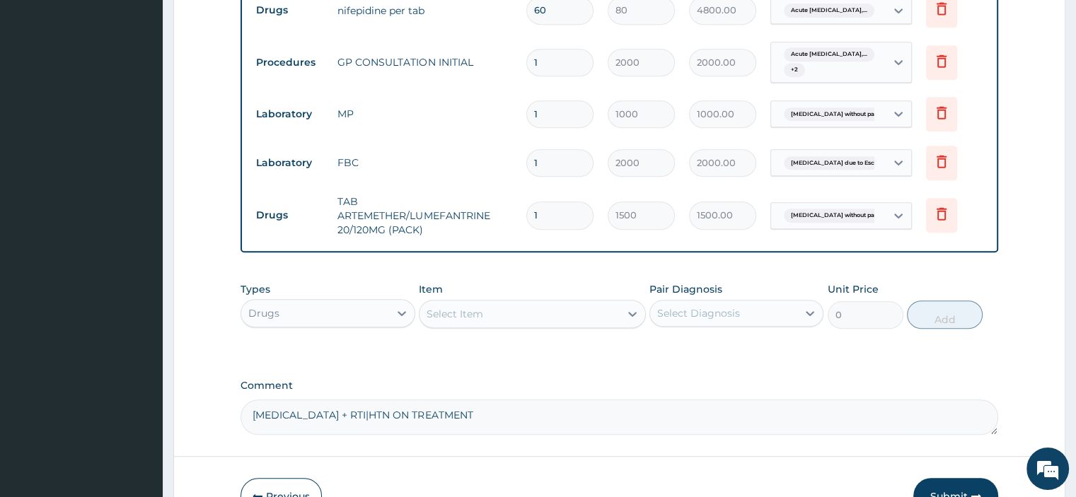
click at [452, 400] on textarea "[MEDICAL_DATA] + RTI|HTN ON TREATMENT" at bounding box center [619, 417] width 757 height 35
type textarea "[MEDICAL_DATA] + RTI|HTN ON TREATMENT R/O [MEDICAL_DATA]"
click at [470, 307] on div "Select Item" at bounding box center [455, 314] width 57 height 14
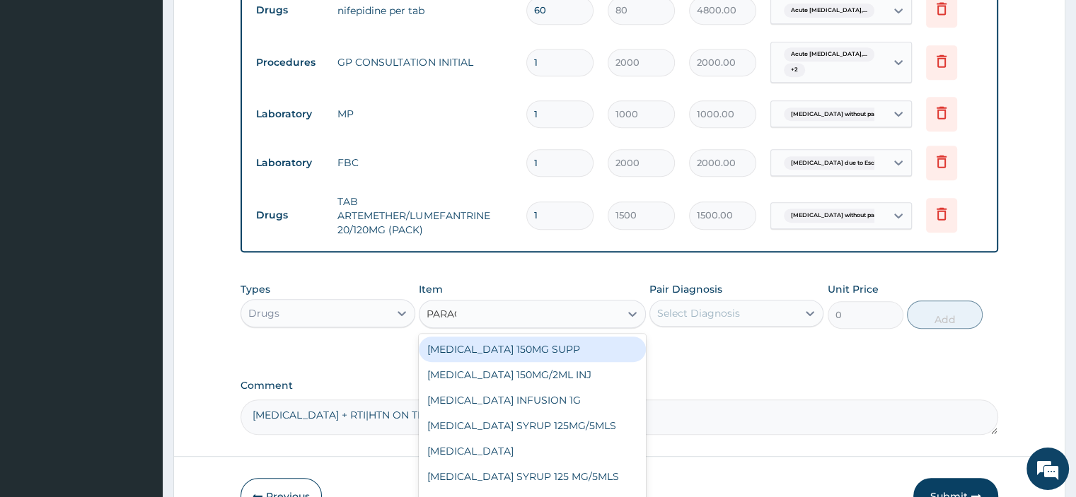
type input "PARACE"
click at [527, 490] on div "TAB [MEDICAL_DATA]" at bounding box center [532, 502] width 227 height 25
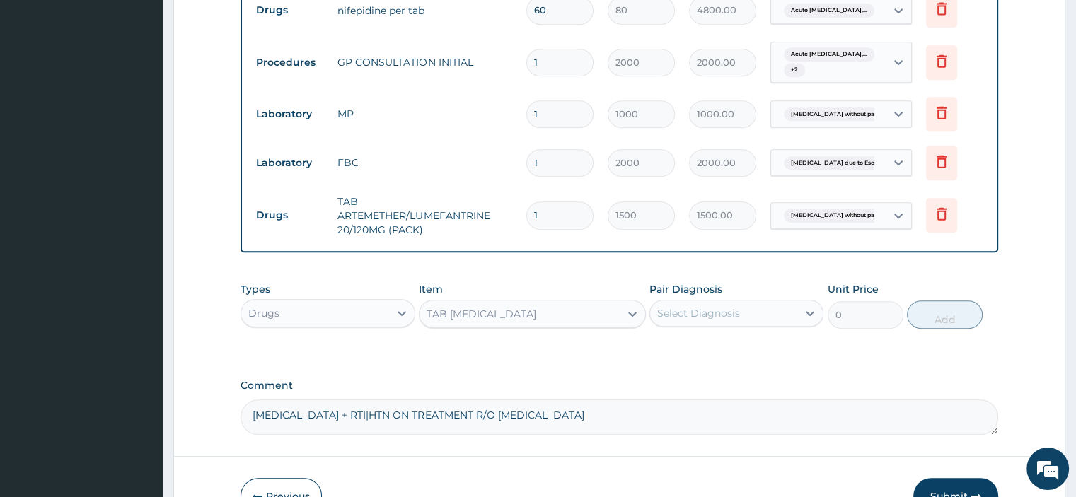
type input "15"
click at [710, 306] on div "Select Diagnosis" at bounding box center [698, 313] width 83 height 14
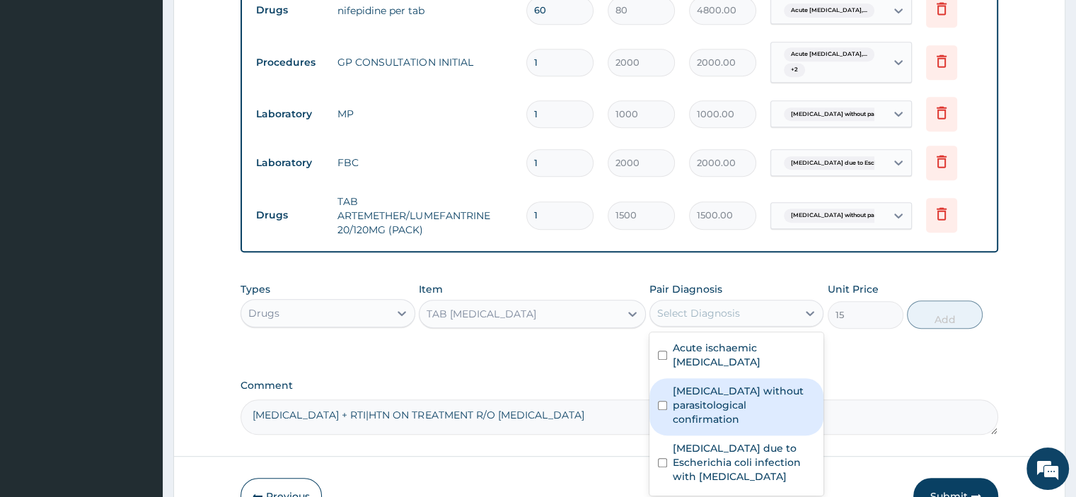
click at [758, 384] on label "[MEDICAL_DATA] without parasitological confirmation" at bounding box center [744, 405] width 142 height 42
checkbox input "true"
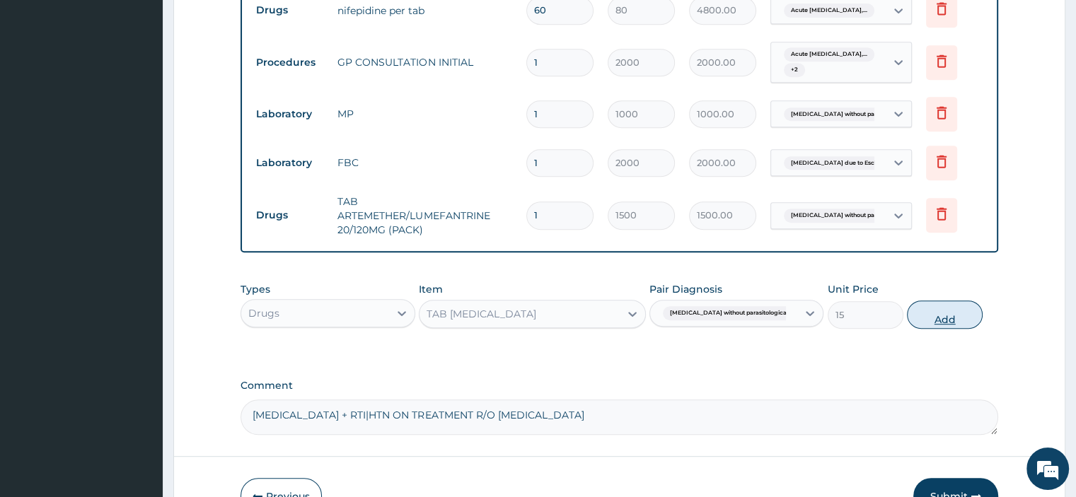
click at [932, 301] on button "Add" at bounding box center [945, 315] width 76 height 28
type input "0"
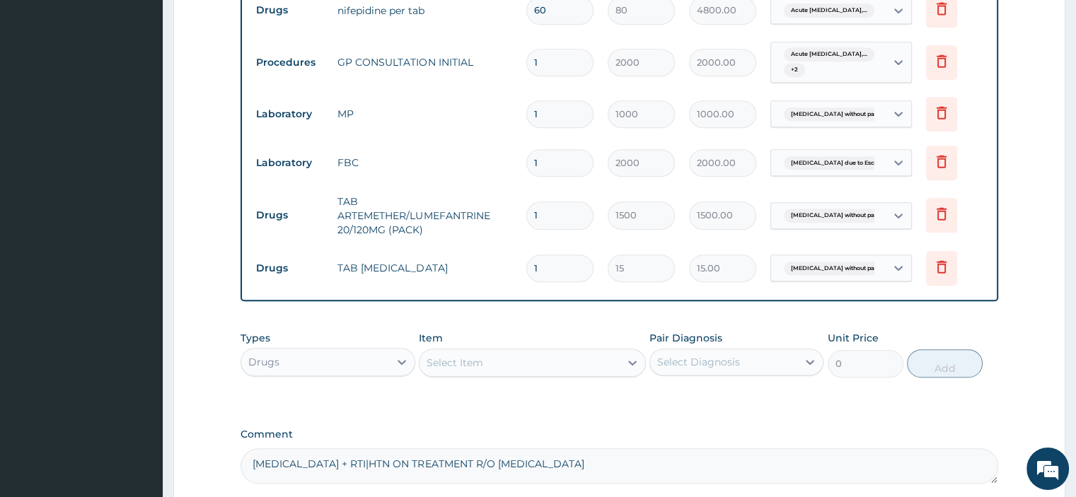
type input "18"
type input "270.00"
type input "18"
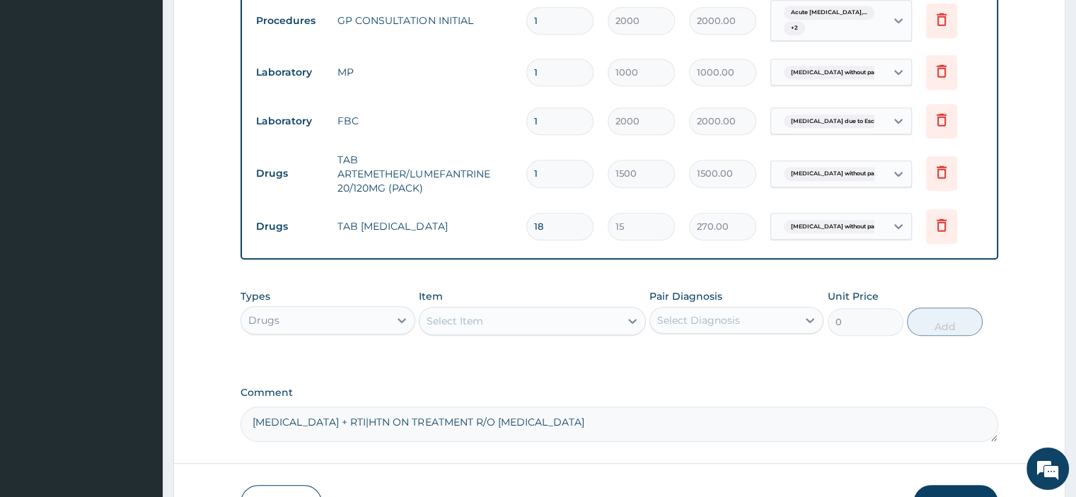
scroll to position [758, 0]
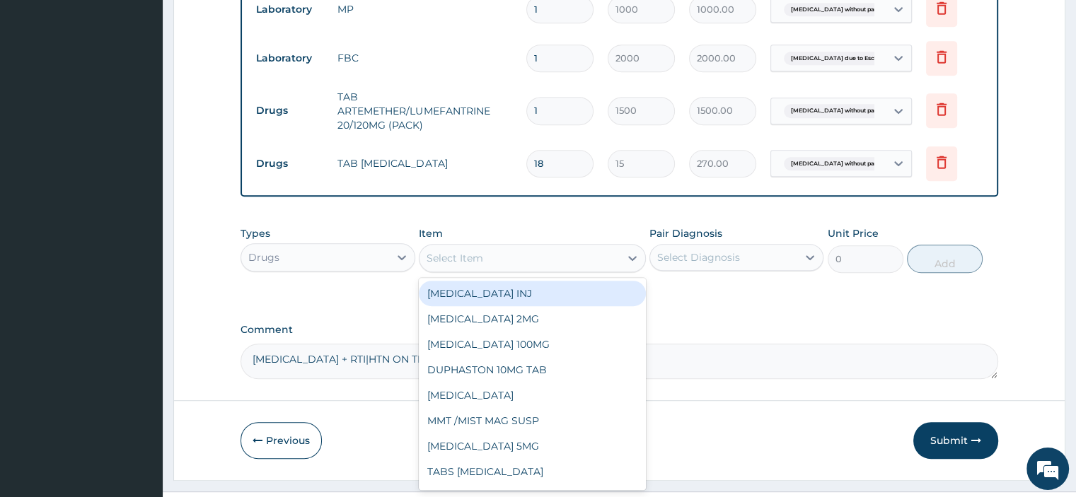
click at [509, 247] on div "Select Item" at bounding box center [519, 258] width 200 height 23
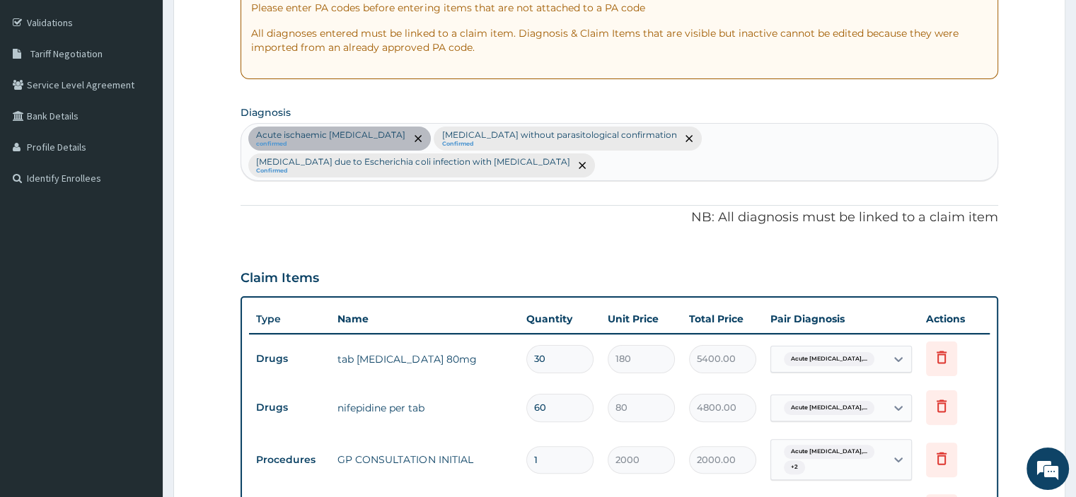
scroll to position [122, 0]
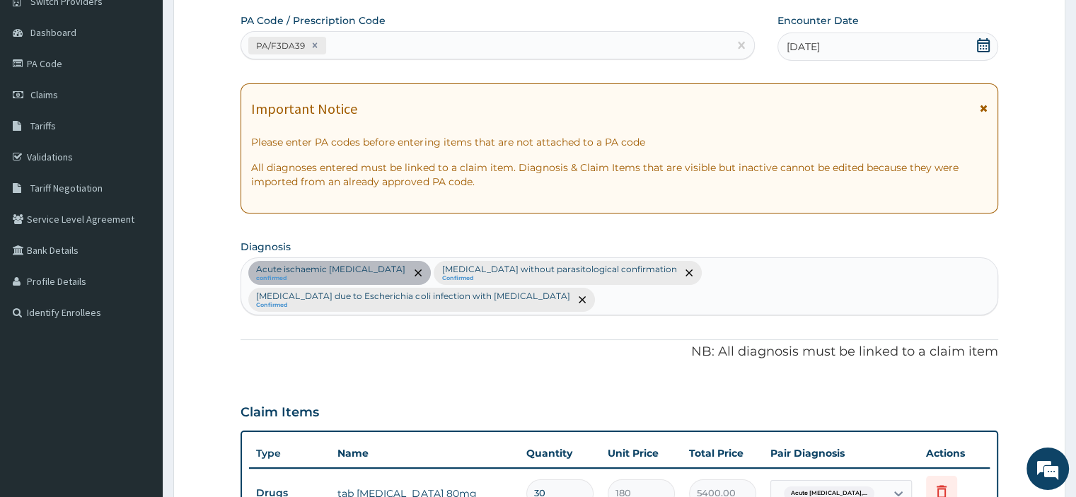
click at [979, 270] on div "Acute ischaemic [MEDICAL_DATA] confirmed [MEDICAL_DATA] without parasitological…" at bounding box center [618, 286] width 755 height 57
type input "A"
type input "UPPER"
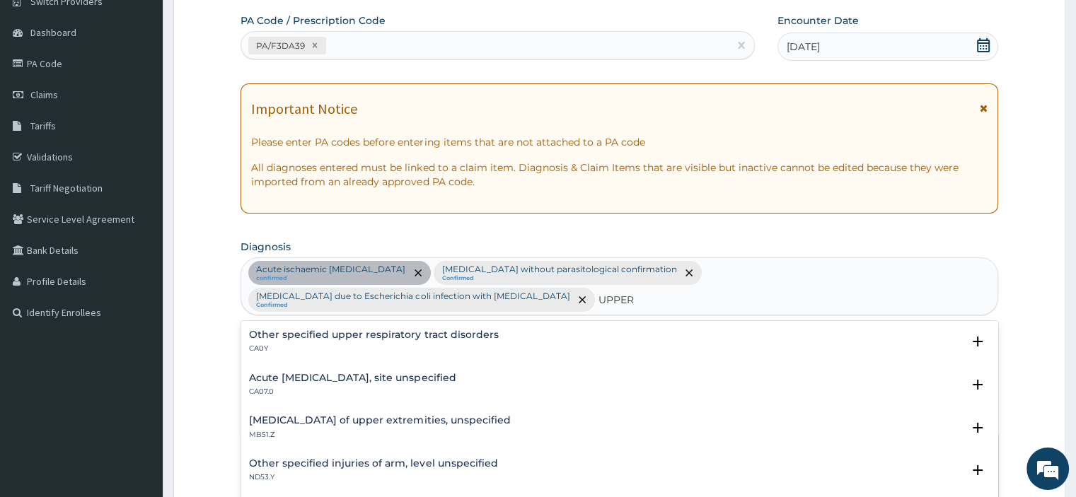
click at [393, 373] on h4 "Acute [MEDICAL_DATA], site unspecified" at bounding box center [352, 378] width 207 height 11
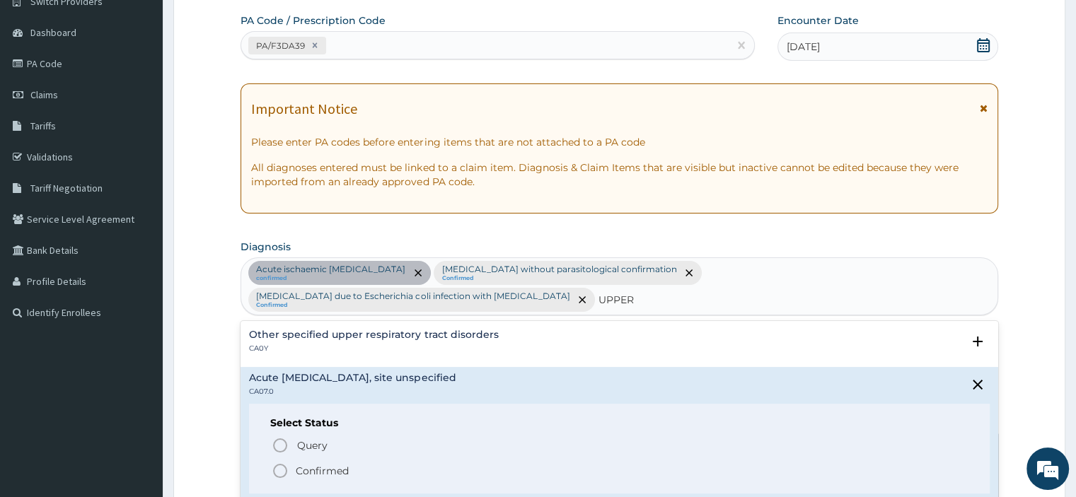
click at [284, 465] on circle "status option filled" at bounding box center [280, 471] width 13 height 13
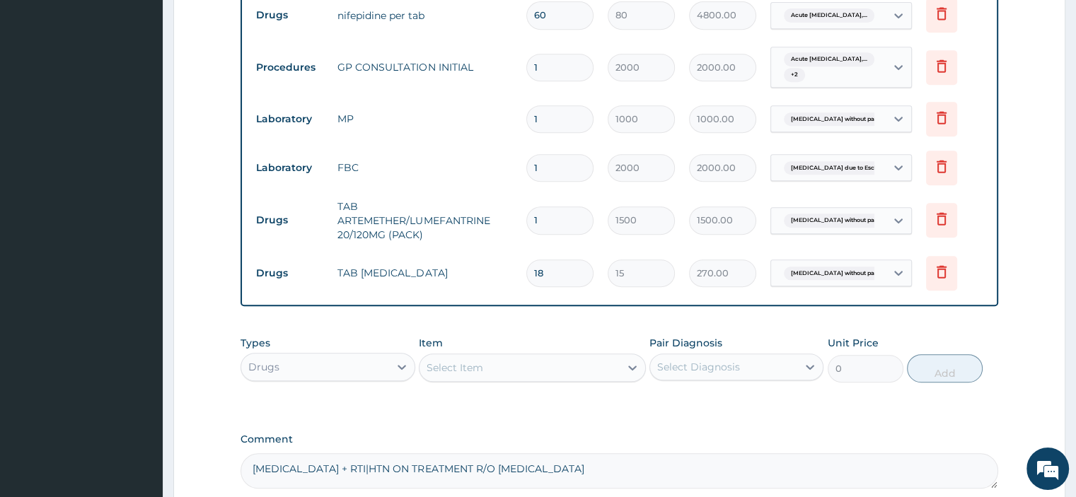
scroll to position [546, 0]
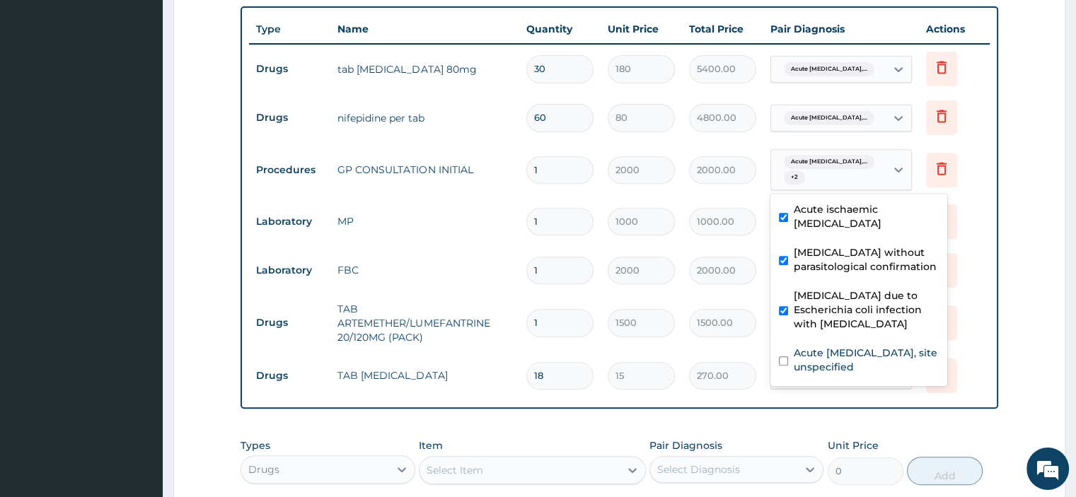
click at [842, 163] on span "Acute [MEDICAL_DATA],..." at bounding box center [829, 162] width 91 height 14
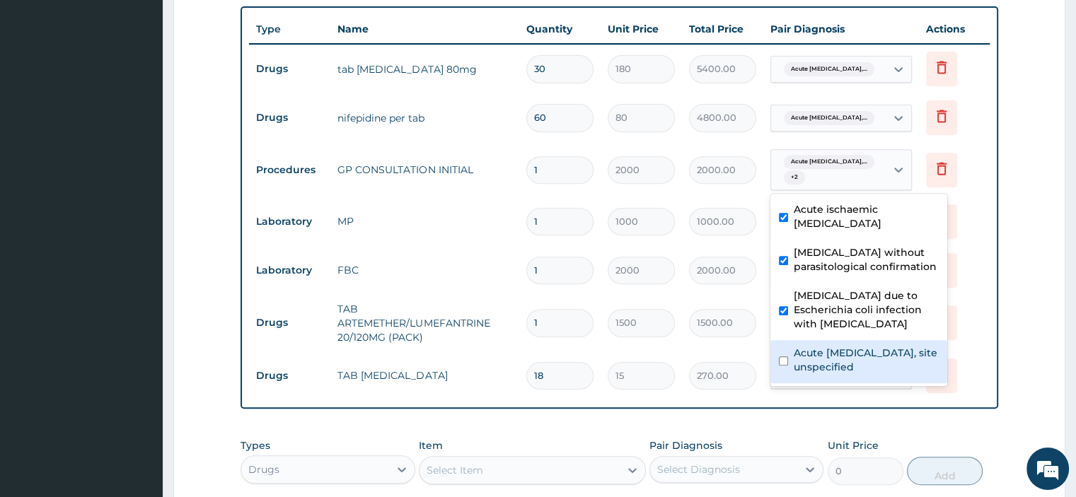
click at [813, 359] on label "Acute [MEDICAL_DATA], site unspecified" at bounding box center [866, 360] width 145 height 28
checkbox input "true"
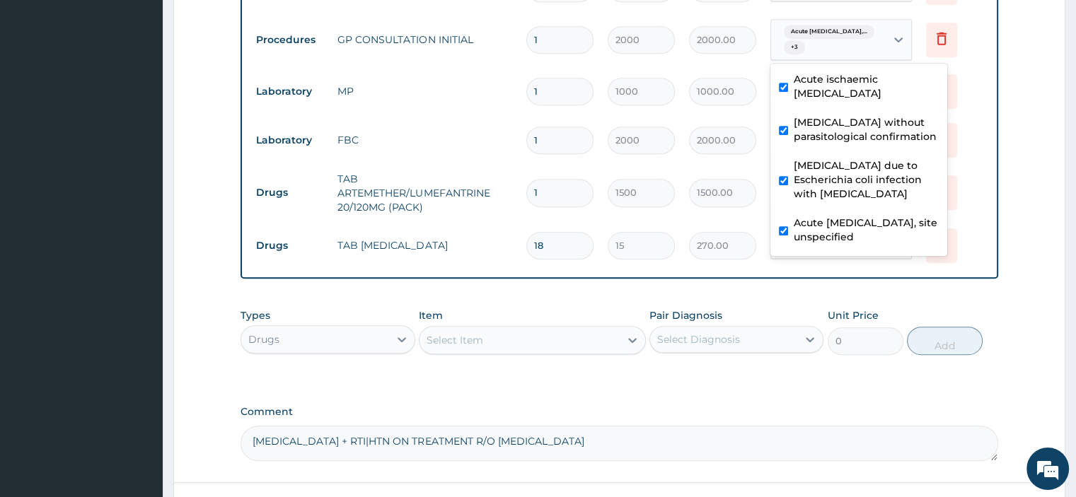
scroll to position [758, 0]
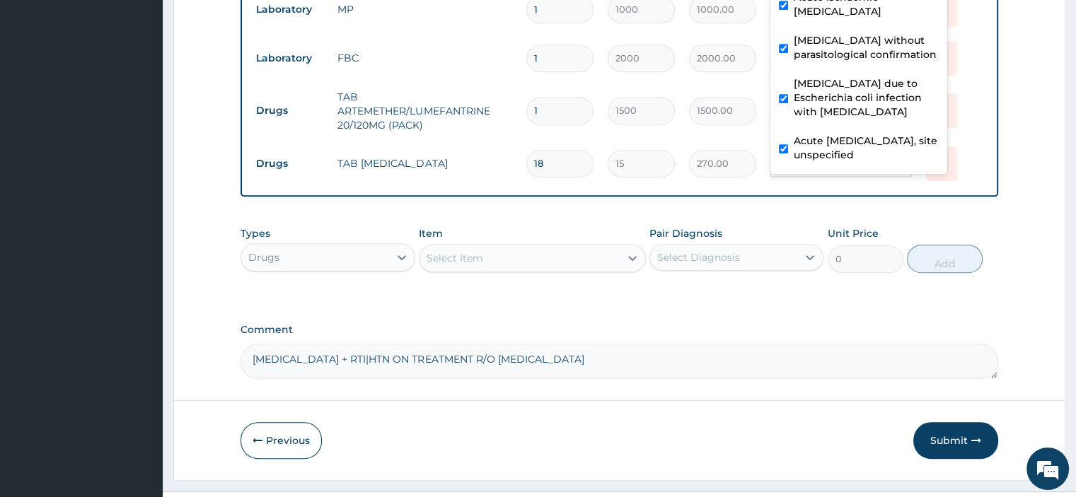
click at [506, 244] on div "Select Item" at bounding box center [532, 258] width 227 height 28
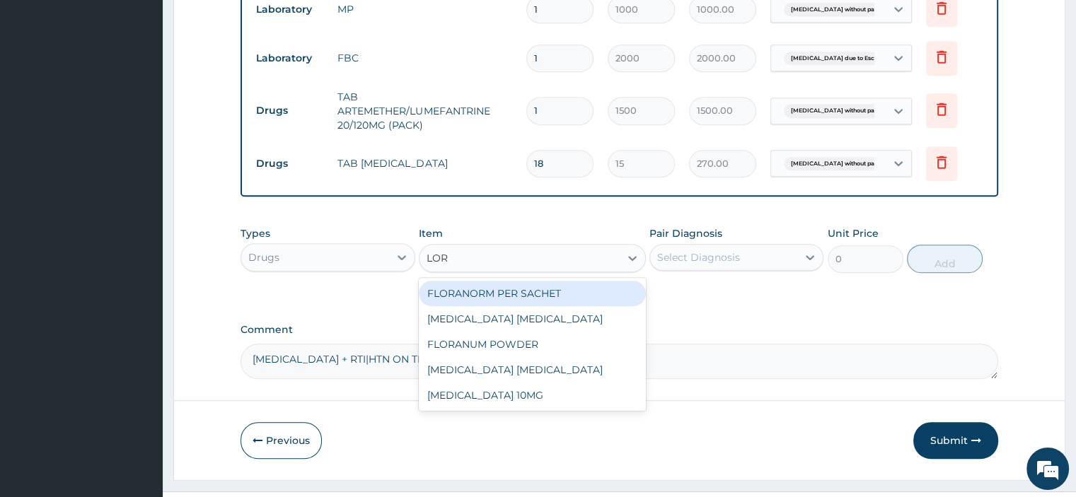
type input "[PERSON_NAME]"
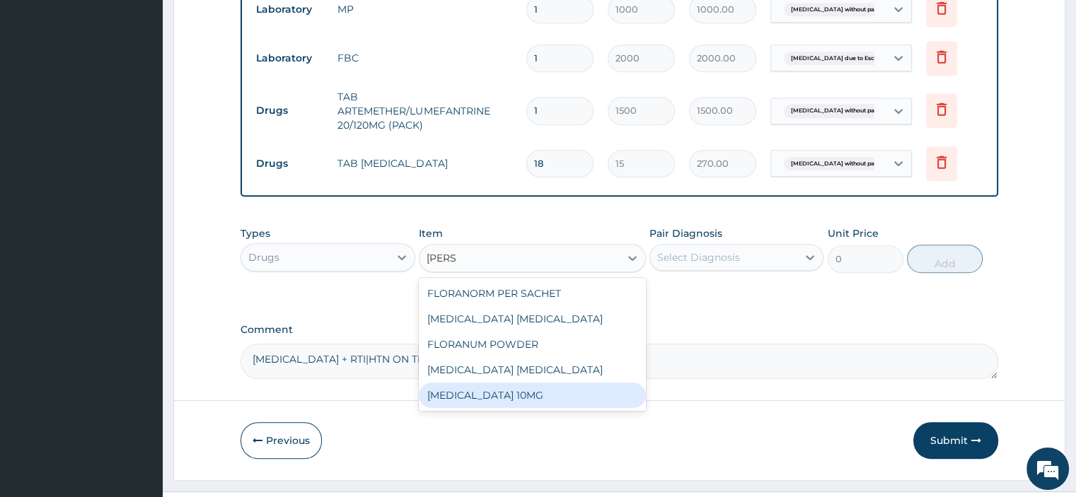
click at [562, 390] on div "[MEDICAL_DATA] 10MG" at bounding box center [532, 395] width 227 height 25
type input "30"
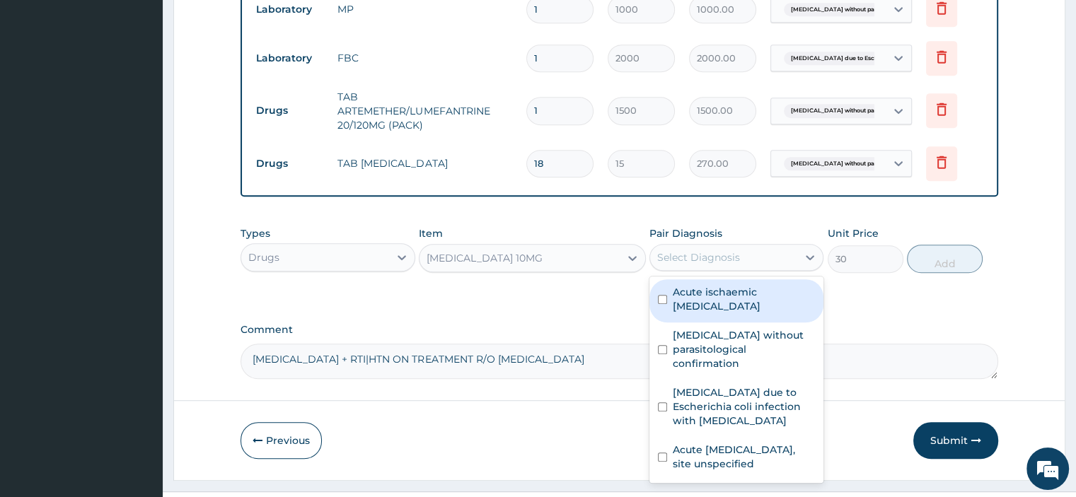
click at [713, 253] on div "Select Diagnosis" at bounding box center [698, 257] width 83 height 14
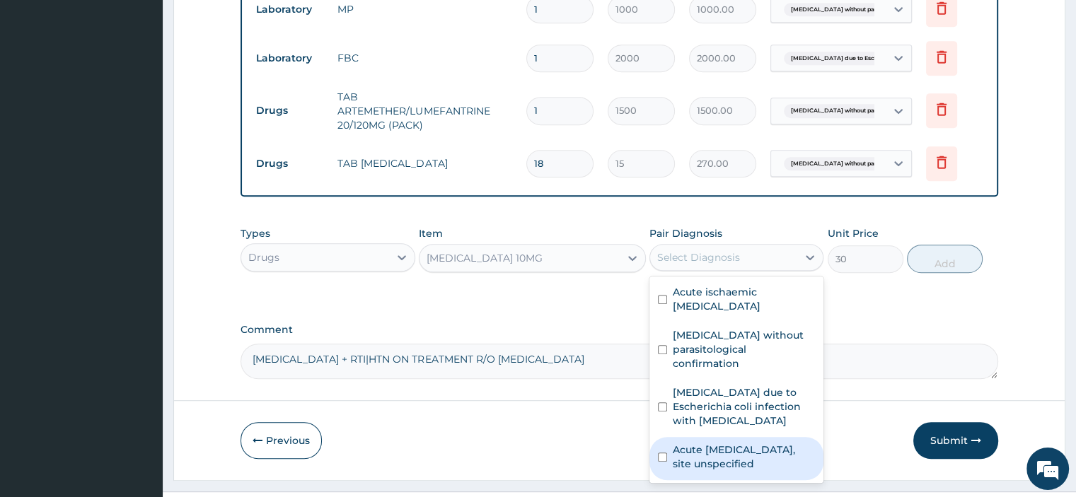
click at [722, 443] on label "Acute [MEDICAL_DATA], site unspecified" at bounding box center [744, 457] width 142 height 28
checkbox input "true"
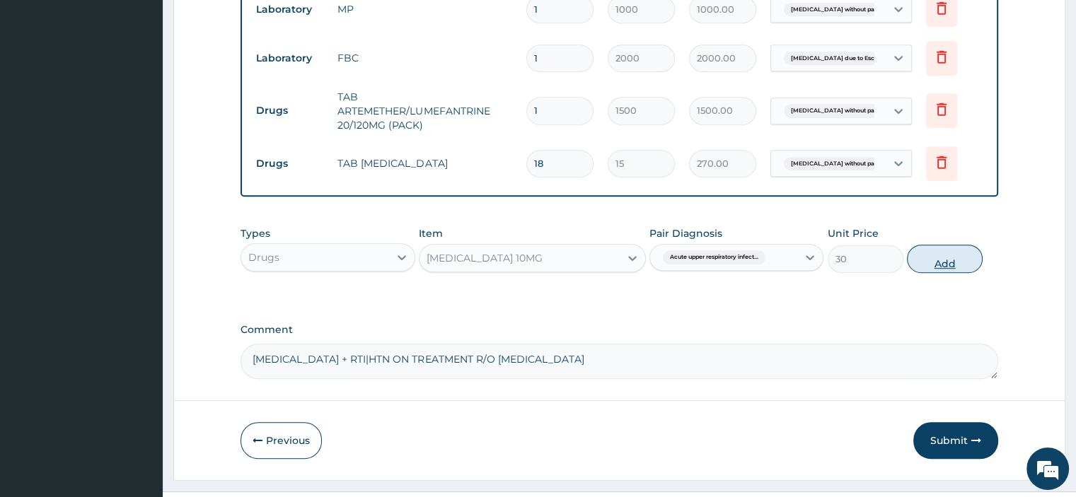
click at [955, 255] on button "Add" at bounding box center [945, 259] width 76 height 28
type input "0"
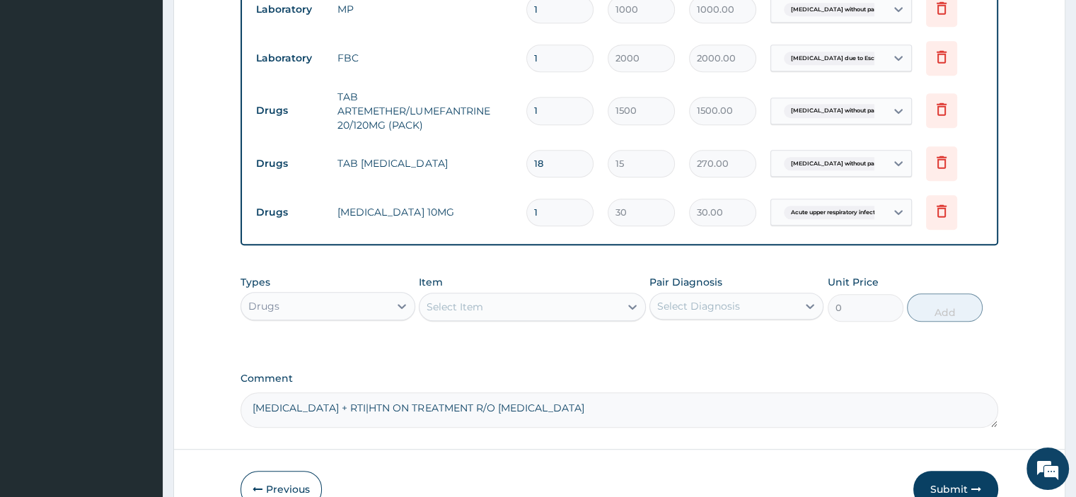
type input "0.00"
type input "5"
type input "150.00"
type input "5"
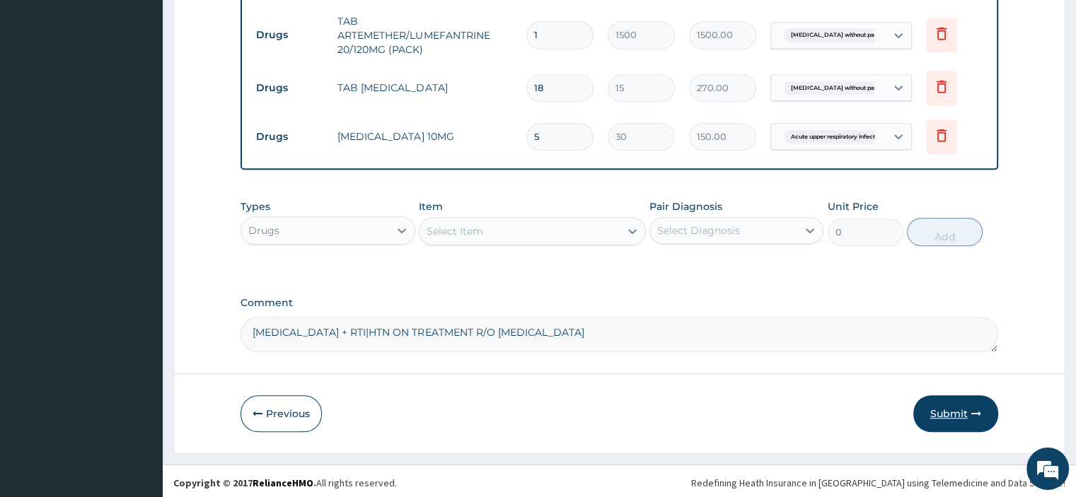
click at [933, 400] on button "Submit" at bounding box center [955, 413] width 85 height 37
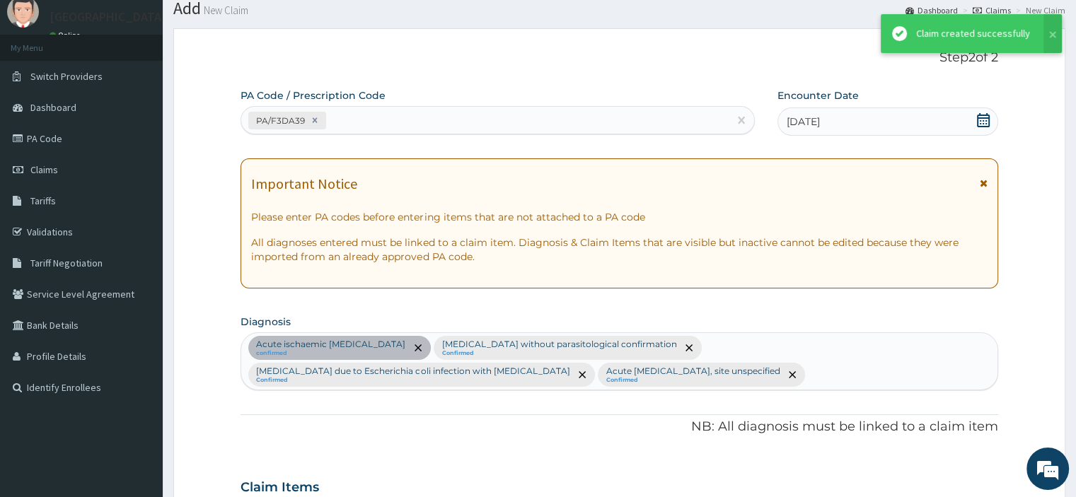
scroll to position [834, 0]
